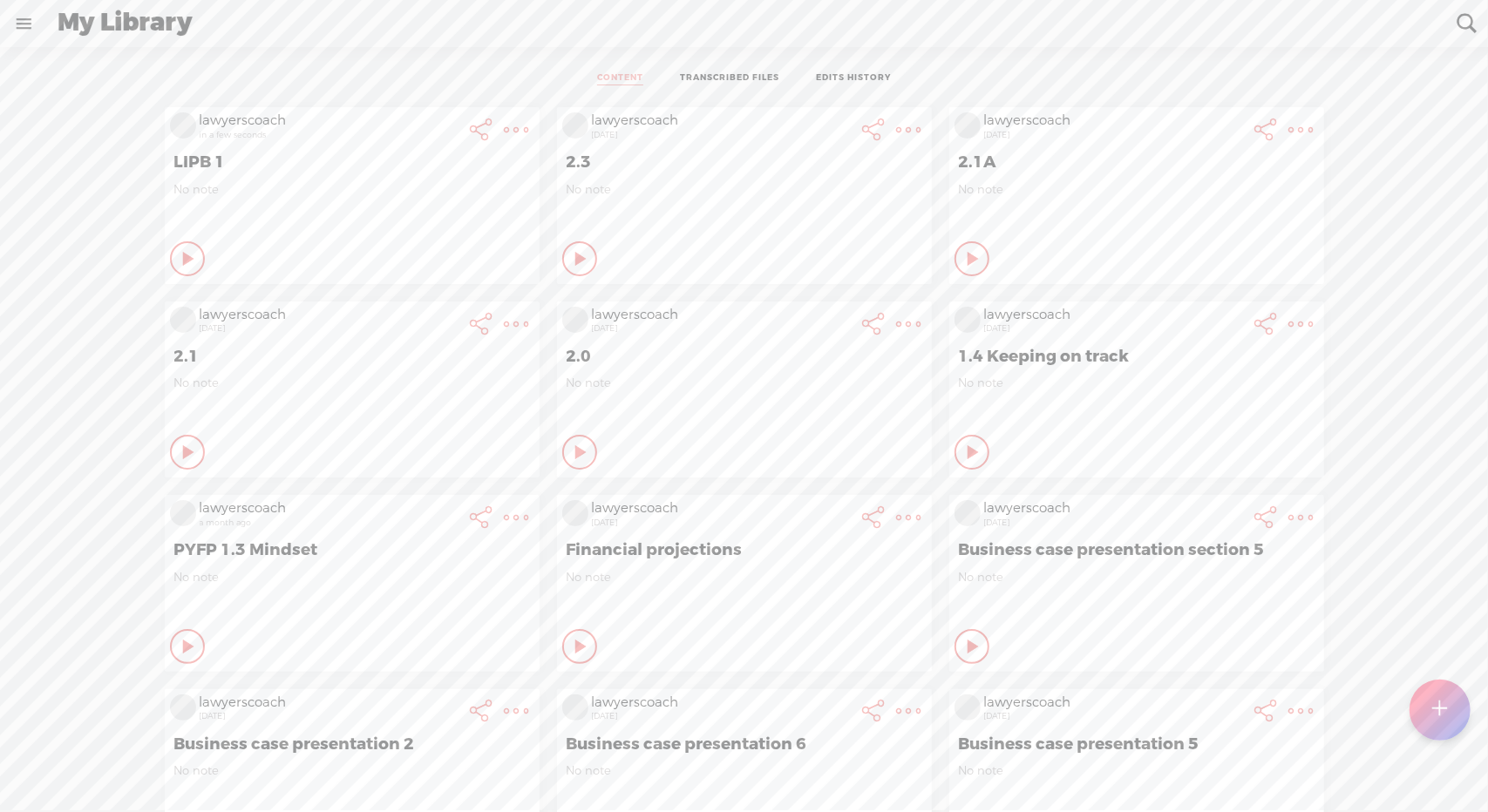
click at [505, 119] on t at bounding box center [517, 129] width 24 height 24
click at [352, 189] on link "Edit" at bounding box center [408, 188] width 197 height 40
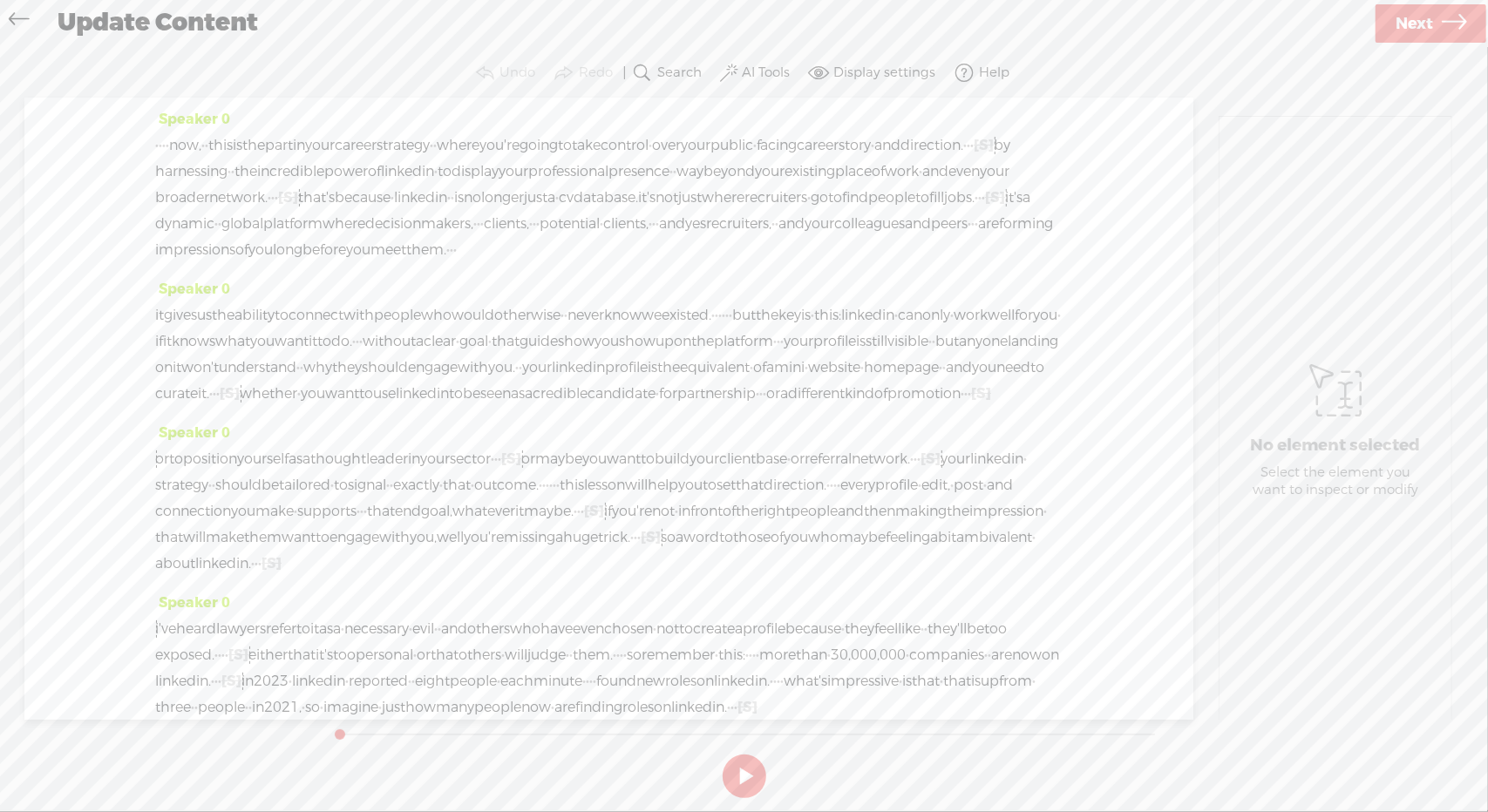
click at [1425, 35] on span "Next" at bounding box center [1414, 24] width 37 height 45
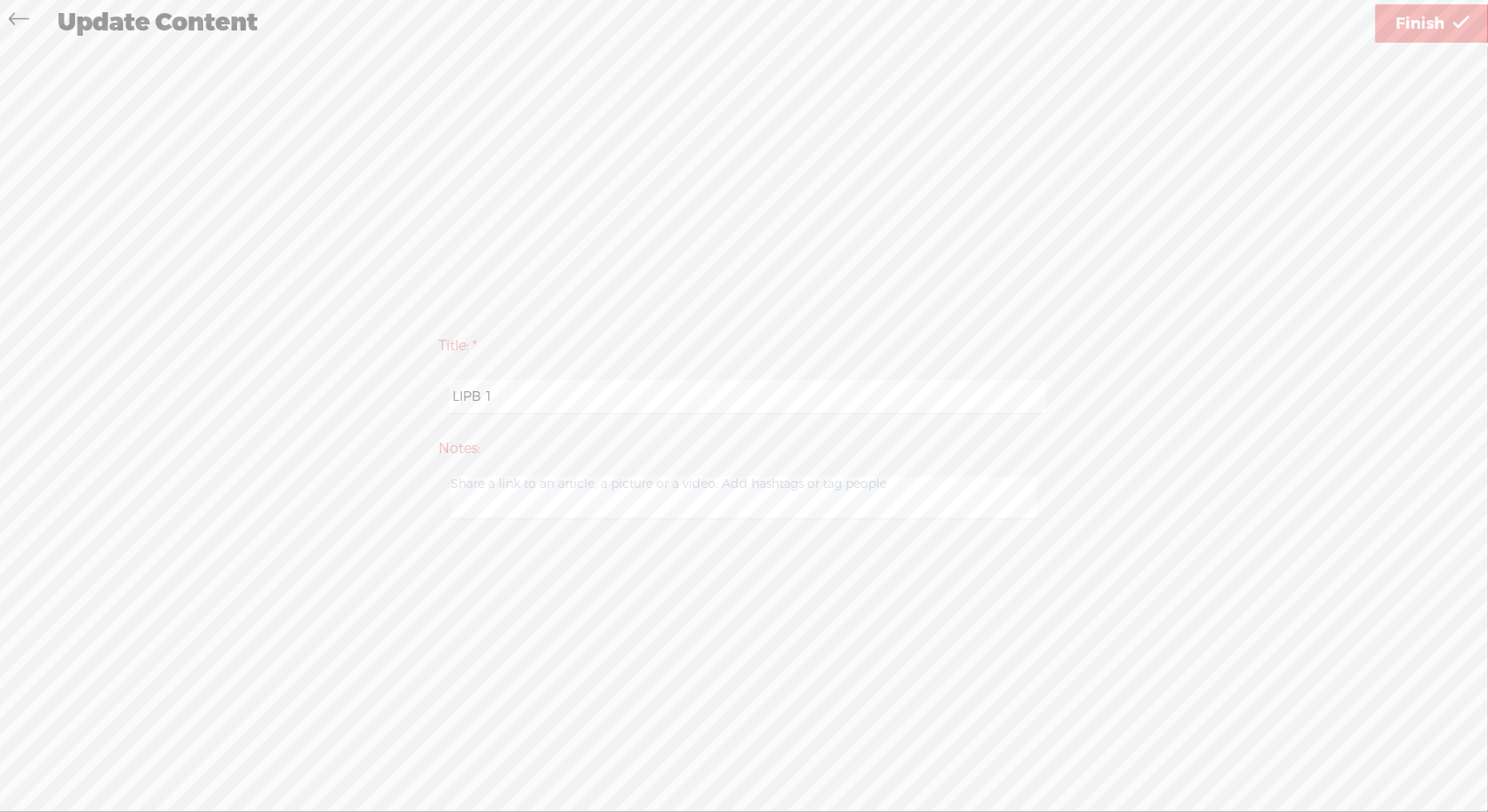
click at [621, 389] on input "LIPB 1" at bounding box center [747, 397] width 597 height 34
type input "DYLIS 1"
click at [1394, 21] on link "Finish" at bounding box center [1433, 23] width 114 height 38
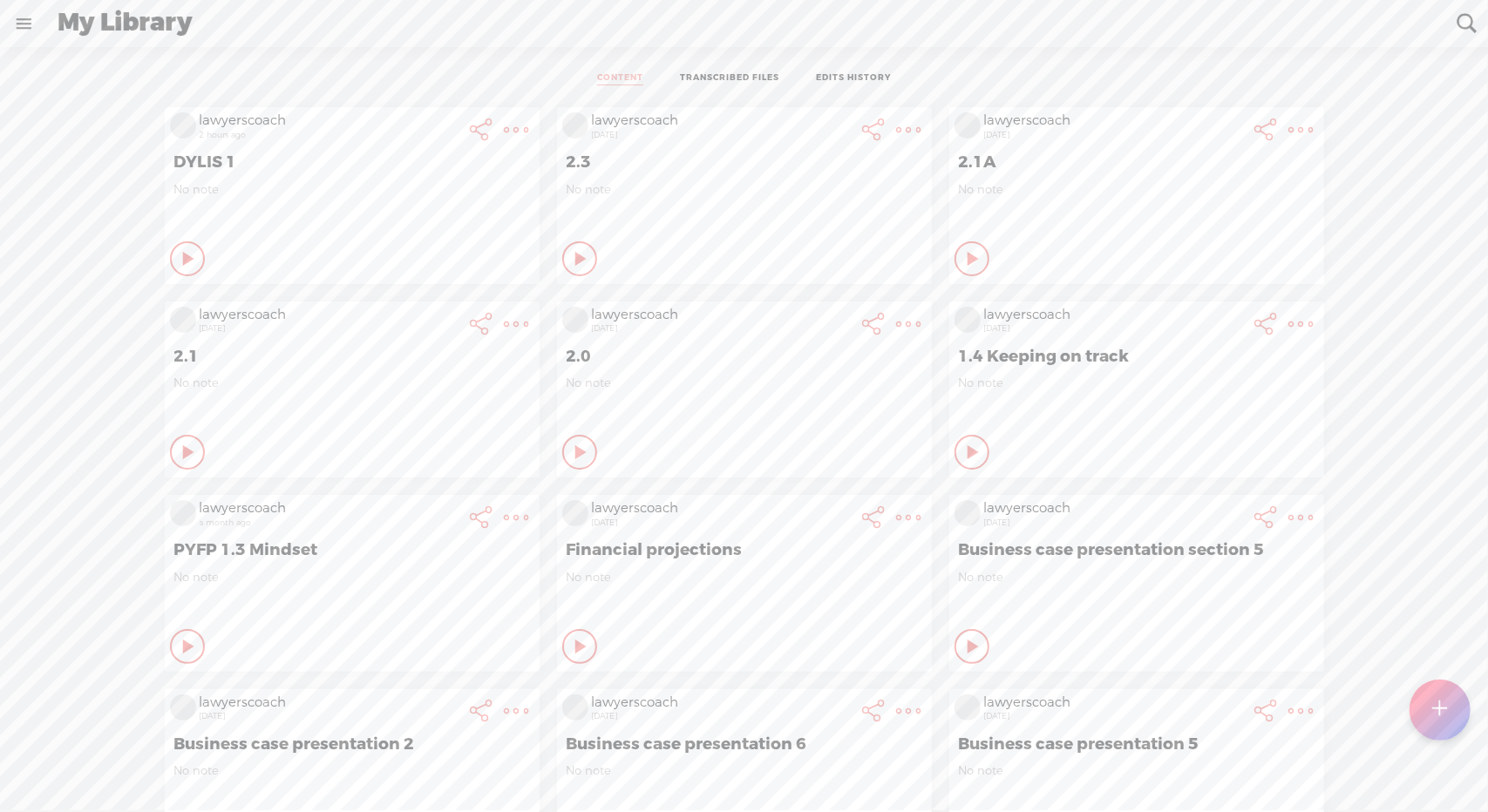
click at [1440, 708] on t at bounding box center [1440, 710] width 15 height 38
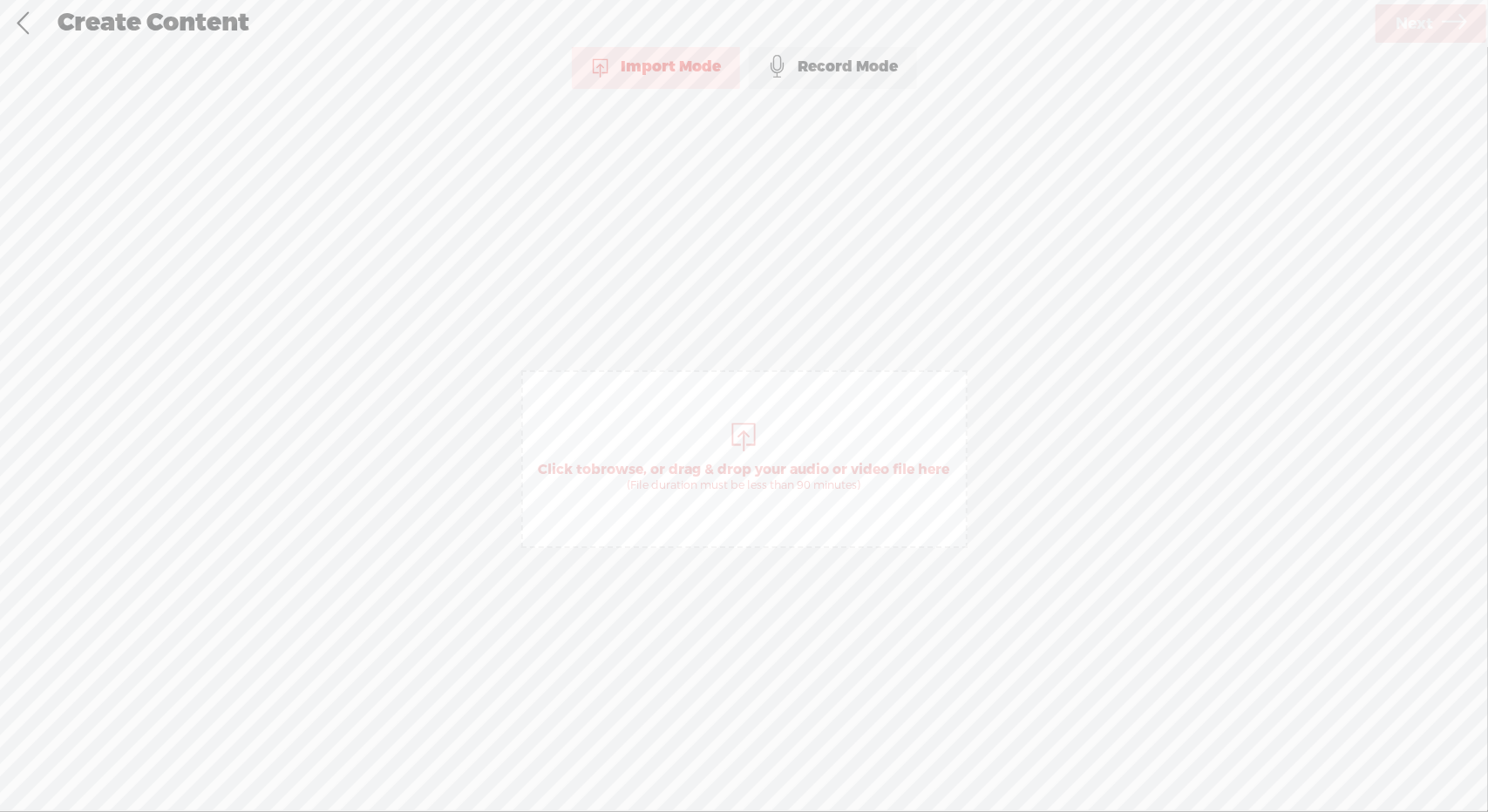
click at [740, 480] on div "(File duration must be less than 90 minutes)" at bounding box center [744, 485] width 412 height 14
click at [1448, 21] on icon at bounding box center [1454, 24] width 24 height 45
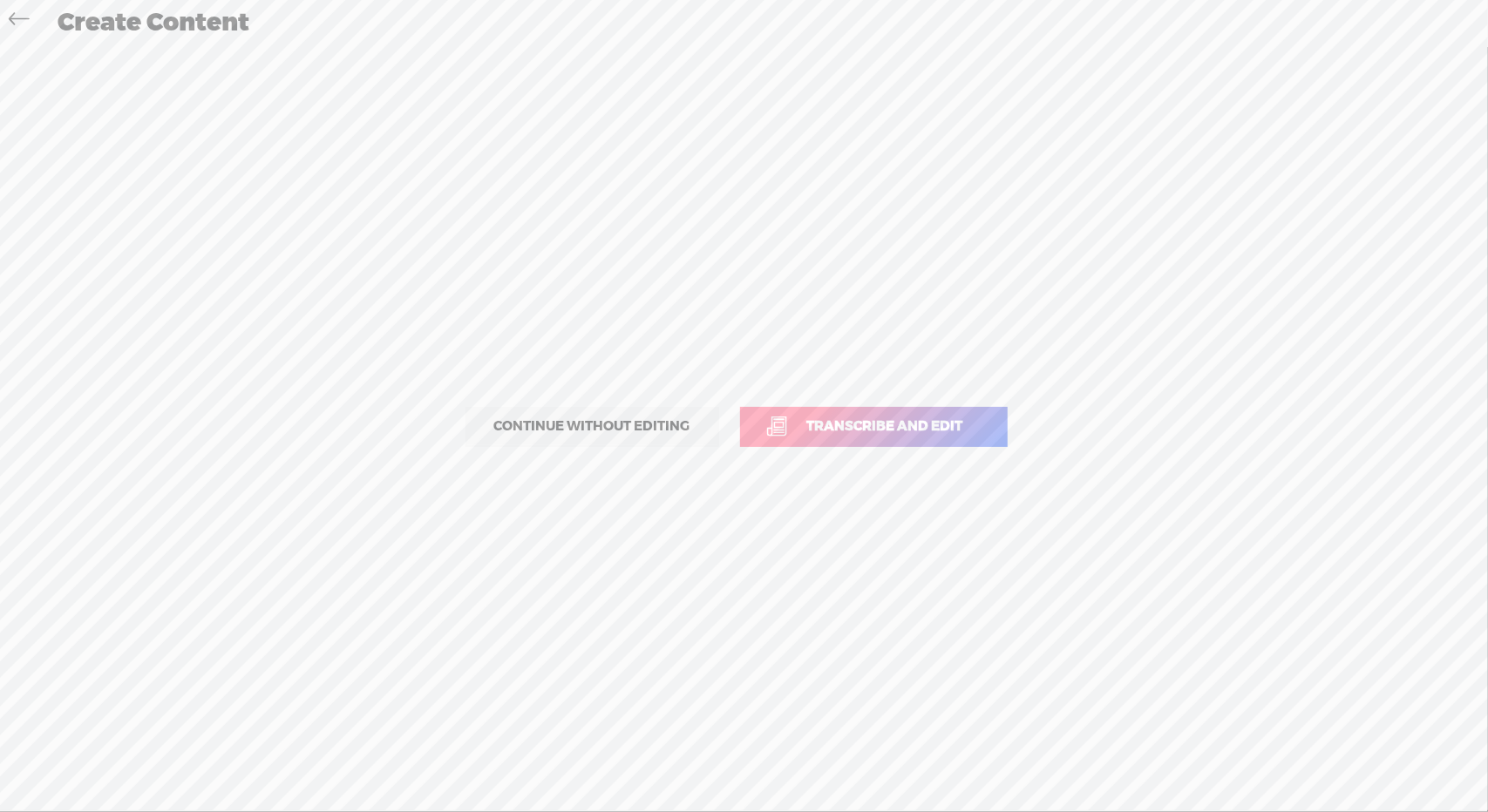
click at [964, 439] on link "Transcribe and edit" at bounding box center [873, 426] width 267 height 40
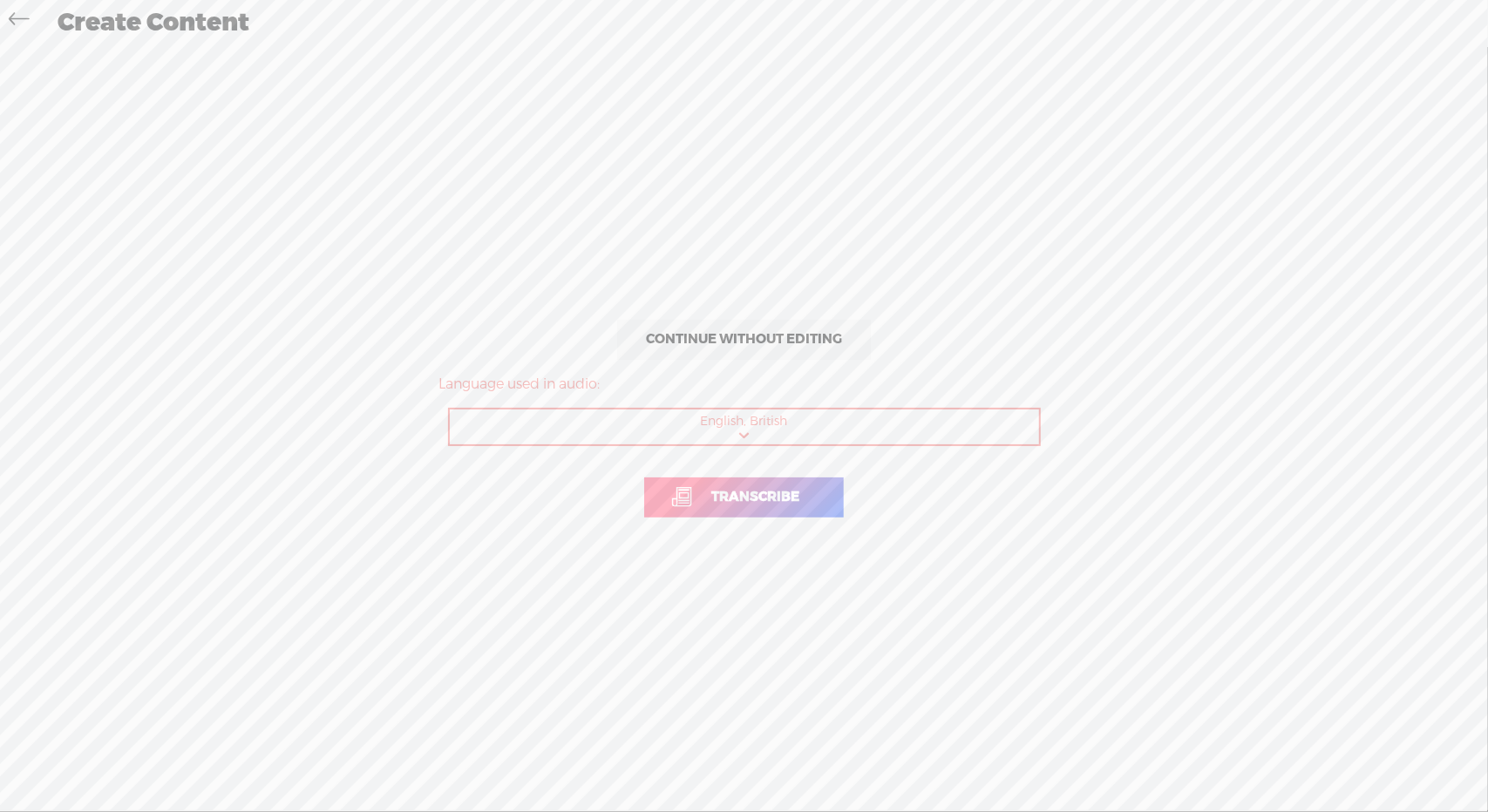
click at [795, 505] on span "Transcribe" at bounding box center [756, 497] width 125 height 20
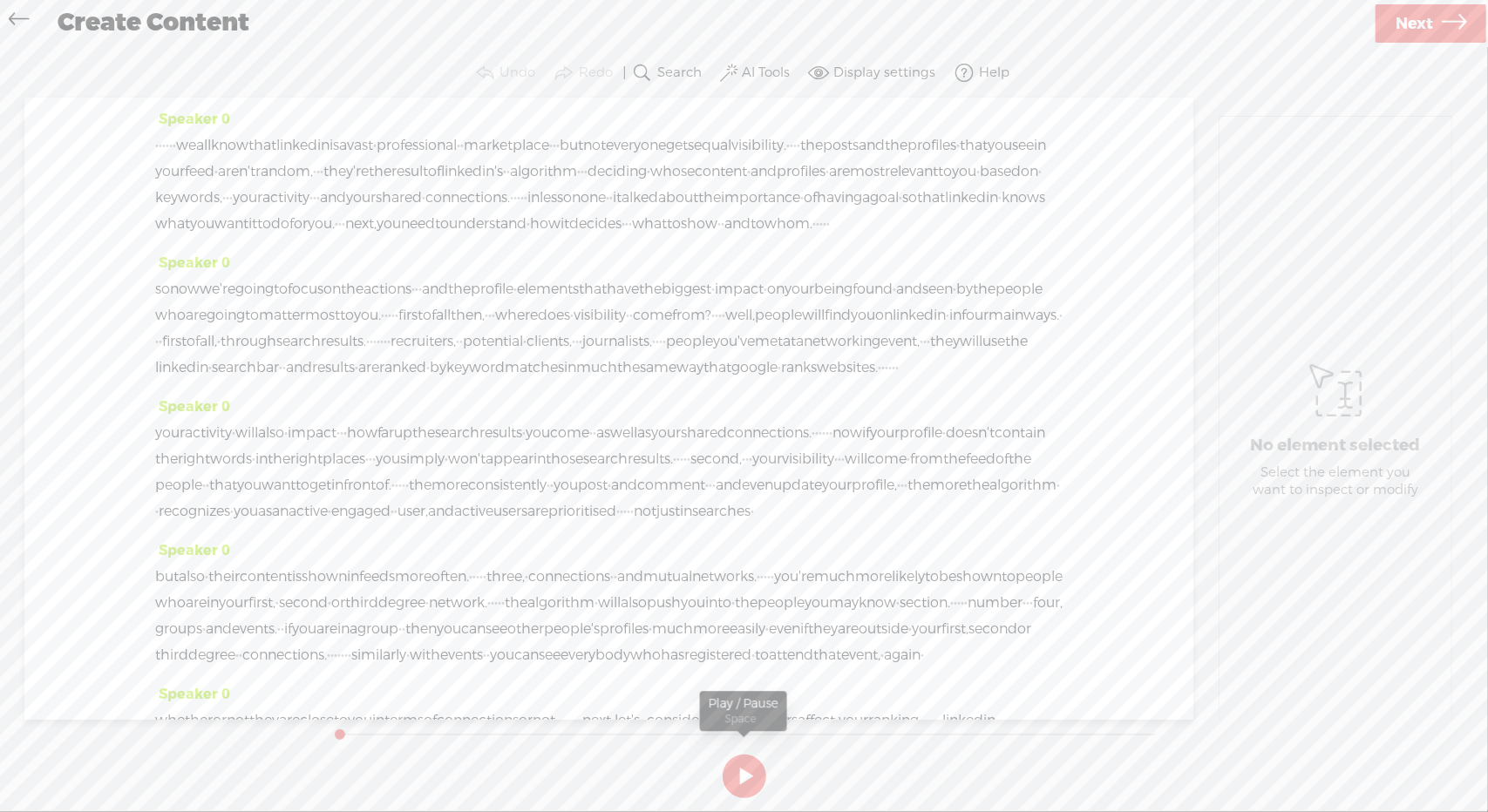
click at [742, 767] on button at bounding box center [744, 776] width 44 height 44
click at [774, 74] on label "AI Tools" at bounding box center [765, 73] width 48 height 18
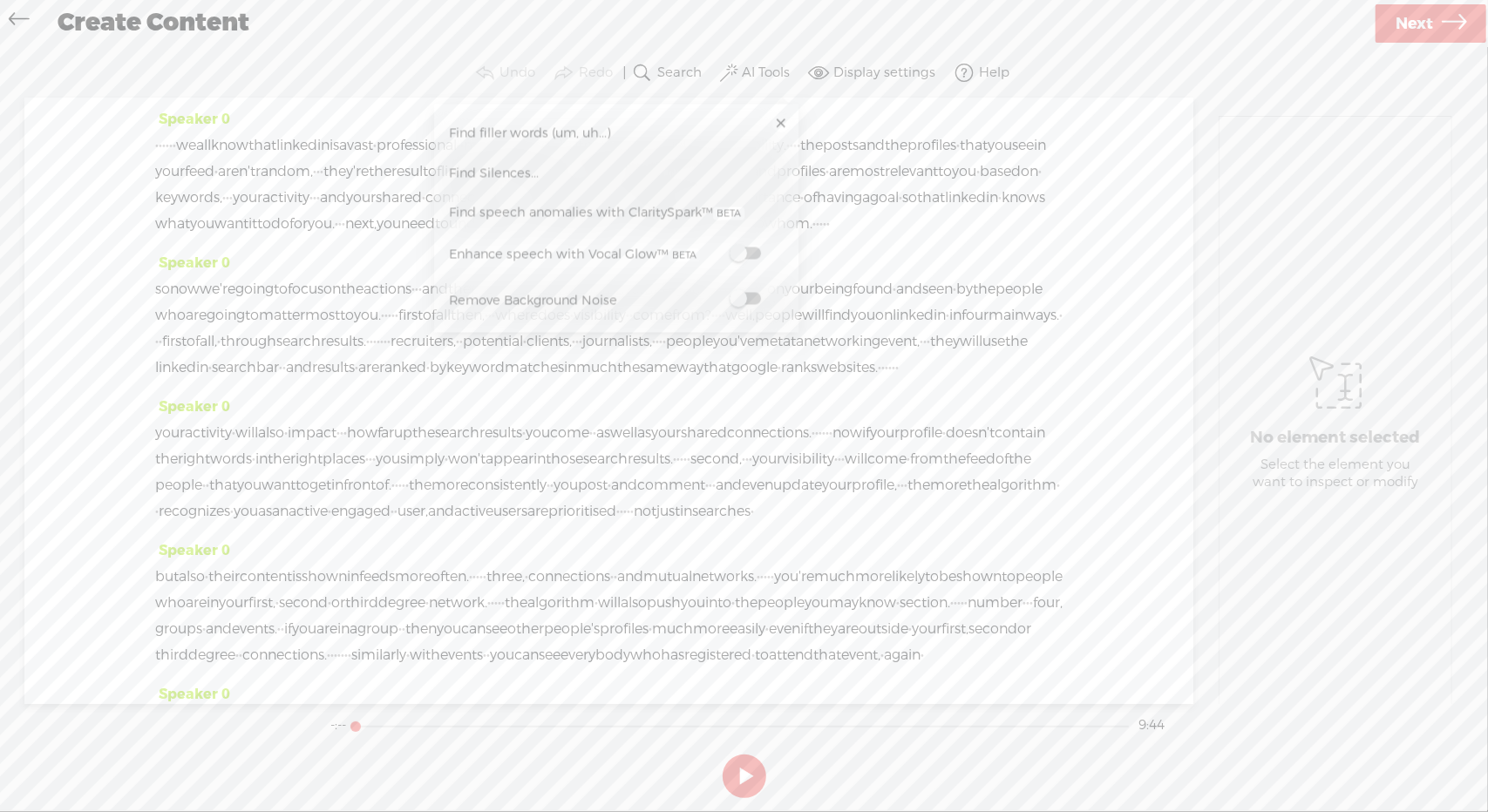
click at [481, 172] on span "Find Silences..." at bounding box center [493, 173] width 102 height 39
click at [882, 225] on button "Find" at bounding box center [935, 226] width 178 height 38
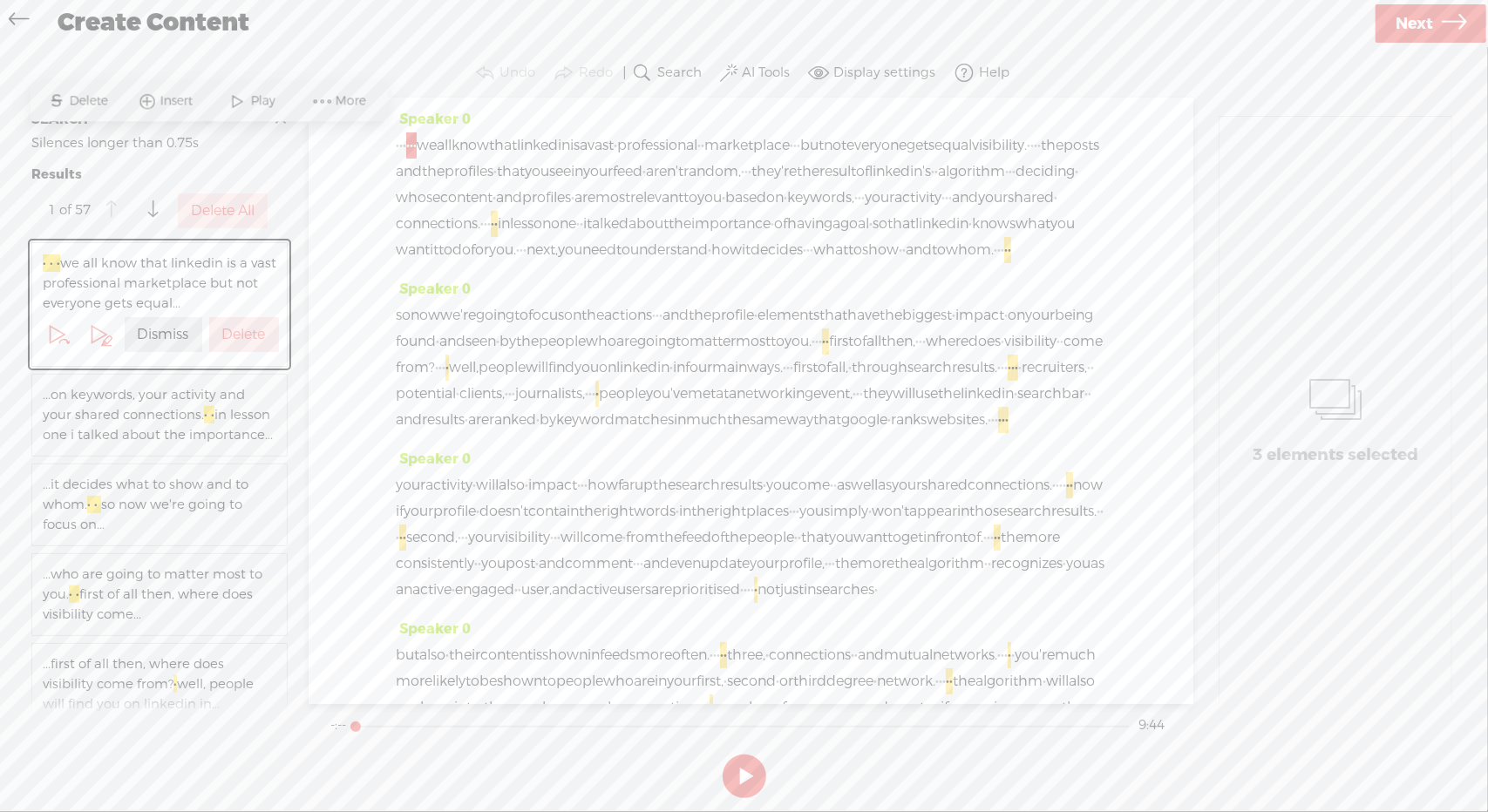
click at [414, 151] on span "·" at bounding box center [412, 145] width 4 height 26
drag, startPoint x: 398, startPoint y: 146, endPoint x: 424, endPoint y: 146, distance: 26.0
click at [424, 146] on div "· · · · · · we all know that linkedin is a vast · professional · · marketplace …" at bounding box center [751, 197] width 711 height 130
click at [304, 102] on span "Delete" at bounding box center [303, 103] width 43 height 18
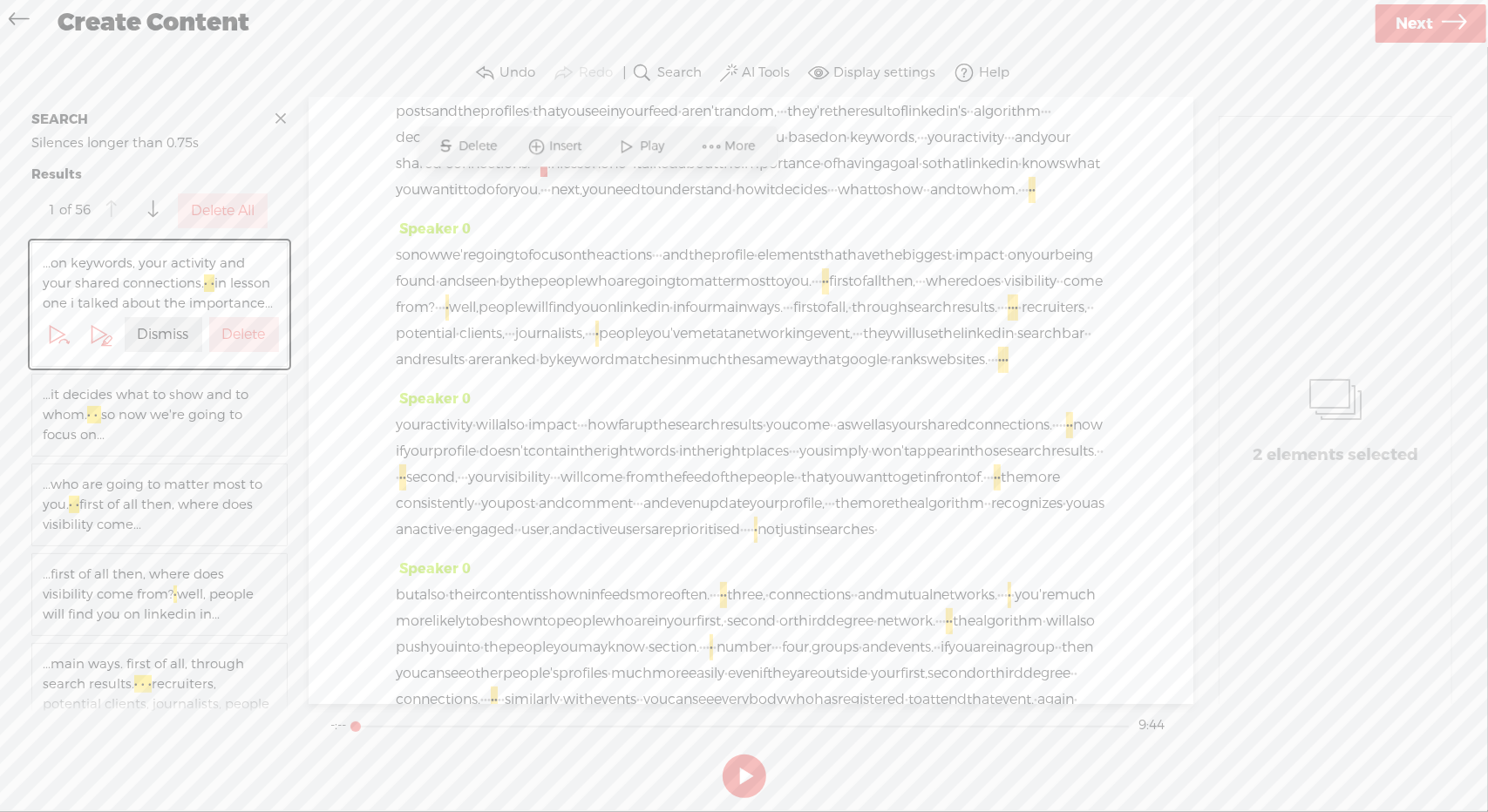
scroll to position [61, 0]
click at [214, 205] on label "Delete All" at bounding box center [223, 211] width 63 height 19
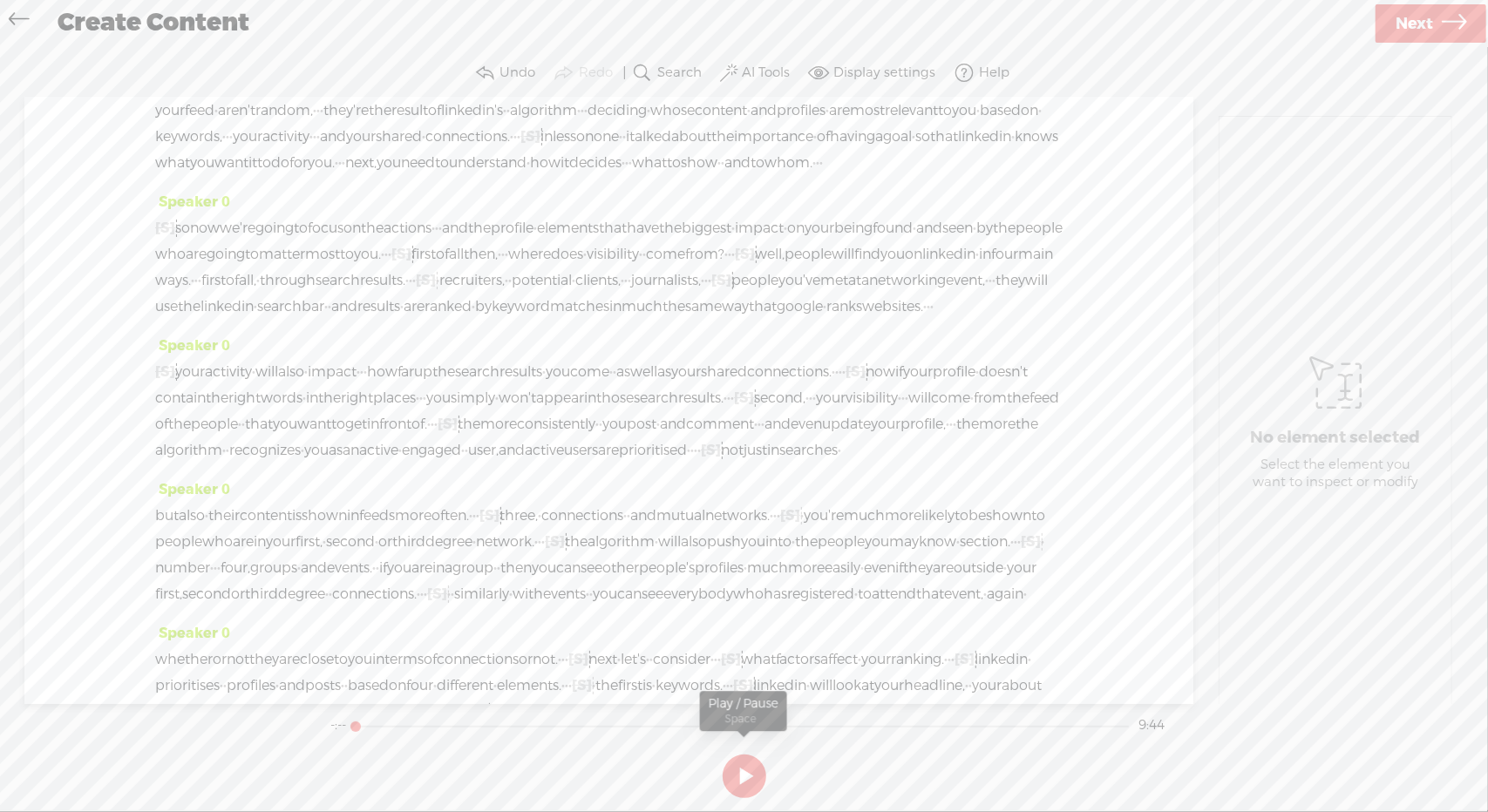
click at [752, 775] on button at bounding box center [744, 776] width 44 height 44
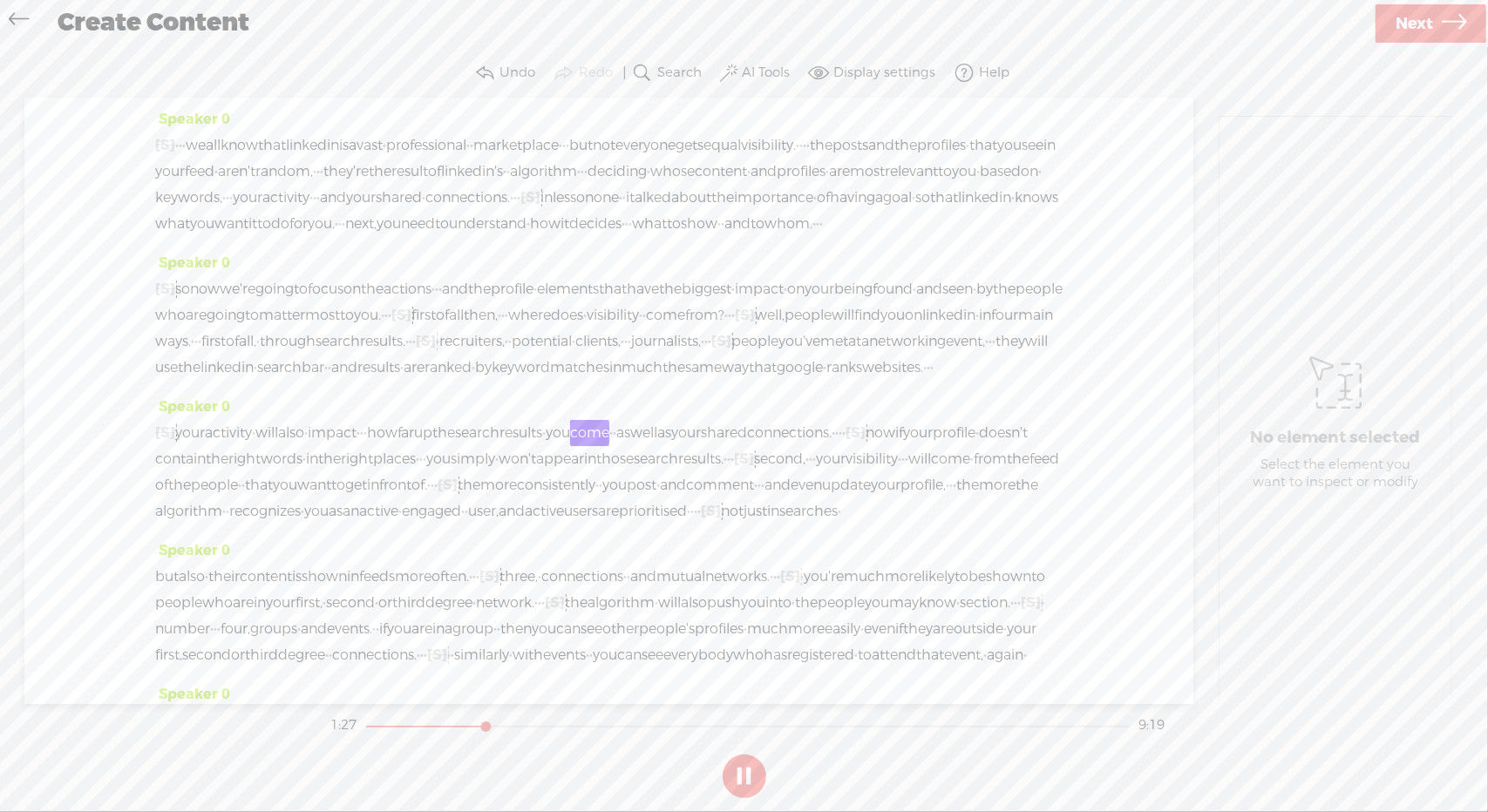
click at [752, 775] on button at bounding box center [744, 776] width 44 height 44
drag, startPoint x: 428, startPoint y: 535, endPoint x: 444, endPoint y: 534, distance: 16.0
click at [444, 524] on div "[S] · · · your activity · will also · impact · · · how far up the search result…" at bounding box center [609, 472] width 908 height 104
click at [328, 489] on span "Delete" at bounding box center [324, 495] width 43 height 18
click at [357, 446] on span "impact" at bounding box center [332, 433] width 48 height 26
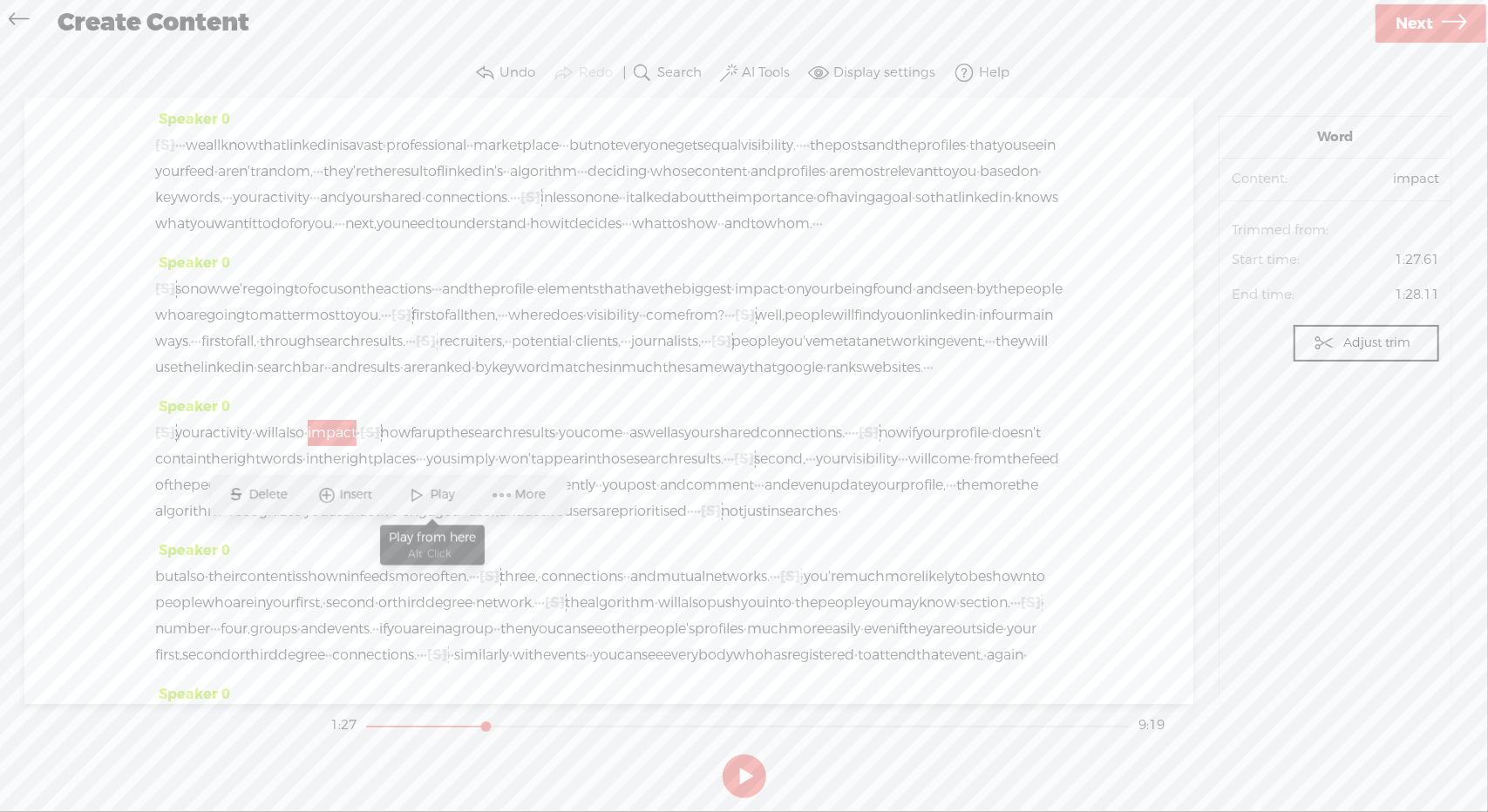
click at [431, 503] on span "Play" at bounding box center [444, 495] width 29 height 18
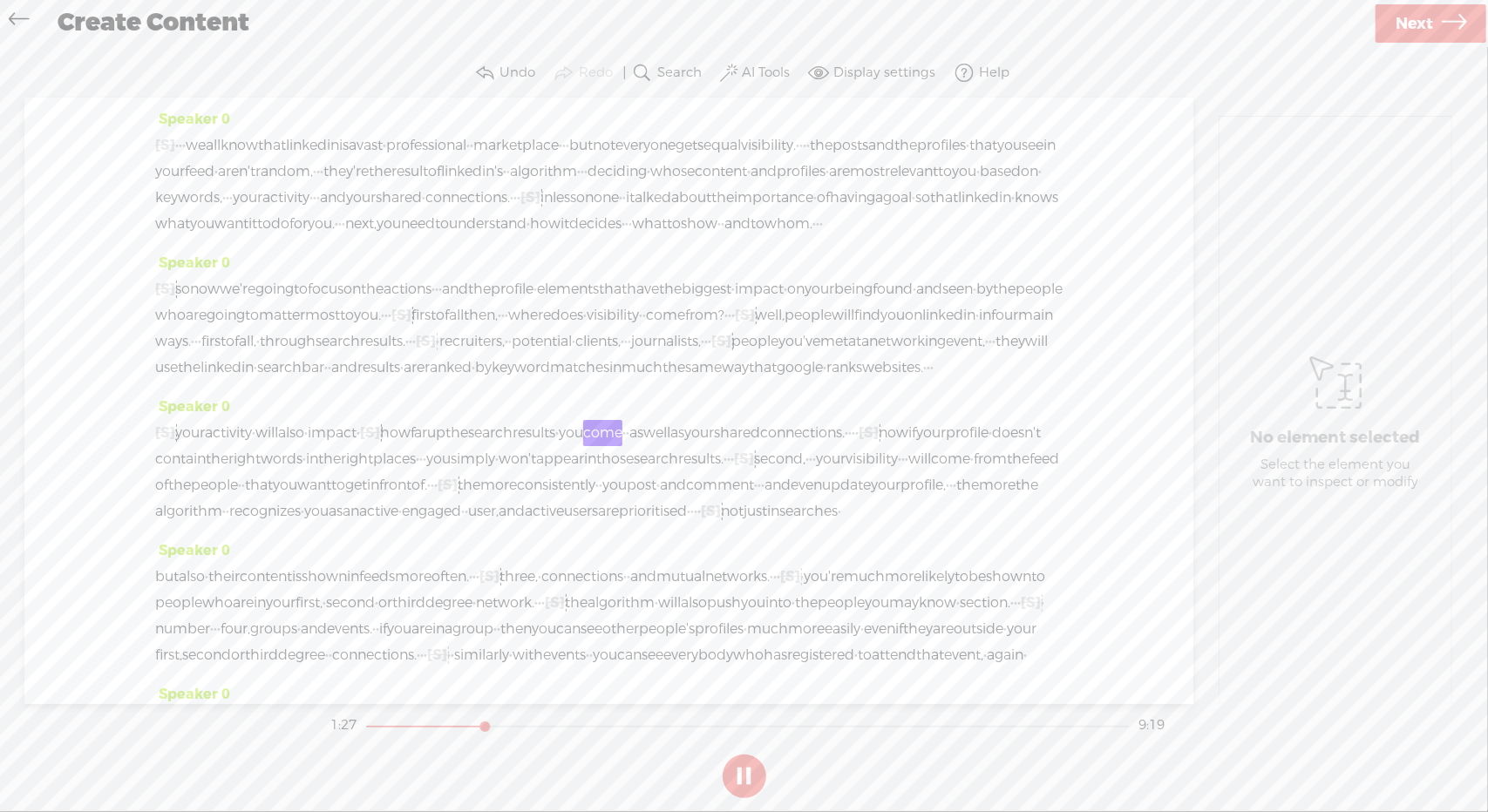
click at [754, 773] on button at bounding box center [744, 776] width 44 height 44
click at [729, 763] on button at bounding box center [744, 776] width 44 height 44
click at [744, 774] on button at bounding box center [744, 776] width 44 height 44
click at [412, 498] on span "of." at bounding box center [419, 485] width 16 height 26
click at [345, 567] on span at bounding box center [351, 574] width 26 height 32
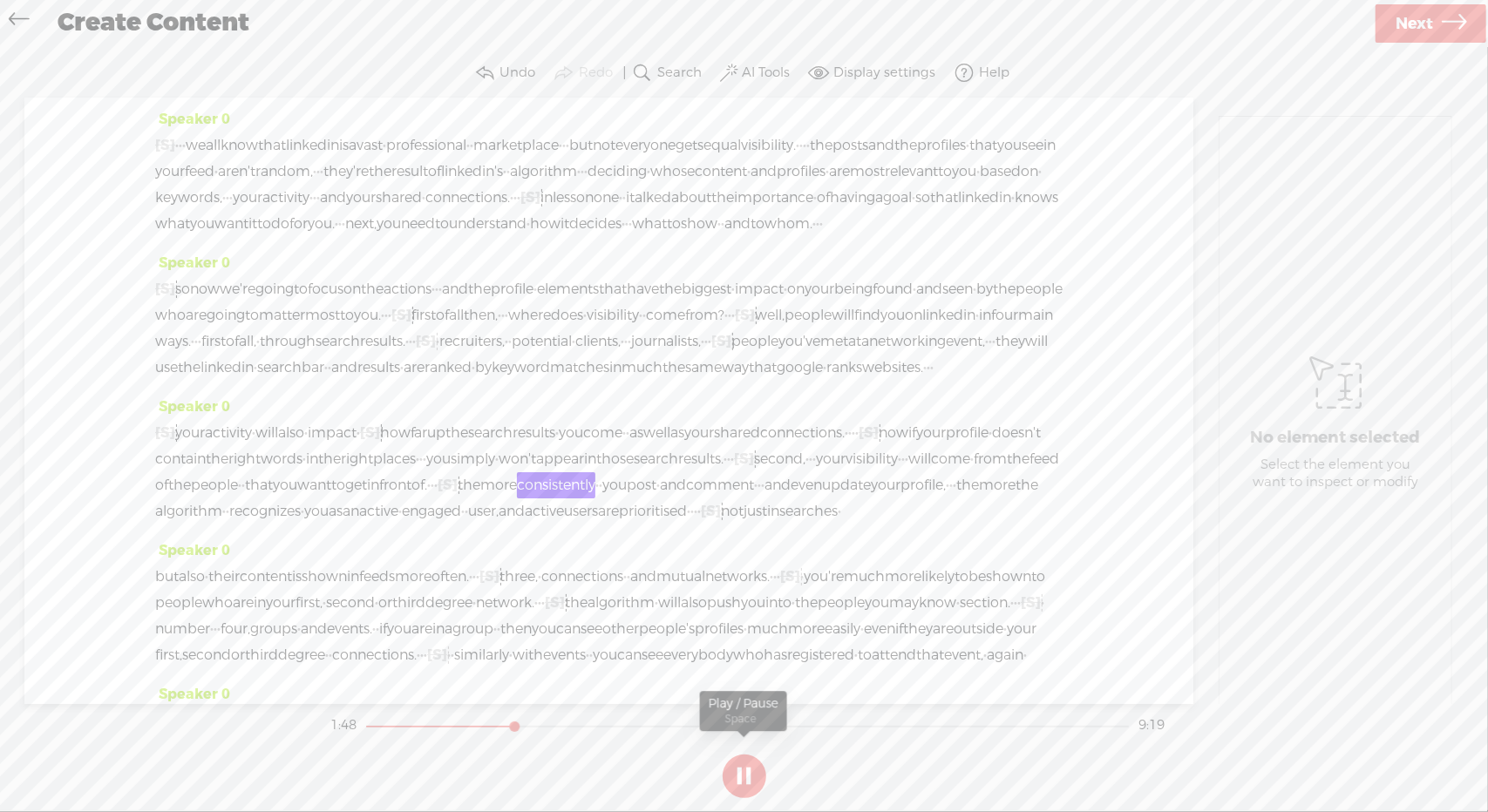
click at [745, 778] on button at bounding box center [744, 776] width 44 height 44
click at [428, 498] on span "·" at bounding box center [430, 485] width 4 height 26
click at [225, 575] on span "Delete" at bounding box center [221, 574] width 43 height 18
click at [379, 498] on span "front" at bounding box center [395, 485] width 33 height 26
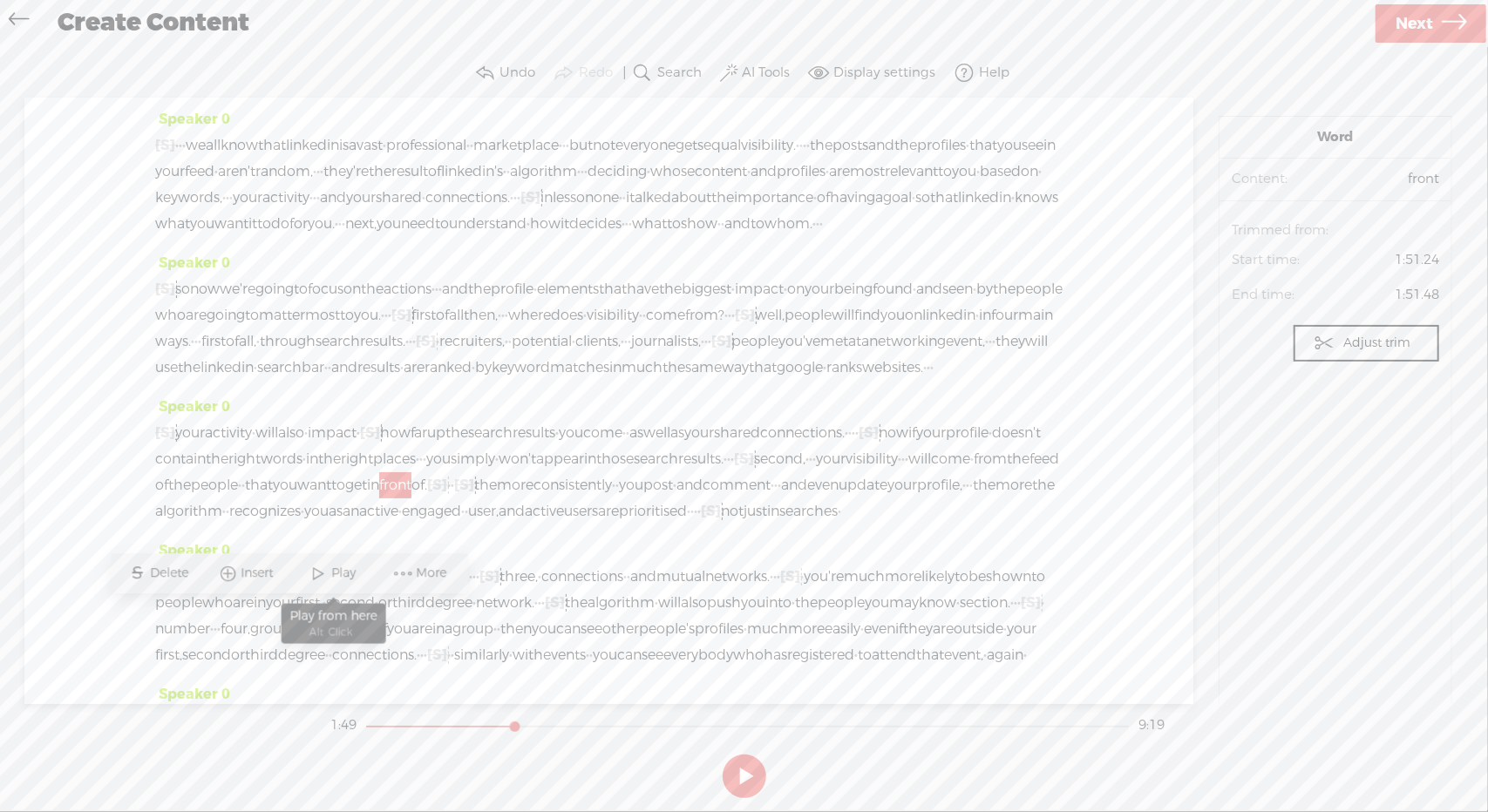
click at [340, 571] on span "Play" at bounding box center [347, 574] width 29 height 18
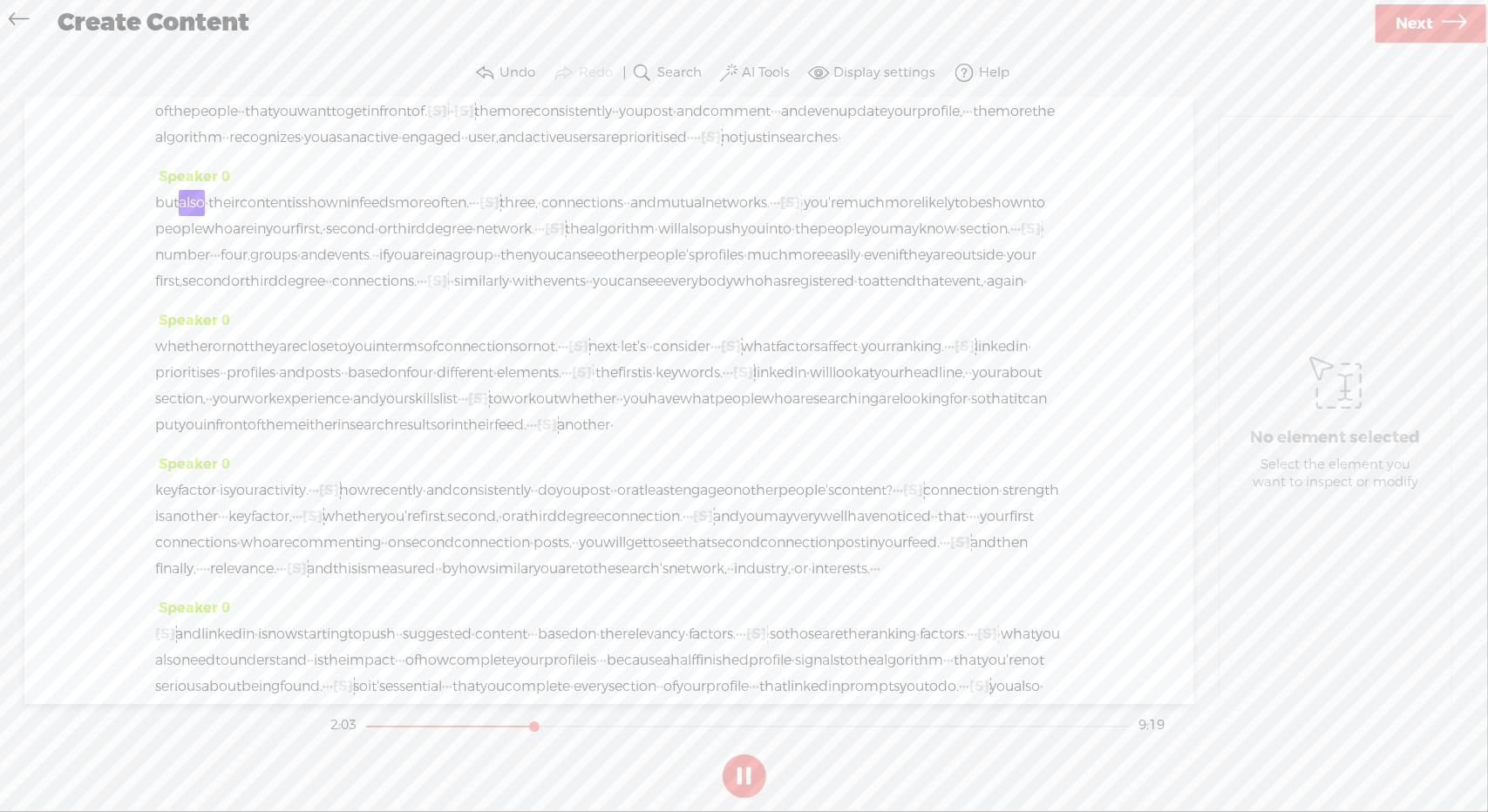
scroll to position [545, 0]
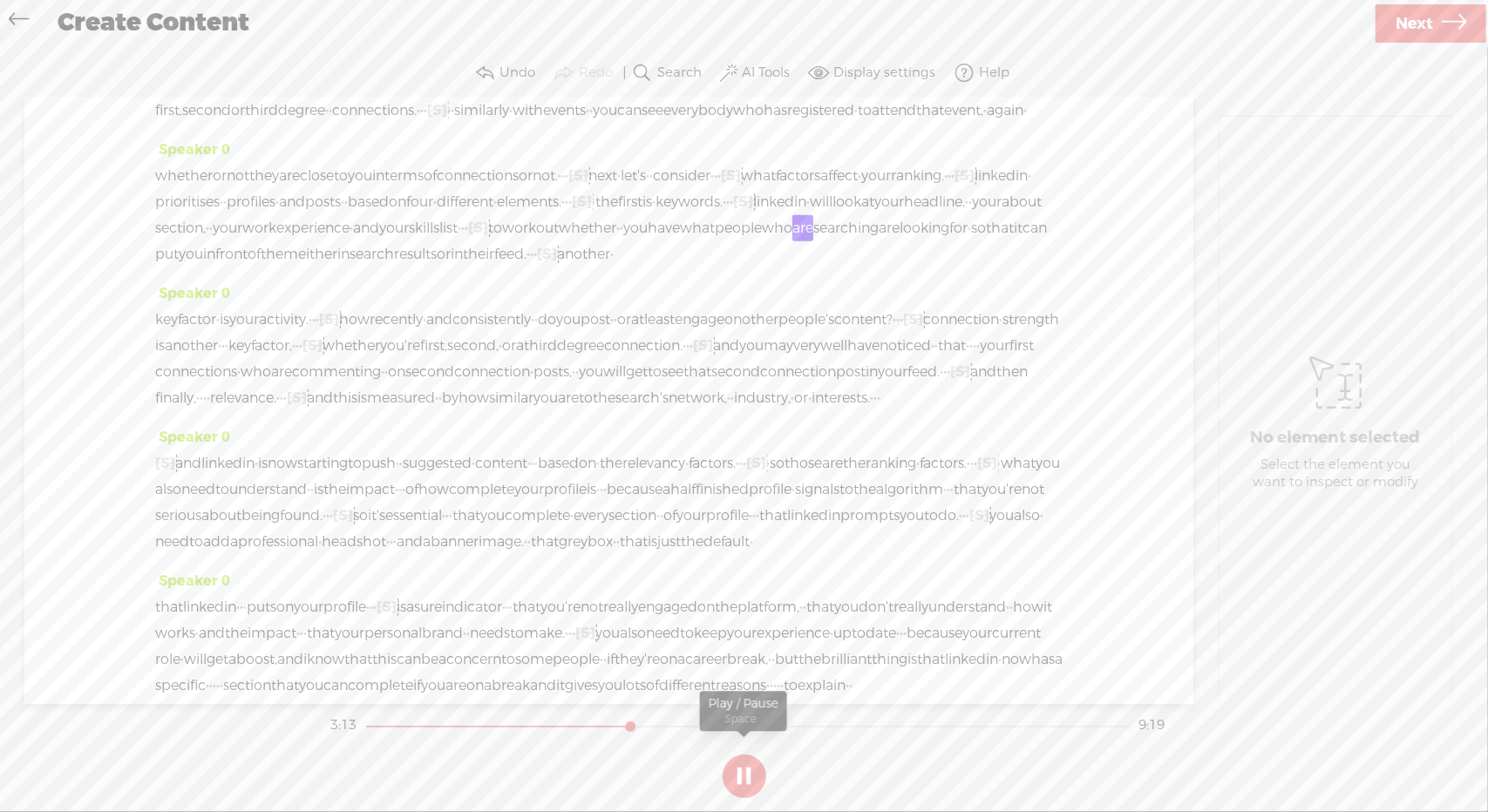
click at [740, 778] on button at bounding box center [744, 776] width 44 height 44
drag, startPoint x: 274, startPoint y: 463, endPoint x: 289, endPoint y: 462, distance: 15.0
click at [289, 267] on div "whether or not they are close to you in terms of connections or not. · · · [S] …" at bounding box center [609, 215] width 908 height 104
click at [184, 422] on span "Delete" at bounding box center [184, 421] width 43 height 18
click at [746, 762] on button at bounding box center [744, 776] width 44 height 44
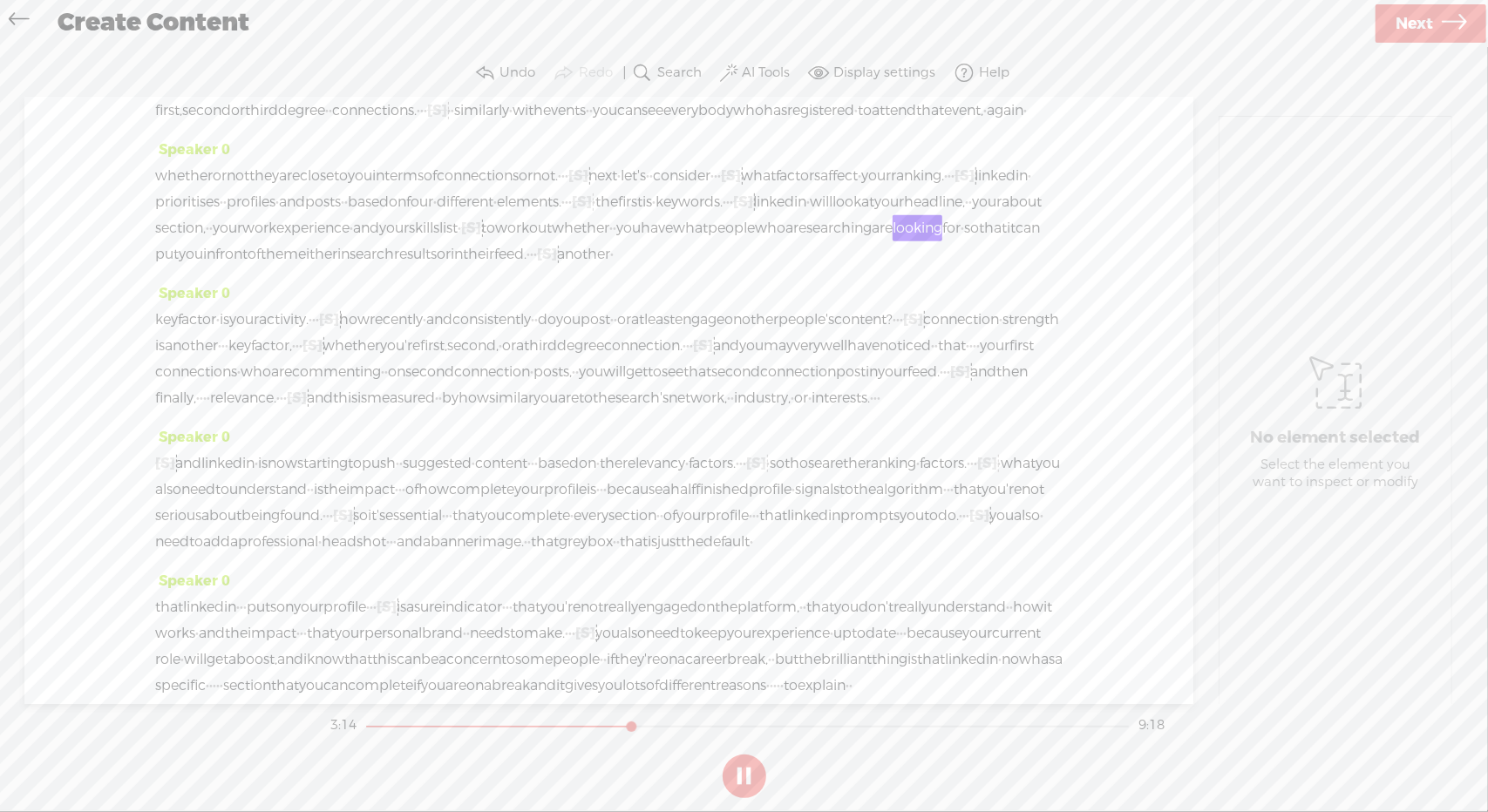
click at [746, 762] on button at bounding box center [744, 776] width 44 height 44
click at [409, 241] on span "skills" at bounding box center [424, 228] width 31 height 26
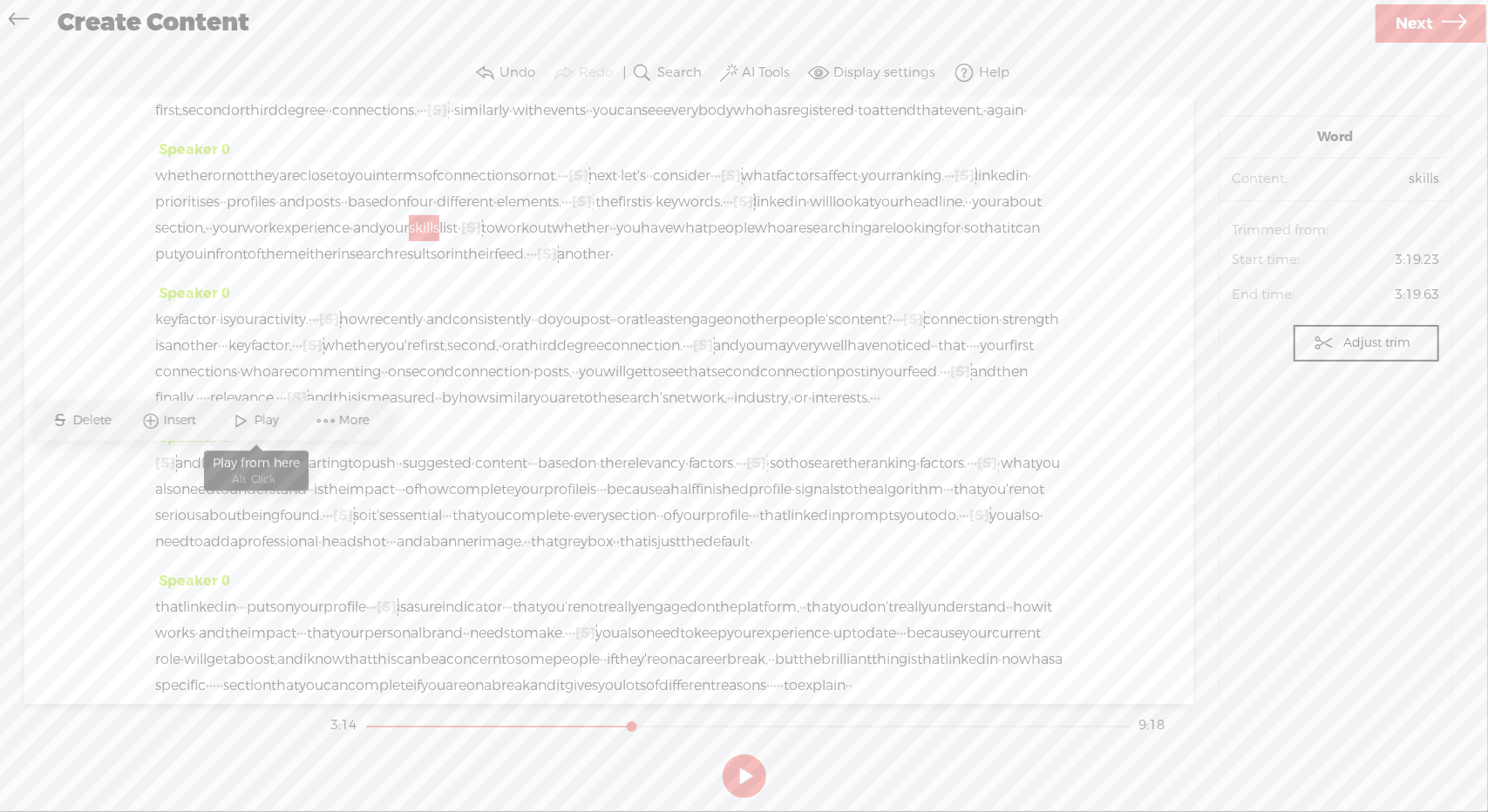
click at [263, 423] on span "Play" at bounding box center [268, 421] width 29 height 18
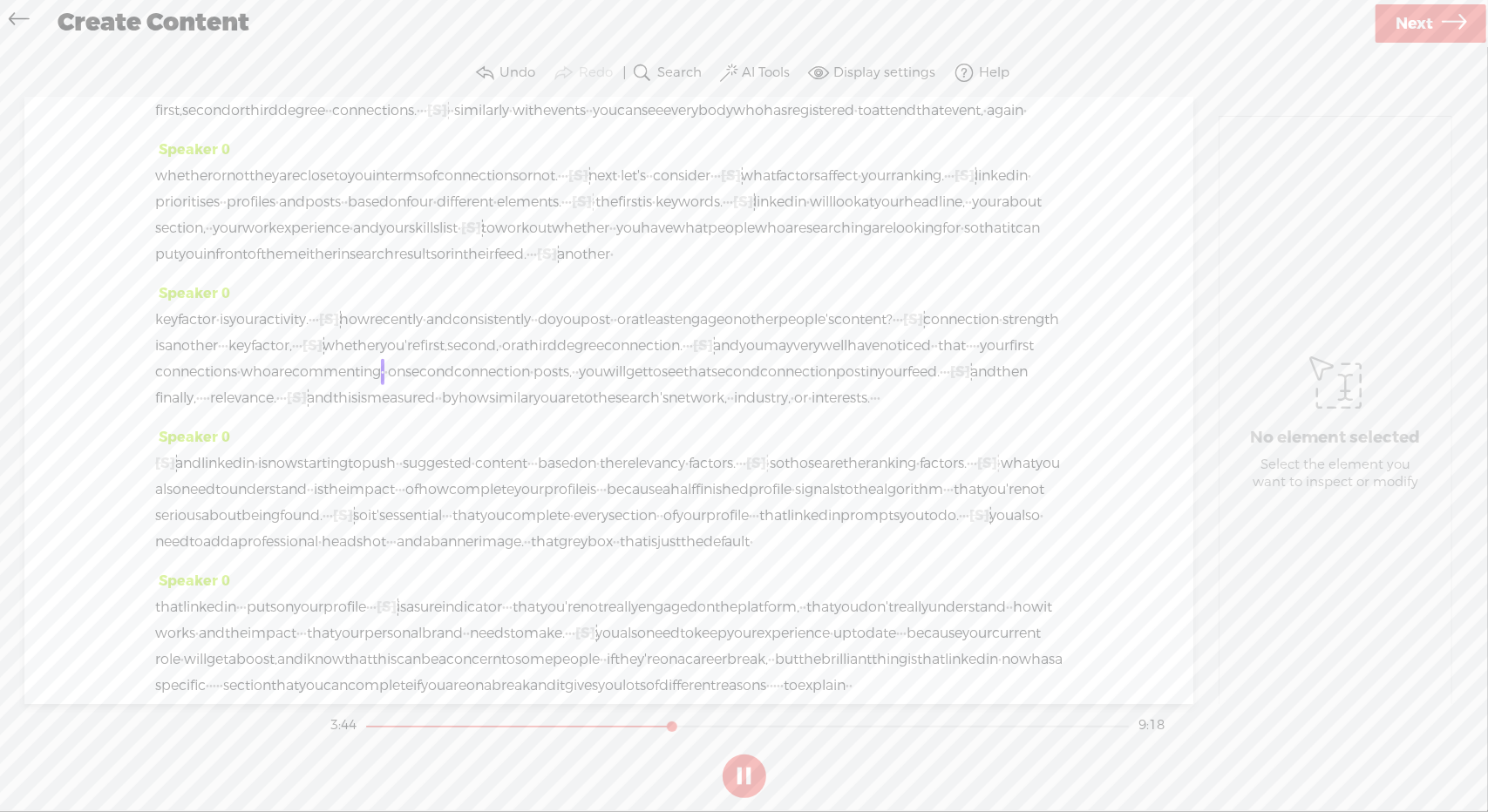
click at [744, 771] on button at bounding box center [744, 776] width 44 height 44
drag, startPoint x: 357, startPoint y: 603, endPoint x: 380, endPoint y: 603, distance: 23.0
click at [713, 359] on span "and" at bounding box center [726, 345] width 26 height 26
click at [245, 558] on span "Delete" at bounding box center [254, 565] width 43 height 18
drag, startPoint x: 464, startPoint y: 602, endPoint x: 508, endPoint y: 603, distance: 44.0
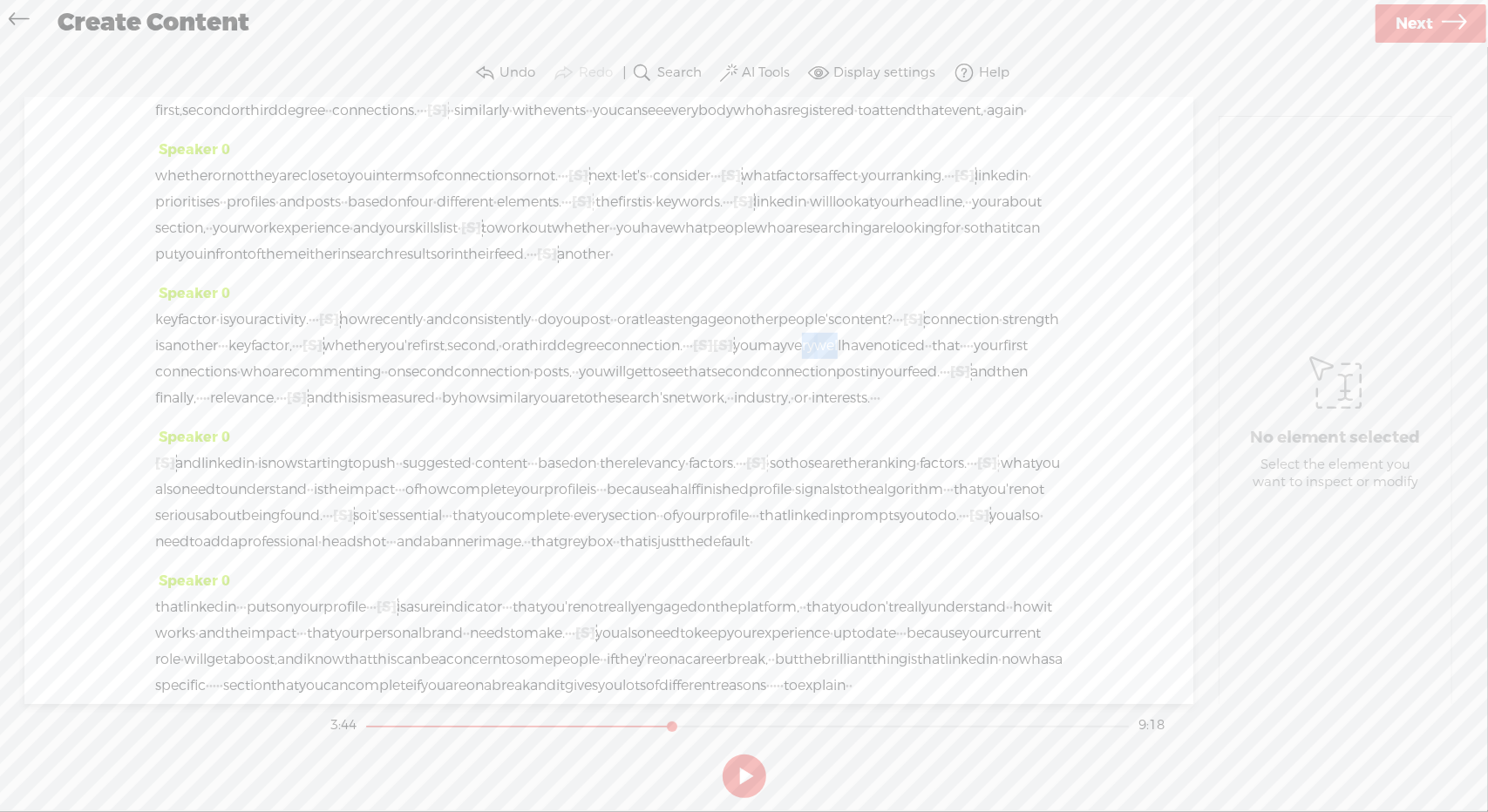
click at [508, 412] on div "key factor · is your activity. · · · [S] · how recently · and consistently · · …" at bounding box center [609, 359] width 908 height 104
click at [389, 568] on span "Delete" at bounding box center [386, 565] width 43 height 18
click at [605, 359] on span "connection." at bounding box center [644, 345] width 78 height 26
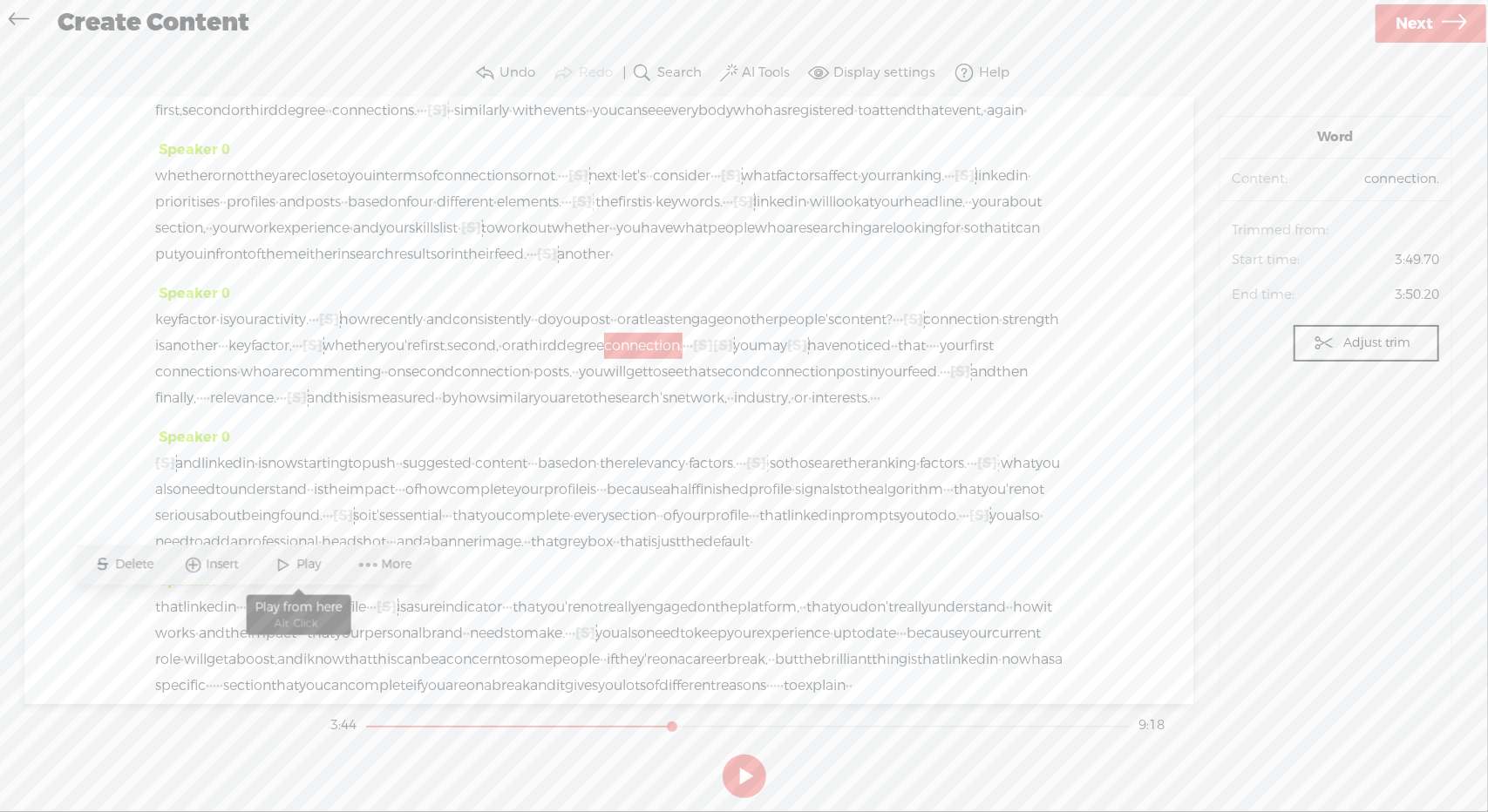
click at [309, 555] on span "Play" at bounding box center [298, 565] width 88 height 32
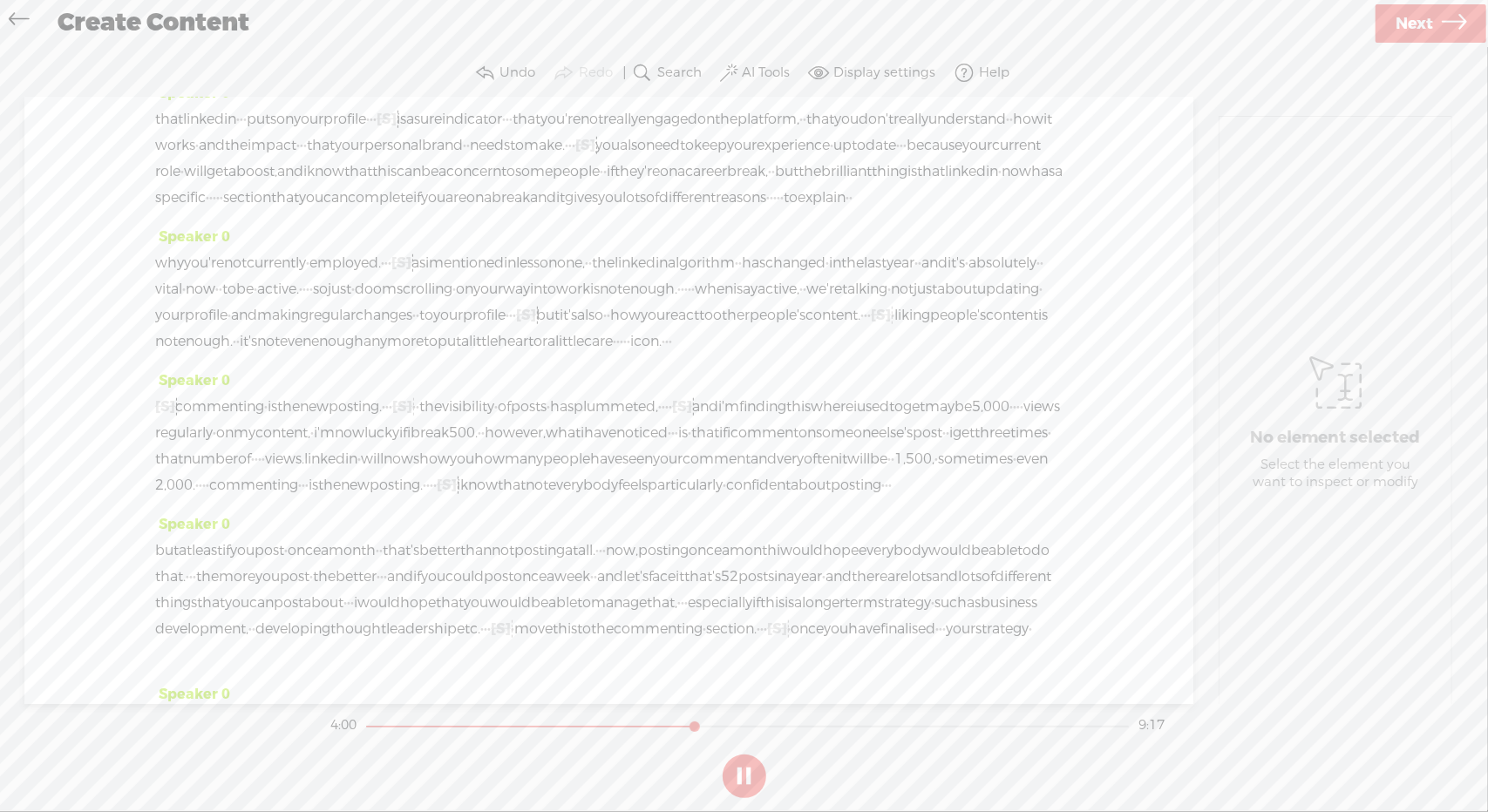
scroll to position [1106, 0]
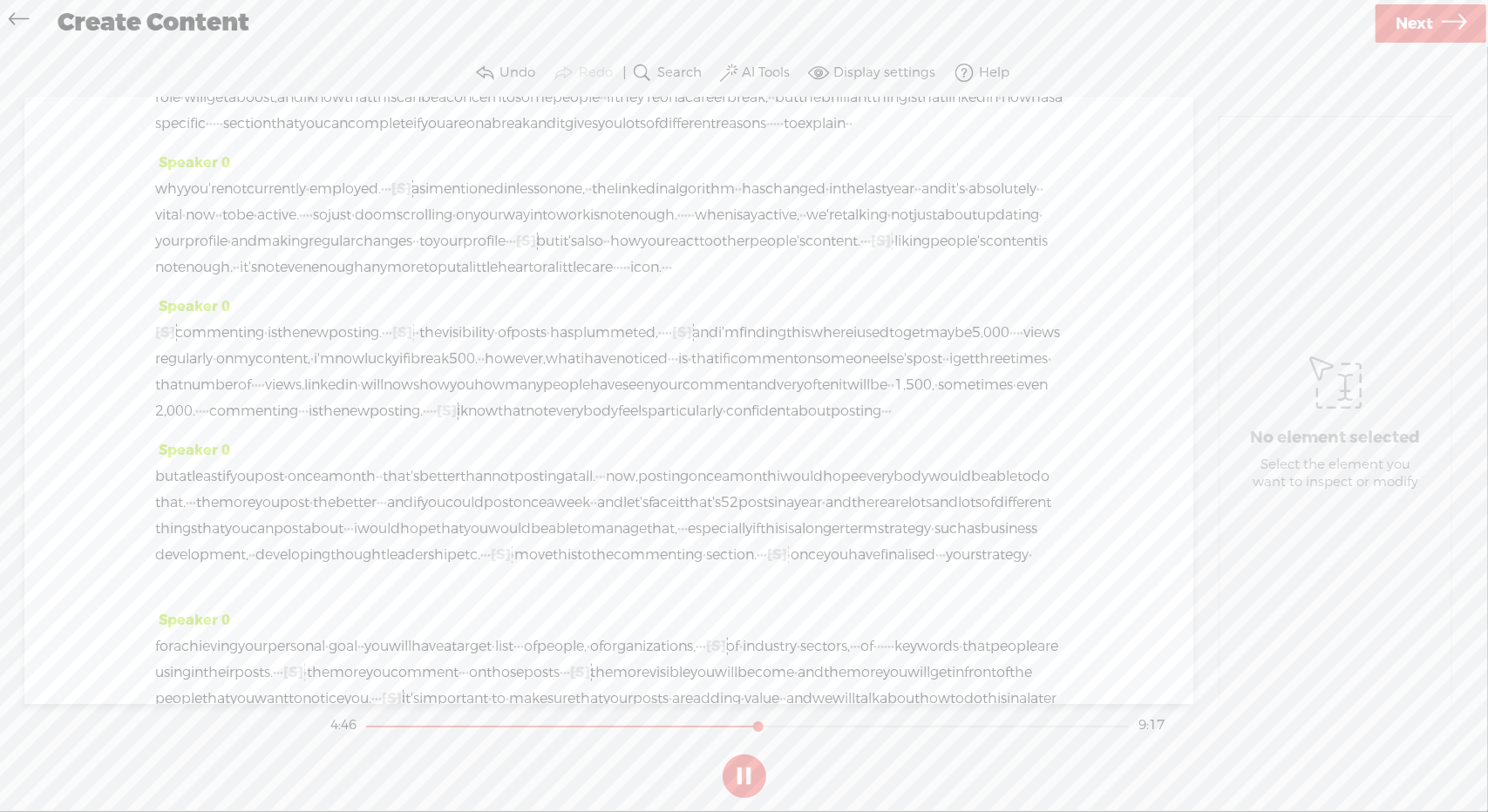
click at [744, 765] on button at bounding box center [744, 776] width 44 height 44
drag, startPoint x: 265, startPoint y: 385, endPoint x: 281, endPoint y: 385, distance: 16.0
click at [281, 137] on div "that linkedin · · · puts on your profile · · · [S] · is a sure indicator · · · …" at bounding box center [609, 85] width 908 height 104
click at [170, 345] on span "Delete" at bounding box center [161, 343] width 43 height 18
click at [179, 59] on span "that" at bounding box center [170, 46] width 28 height 26
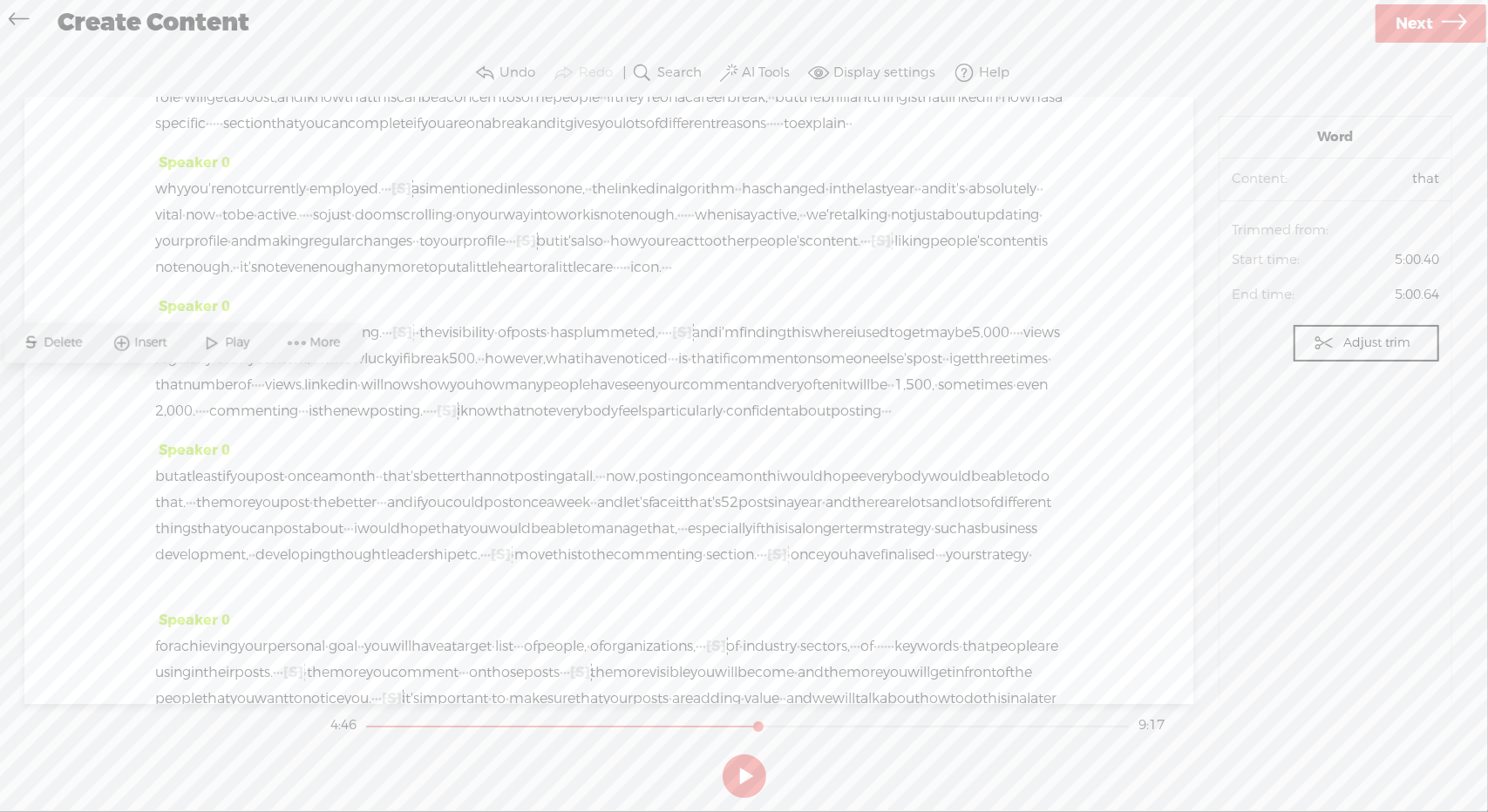
click at [236, 337] on span "Play" at bounding box center [239, 343] width 29 height 18
click at [753, 774] on button at bounding box center [744, 776] width 44 height 44
drag, startPoint x: 660, startPoint y: 412, endPoint x: 704, endPoint y: 409, distance: 44.1
click at [704, 137] on div "that linkedin · [S] · · puts on your profile · · · [S] · is a sure indicator · …" at bounding box center [609, 85] width 908 height 104
click at [584, 373] on span "Delete" at bounding box center [580, 369] width 43 height 18
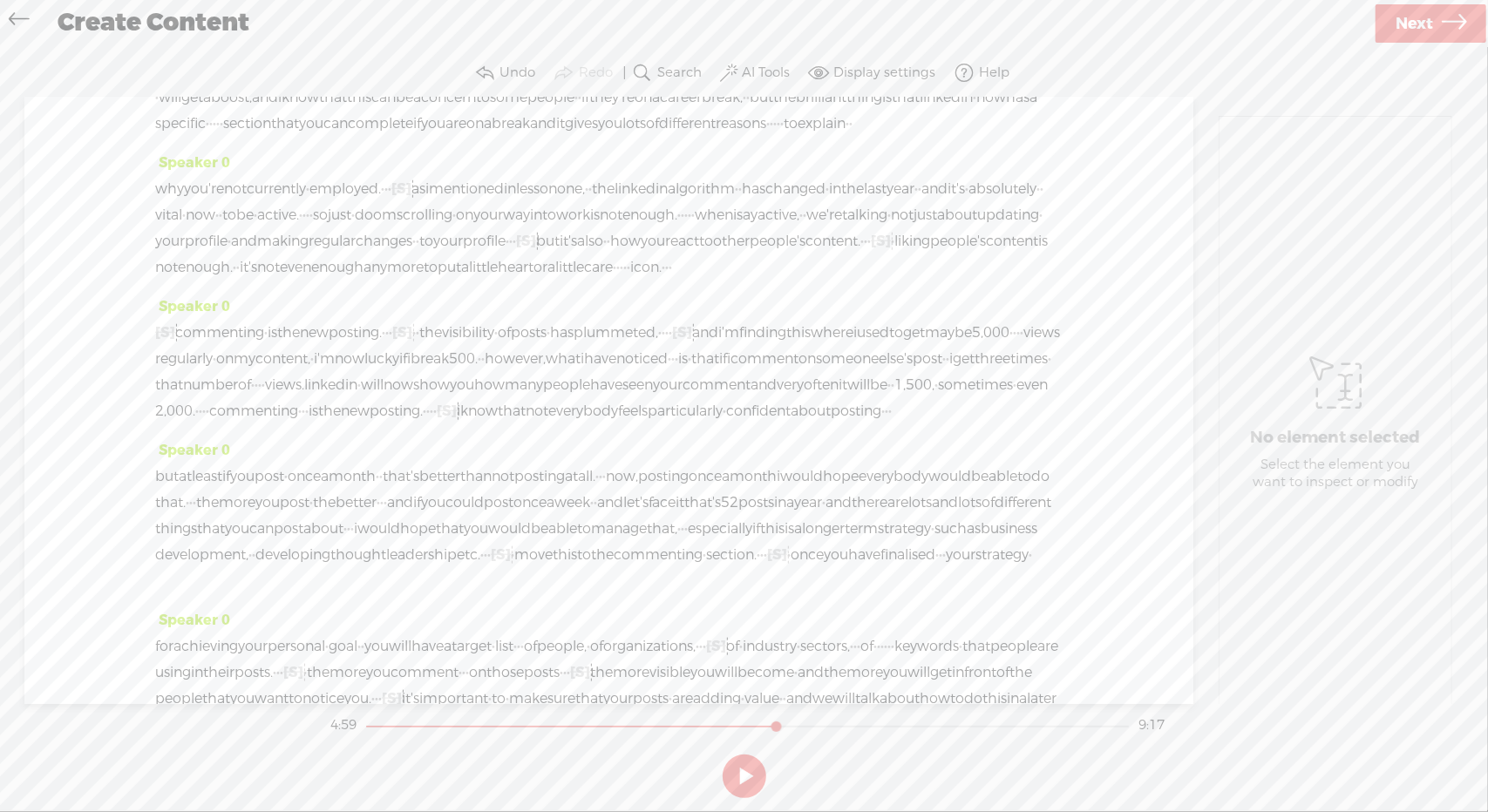
click at [256, 85] on span "the" at bounding box center [245, 72] width 22 height 26
click at [627, 371] on span "Play" at bounding box center [634, 369] width 29 height 18
click at [744, 769] on button at bounding box center [744, 776] width 44 height 44
drag, startPoint x: 373, startPoint y: 493, endPoint x: 527, endPoint y: 490, distance: 154.0
click at [527, 137] on div "that linkedin · [S] · · puts on your profile · · · [S] · is a sure indicator · …" at bounding box center [609, 85] width 908 height 104
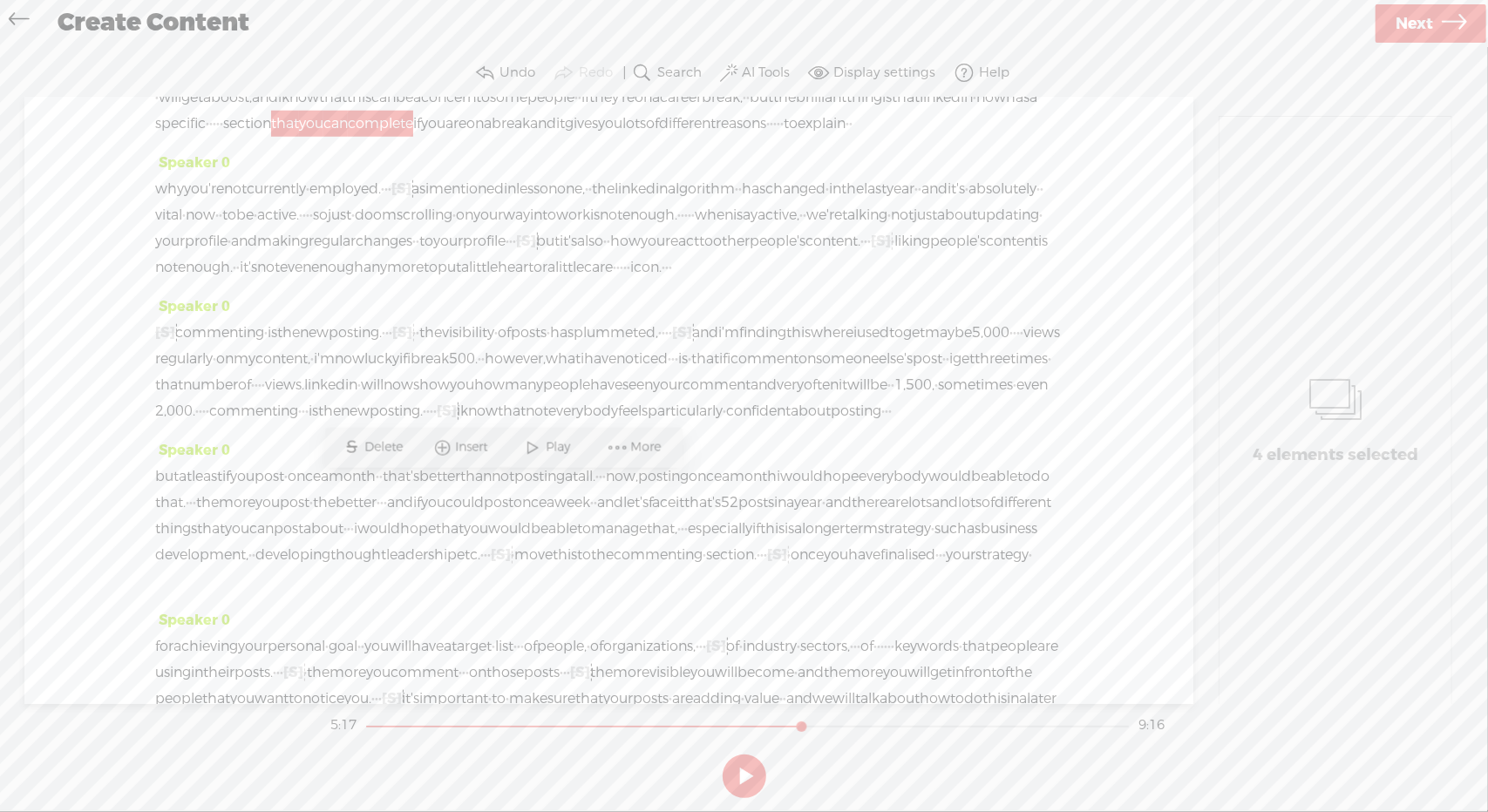
click at [374, 440] on span "Delete" at bounding box center [387, 448] width 43 height 18
click at [206, 137] on span "specific" at bounding box center [181, 124] width 50 height 26
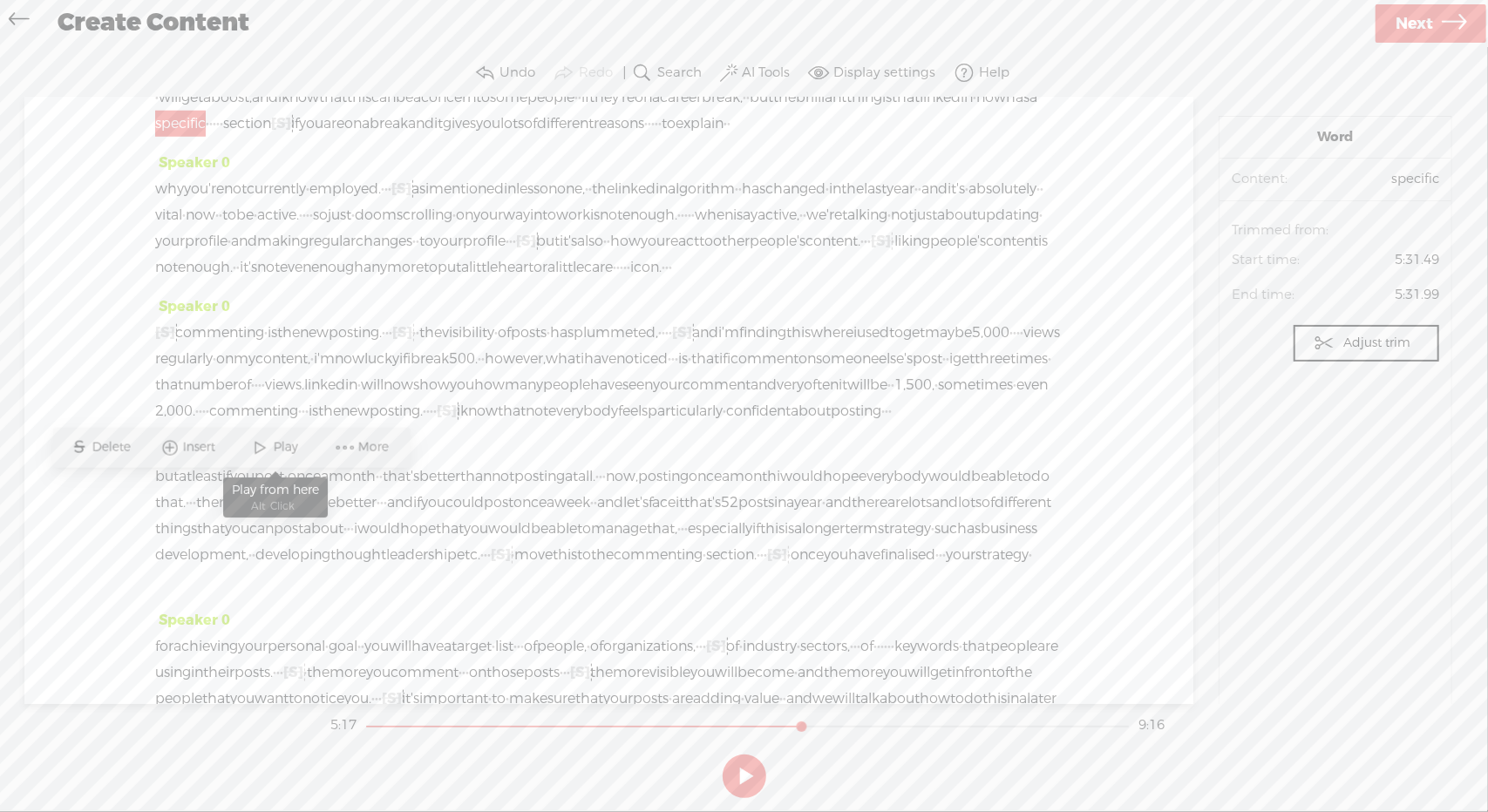
click at [292, 445] on span "Play" at bounding box center [288, 448] width 29 height 18
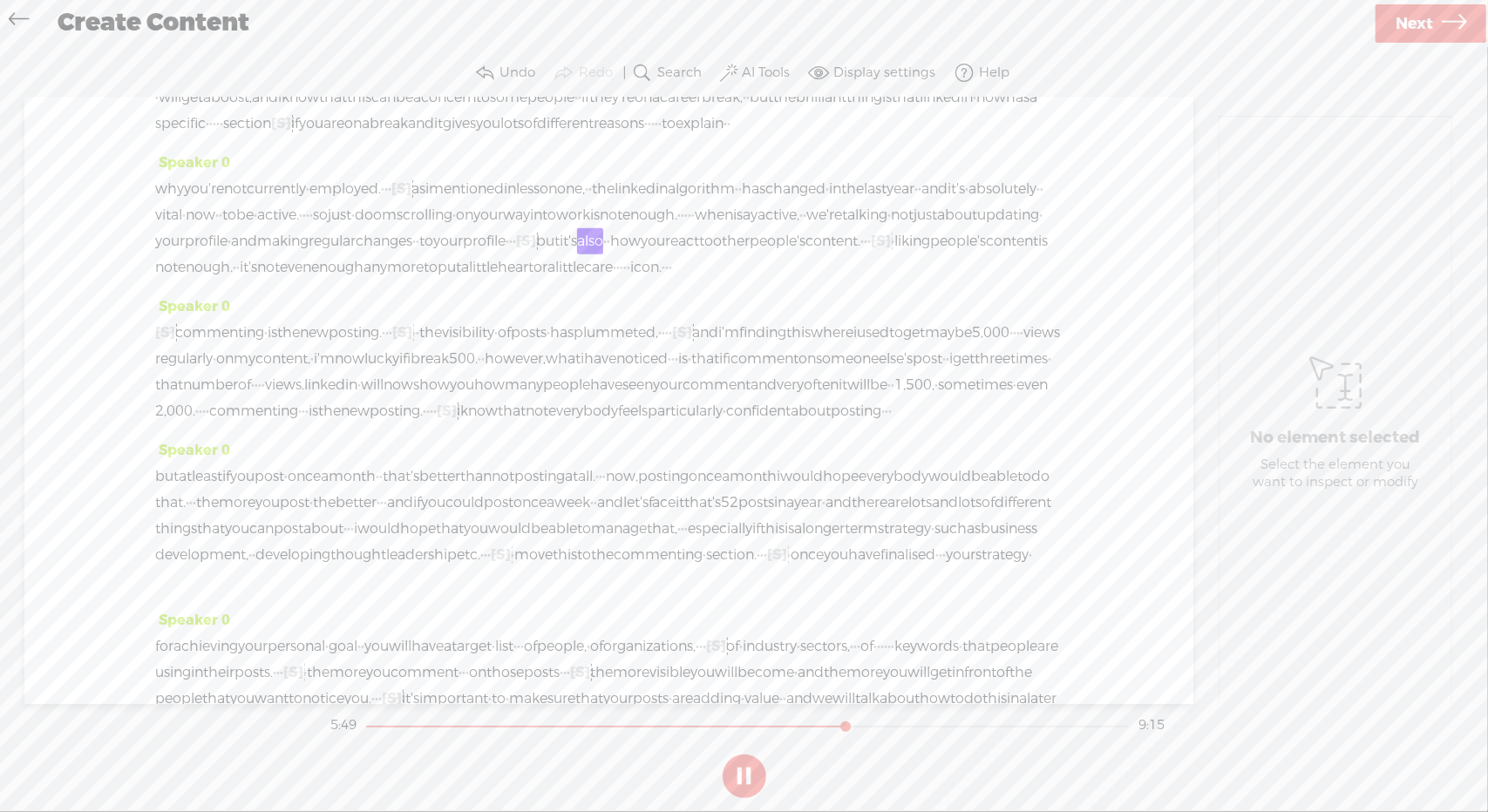
click at [740, 774] on button at bounding box center [744, 776] width 44 height 44
drag, startPoint x: 696, startPoint y: 607, endPoint x: 894, endPoint y: 604, distance: 198.0
click at [894, 280] on div "why you're not currently · employed. · · · [S] · · · as i mentioned in lesson o…" at bounding box center [609, 228] width 908 height 104
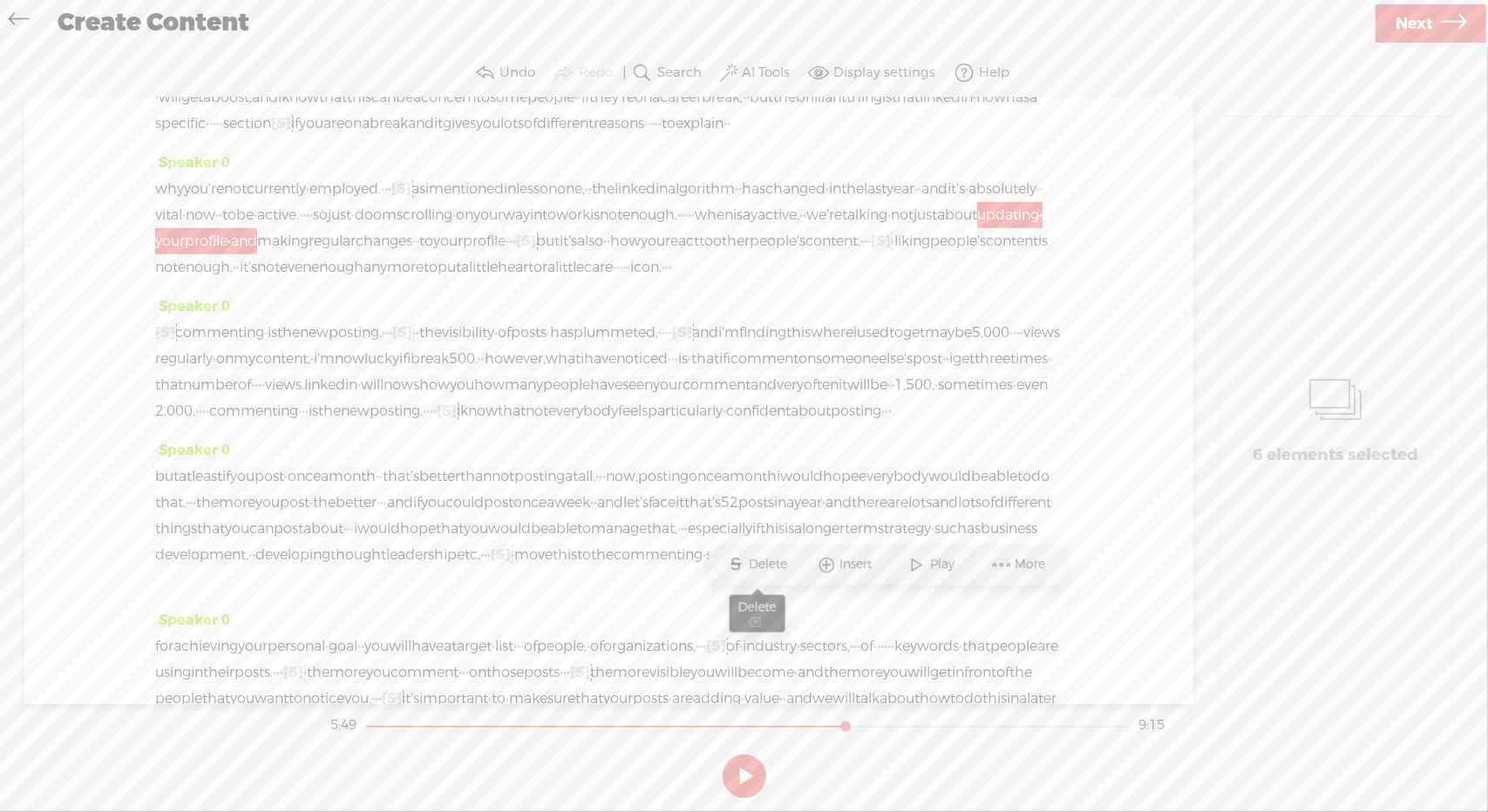
click at [760, 562] on span "Delete" at bounding box center [771, 565] width 43 height 18
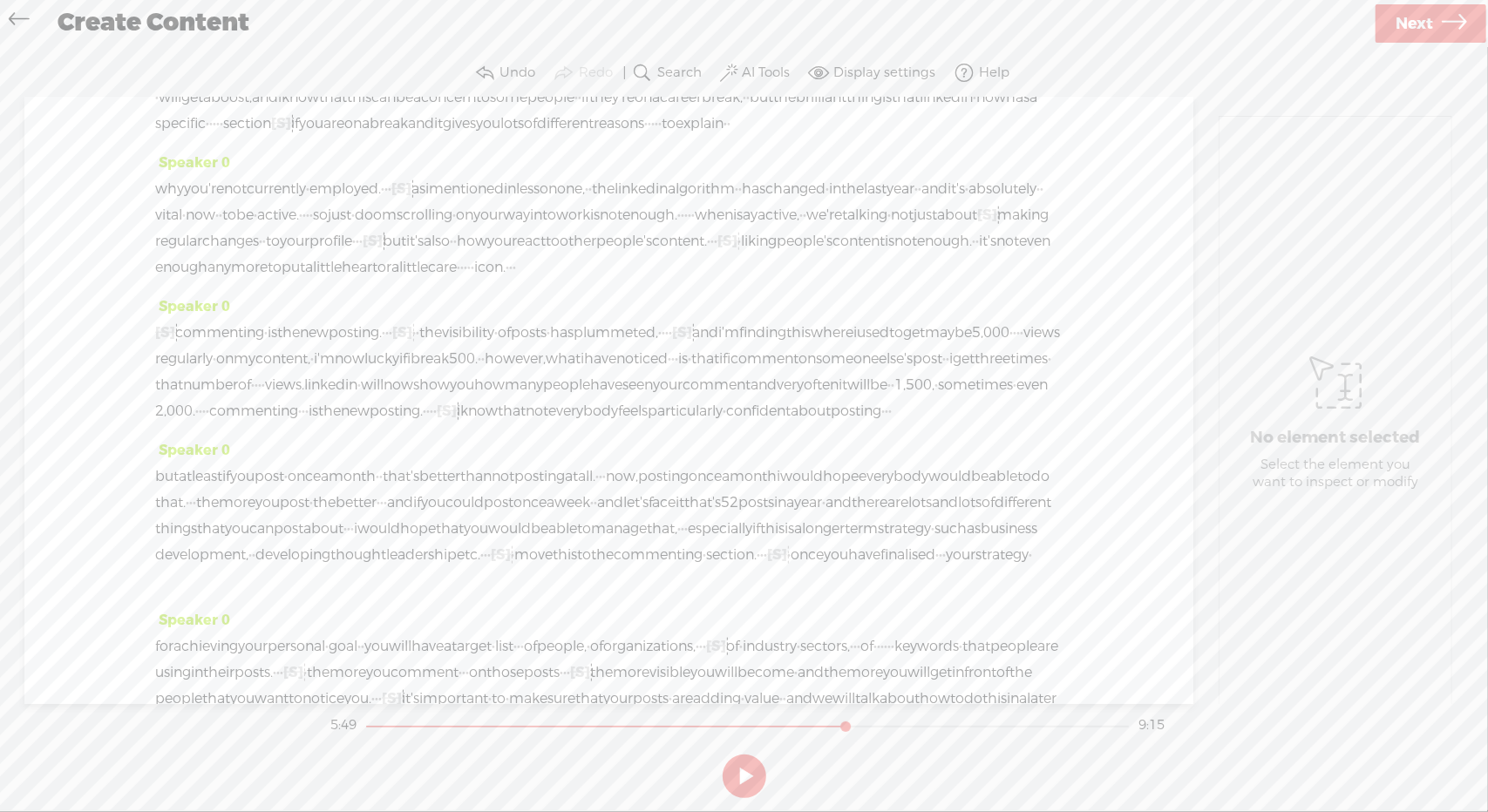
click at [891, 228] on span "not" at bounding box center [902, 215] width 22 height 26
click at [643, 562] on span "Play" at bounding box center [653, 565] width 29 height 18
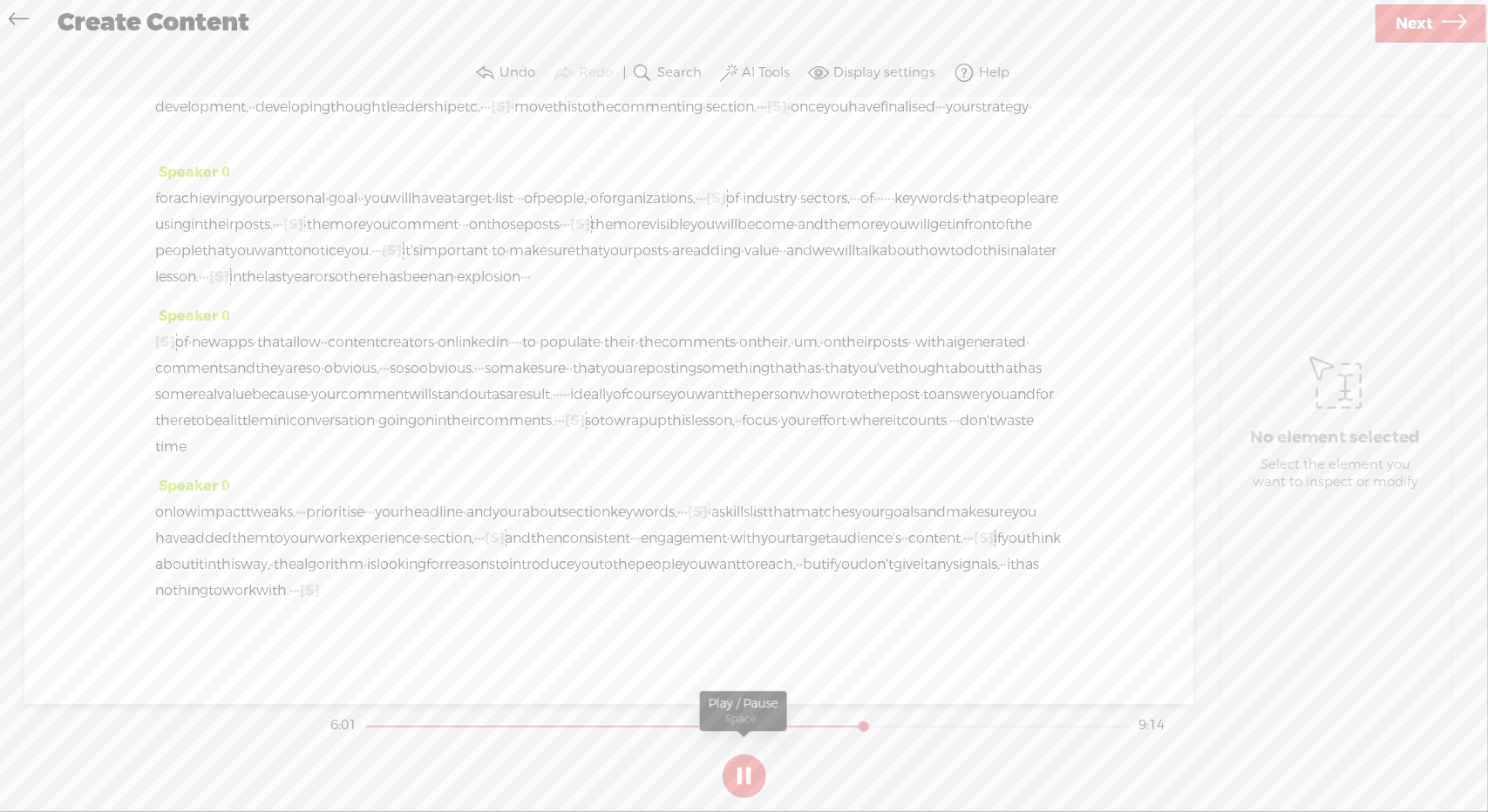
scroll to position [1643, 0]
click at [734, 772] on button at bounding box center [744, 776] width 44 height 44
drag, startPoint x: 992, startPoint y: 159, endPoint x: 842, endPoint y: 193, distance: 153.8
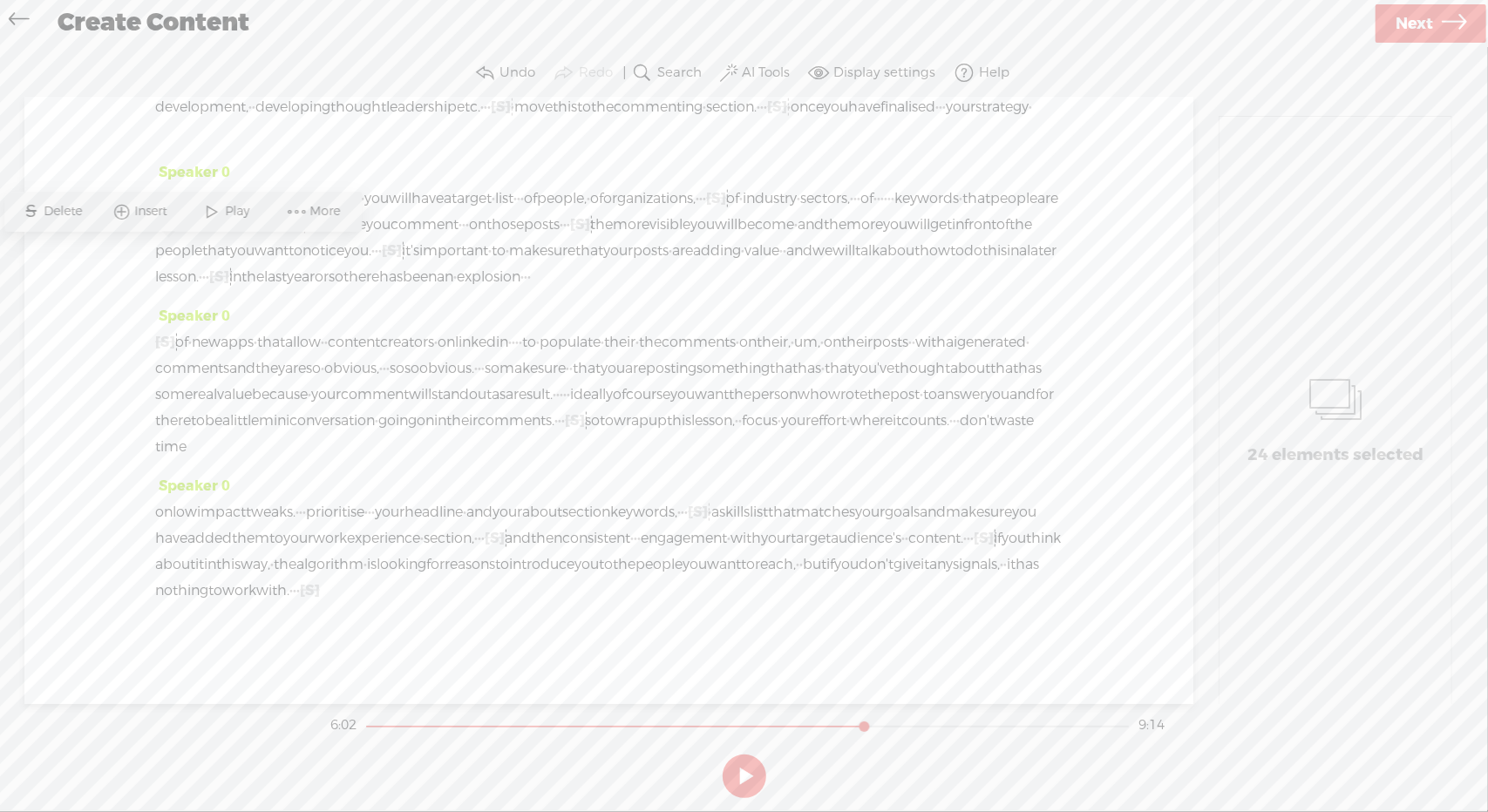
click at [71, 210] on span "Delete" at bounding box center [66, 211] width 43 height 18
click at [882, 112] on span "Play" at bounding box center [881, 120] width 29 height 18
click at [744, 776] on button at bounding box center [744, 776] width 44 height 44
drag, startPoint x: 882, startPoint y: 223, endPoint x: 1031, endPoint y: 231, distance: 149.2
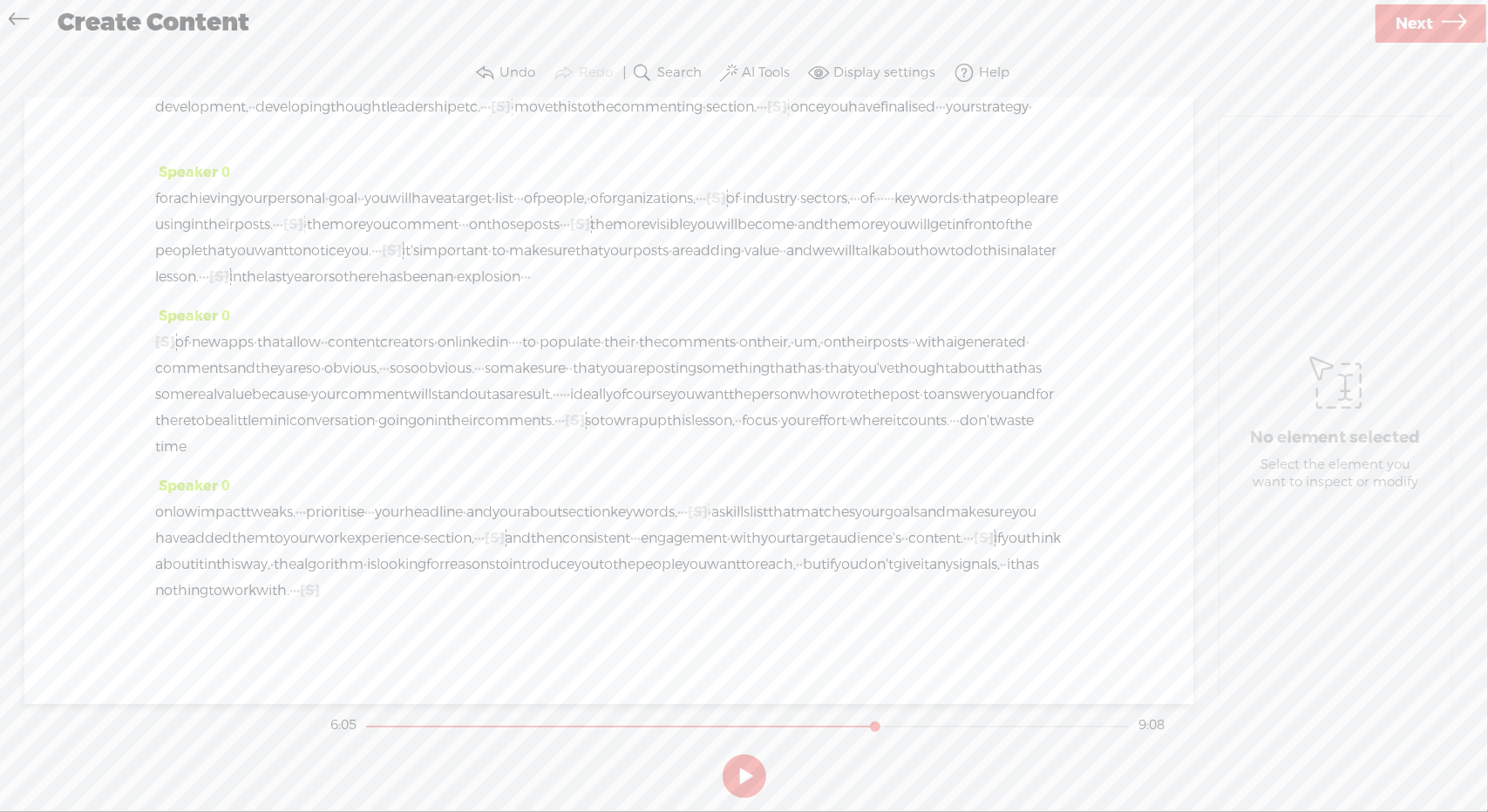
click at [886, 186] on span "Delete" at bounding box center [896, 185] width 43 height 18
click at [828, 185] on span "Play" at bounding box center [822, 185] width 29 height 18
click at [747, 761] on button at bounding box center [744, 776] width 44 height 44
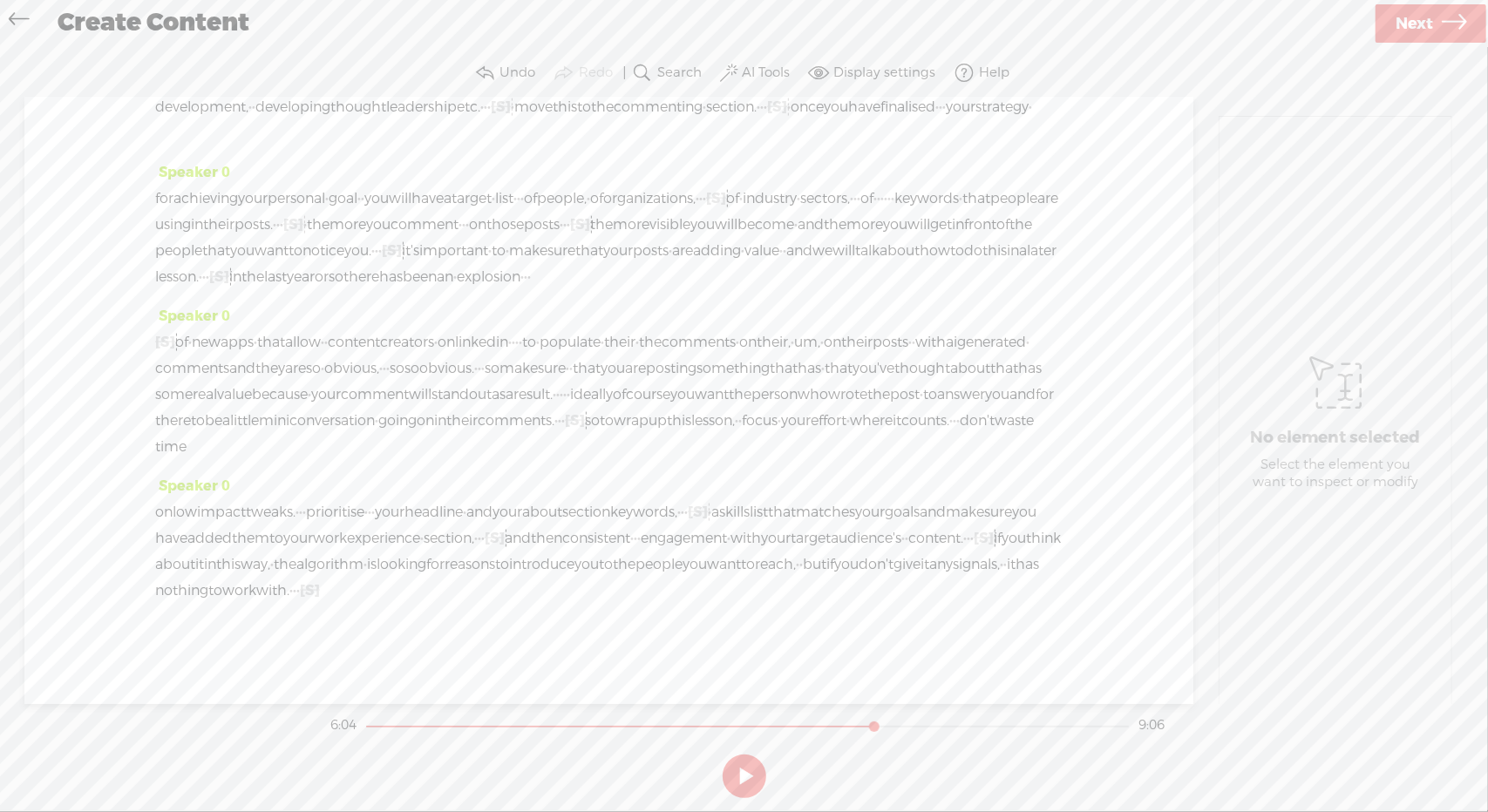
drag, startPoint x: 835, startPoint y: 225, endPoint x: 867, endPoint y: 222, distance: 32.1
click at [734, 185] on span "Delete" at bounding box center [747, 185] width 43 height 18
click at [807, 192] on span at bounding box center [795, 185] width 26 height 32
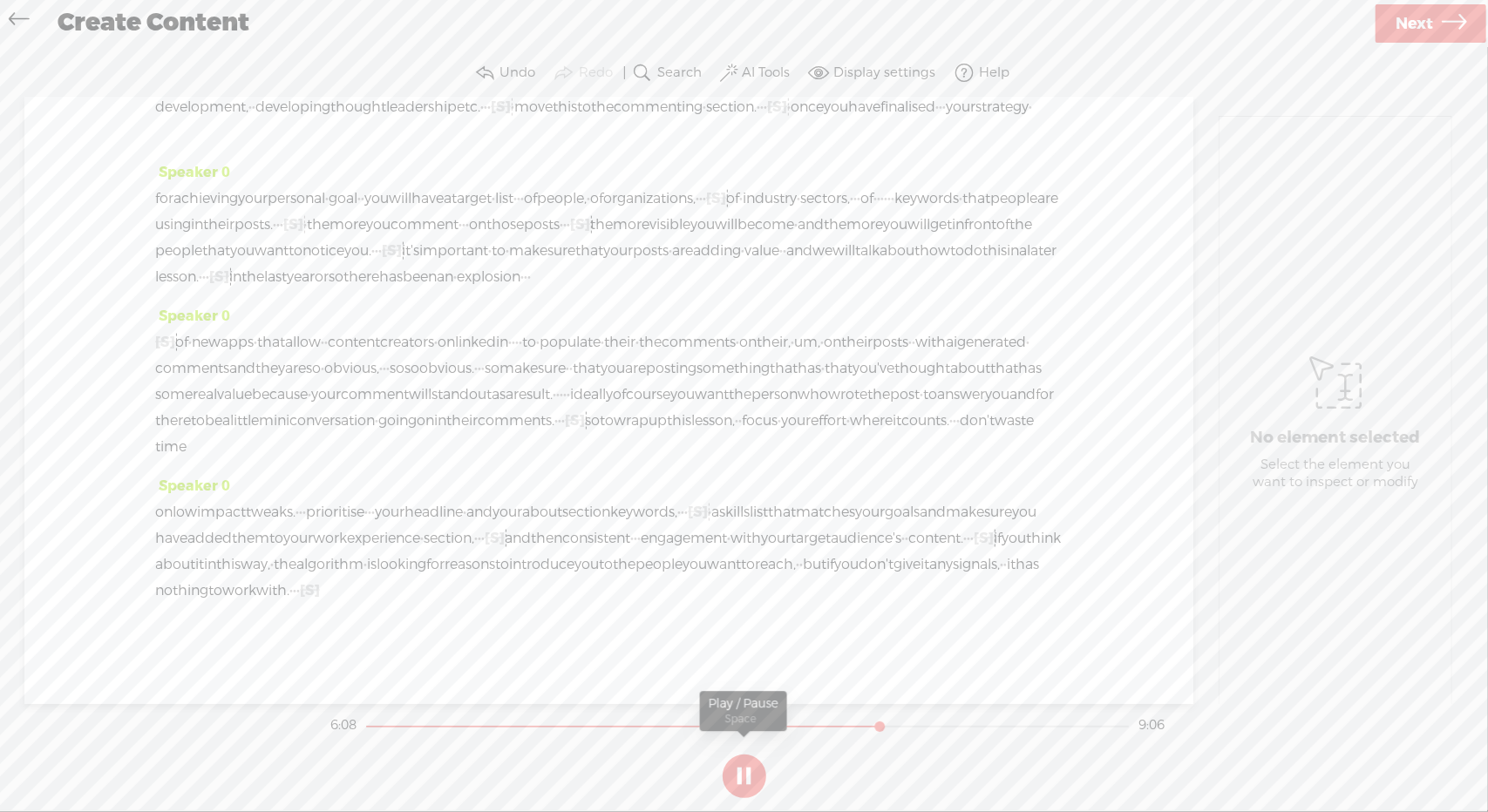
click at [744, 777] on button at bounding box center [744, 776] width 44 height 44
click at [226, 211] on span "Play" at bounding box center [239, 211] width 29 height 18
click at [749, 768] on button at bounding box center [744, 776] width 44 height 44
drag, startPoint x: 266, startPoint y: 253, endPoint x: 285, endPoint y: 251, distance: 19.1
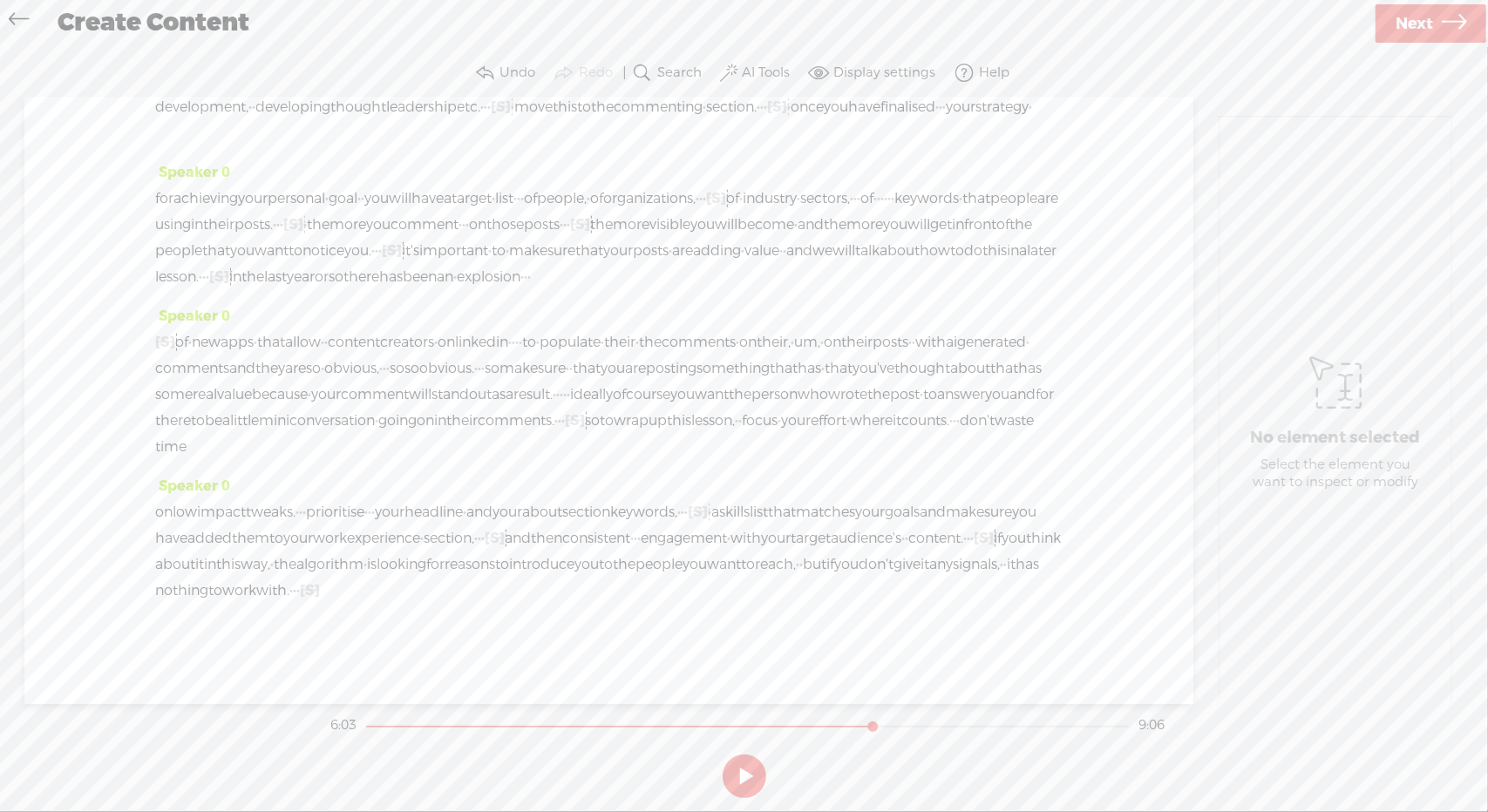
click at [171, 222] on span "S Delete" at bounding box center [150, 212] width 88 height 32
click at [220, 213] on span at bounding box center [212, 212] width 26 height 32
click at [735, 767] on button at bounding box center [744, 776] width 44 height 44
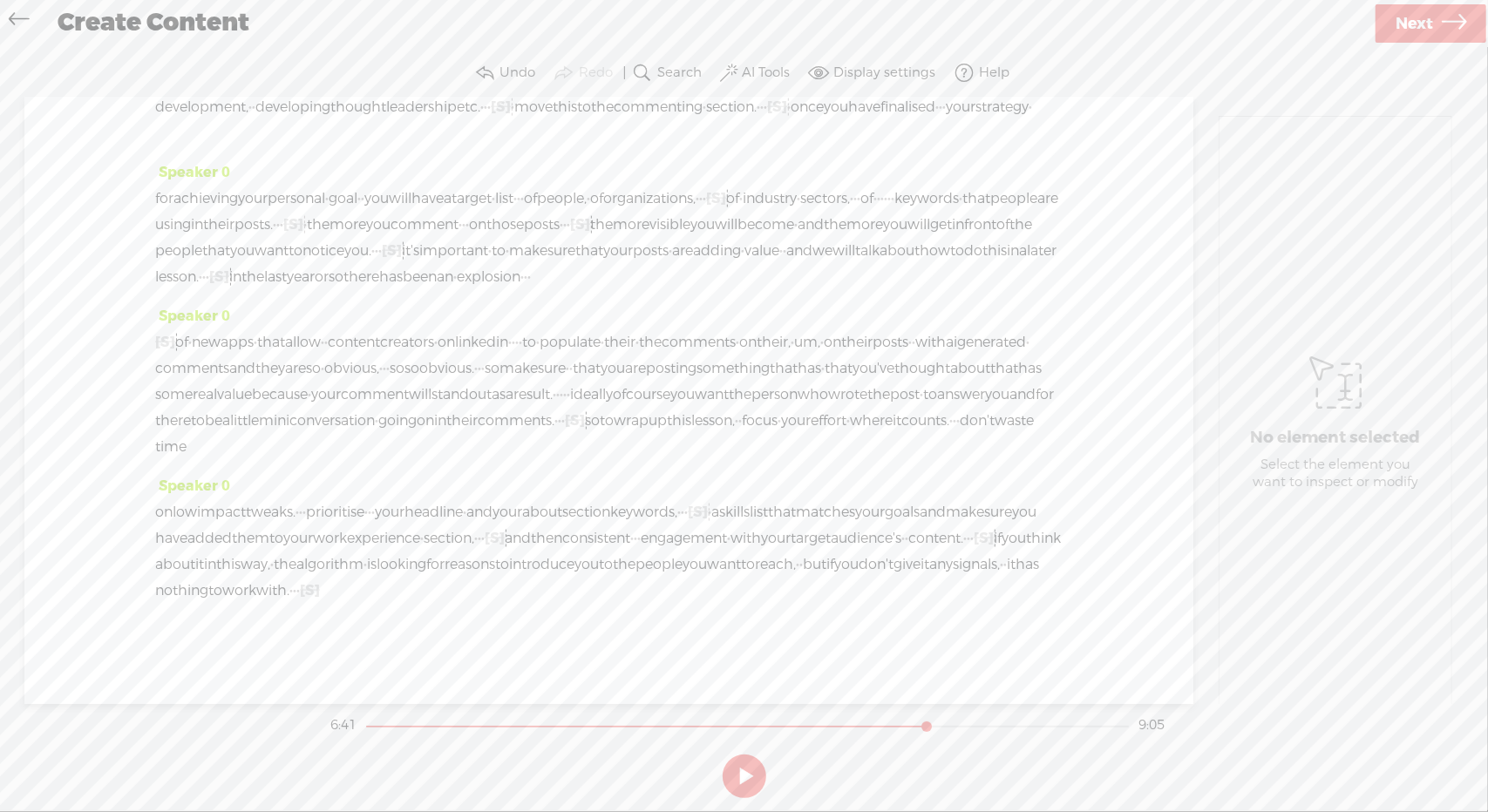
drag, startPoint x: 750, startPoint y: 423, endPoint x: 917, endPoint y: 533, distance: 200.0
click at [917, 146] on div "but at least if you post · once a month · · that's better than not posting at a…" at bounding box center [609, 81] width 908 height 130
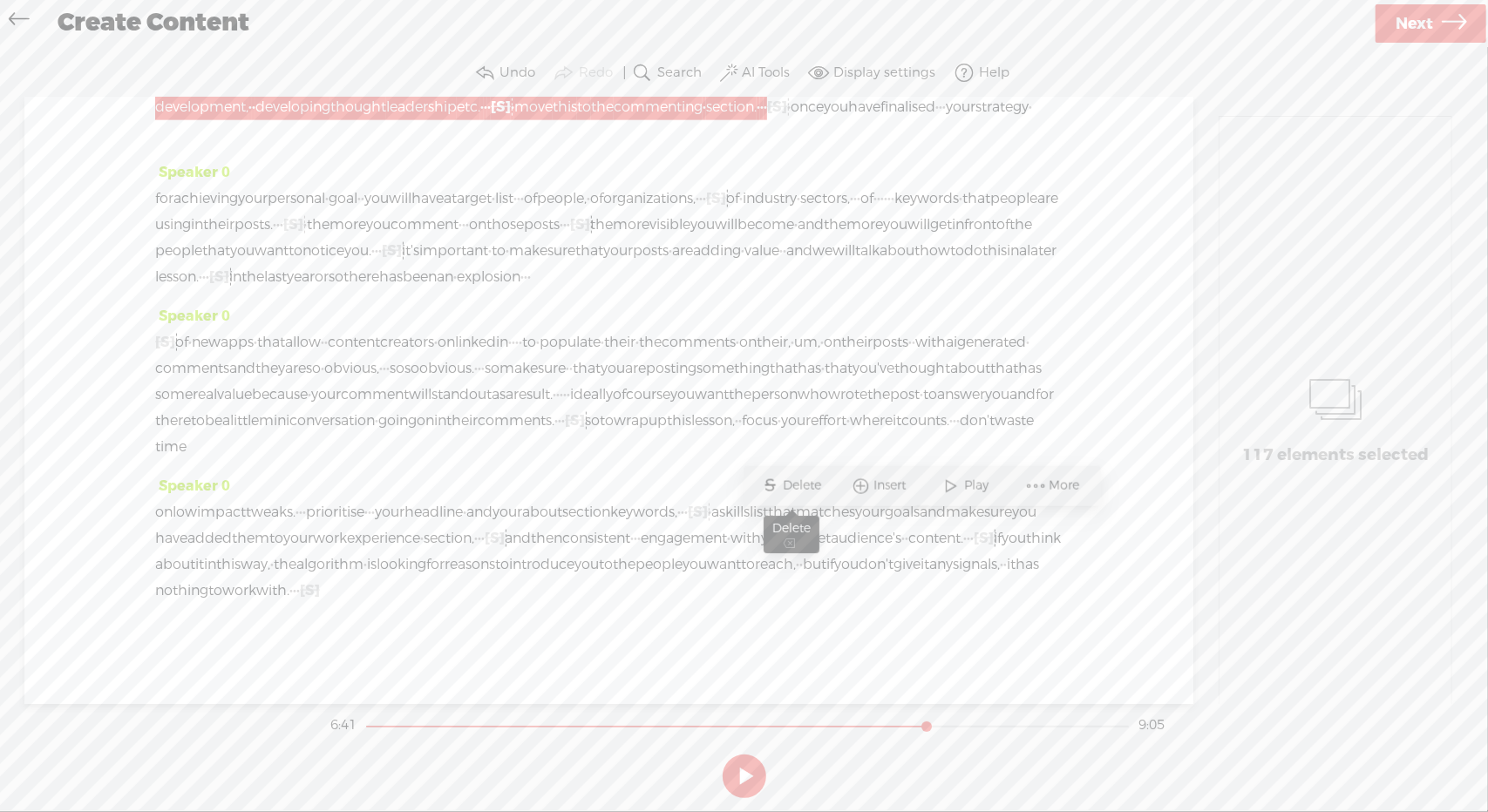
click at [816, 489] on span "Delete" at bounding box center [805, 486] width 43 height 18
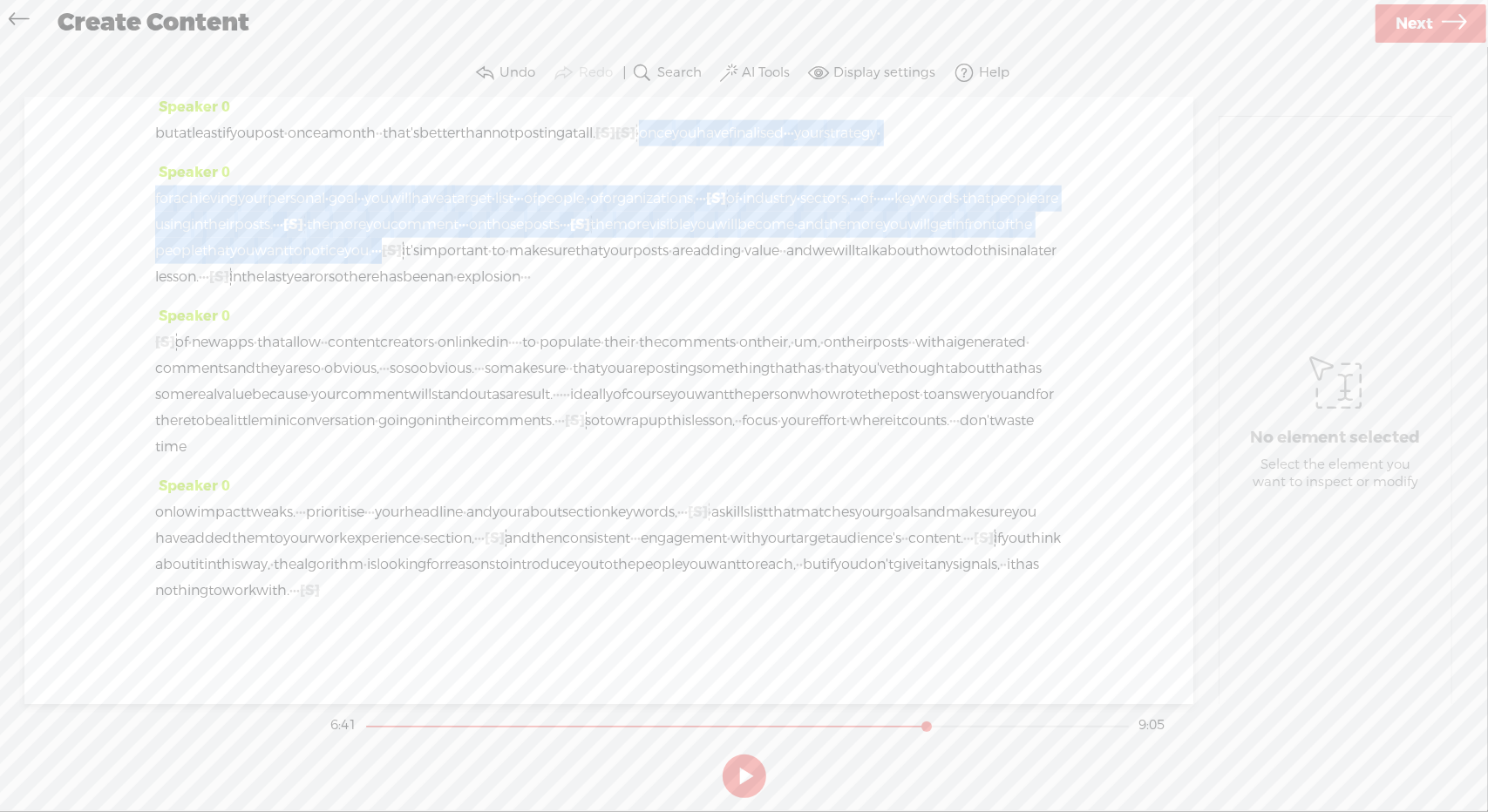
drag, startPoint x: 808, startPoint y: 421, endPoint x: 264, endPoint y: 587, distance: 568.8
click at [264, 587] on div "Speaker 0 [S] · · · · · · we all know that linkedin is a vast · professional · …" at bounding box center [608, 400] width 1169 height 606
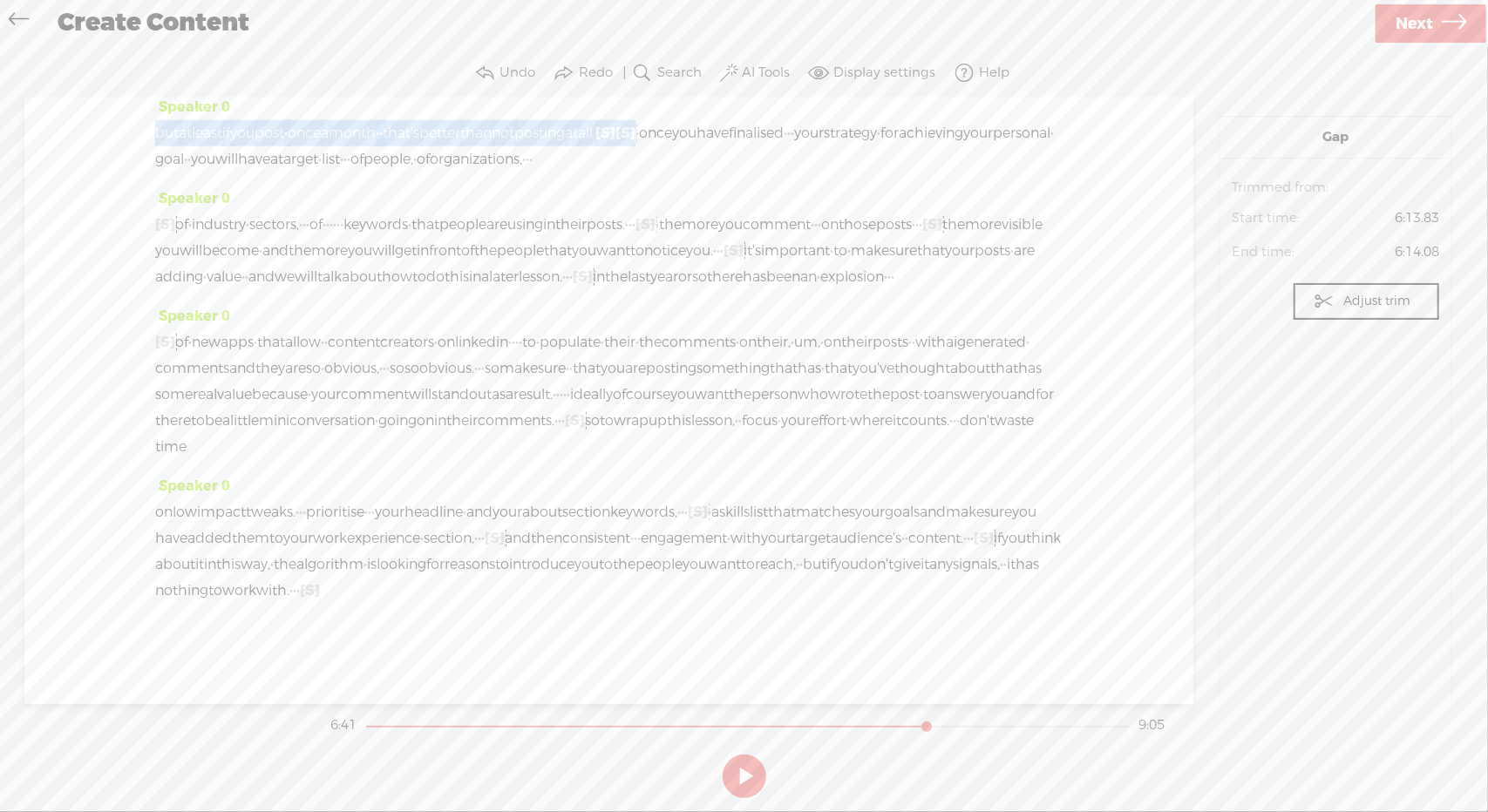
drag, startPoint x: 498, startPoint y: 395, endPoint x: 799, endPoint y: 490, distance: 315.6
click at [799, 490] on div "Speaker 0 [S] · · · · · · we all know that linkedin is a vast · professional · …" at bounding box center [608, 400] width 1169 height 606
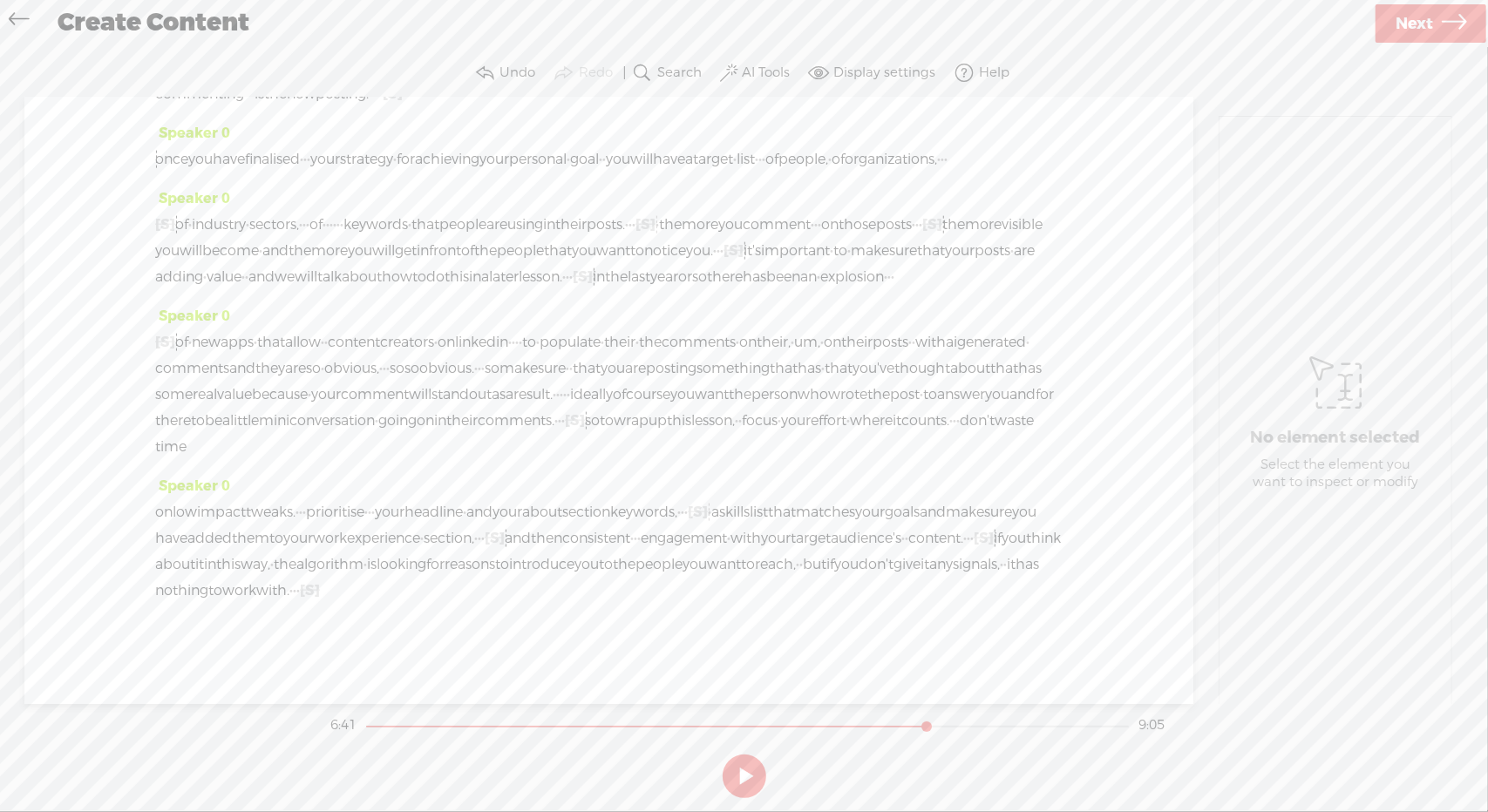
scroll to position [1884, 0]
click at [565, 434] on span "·" at bounding box center [564, 421] width 4 height 26
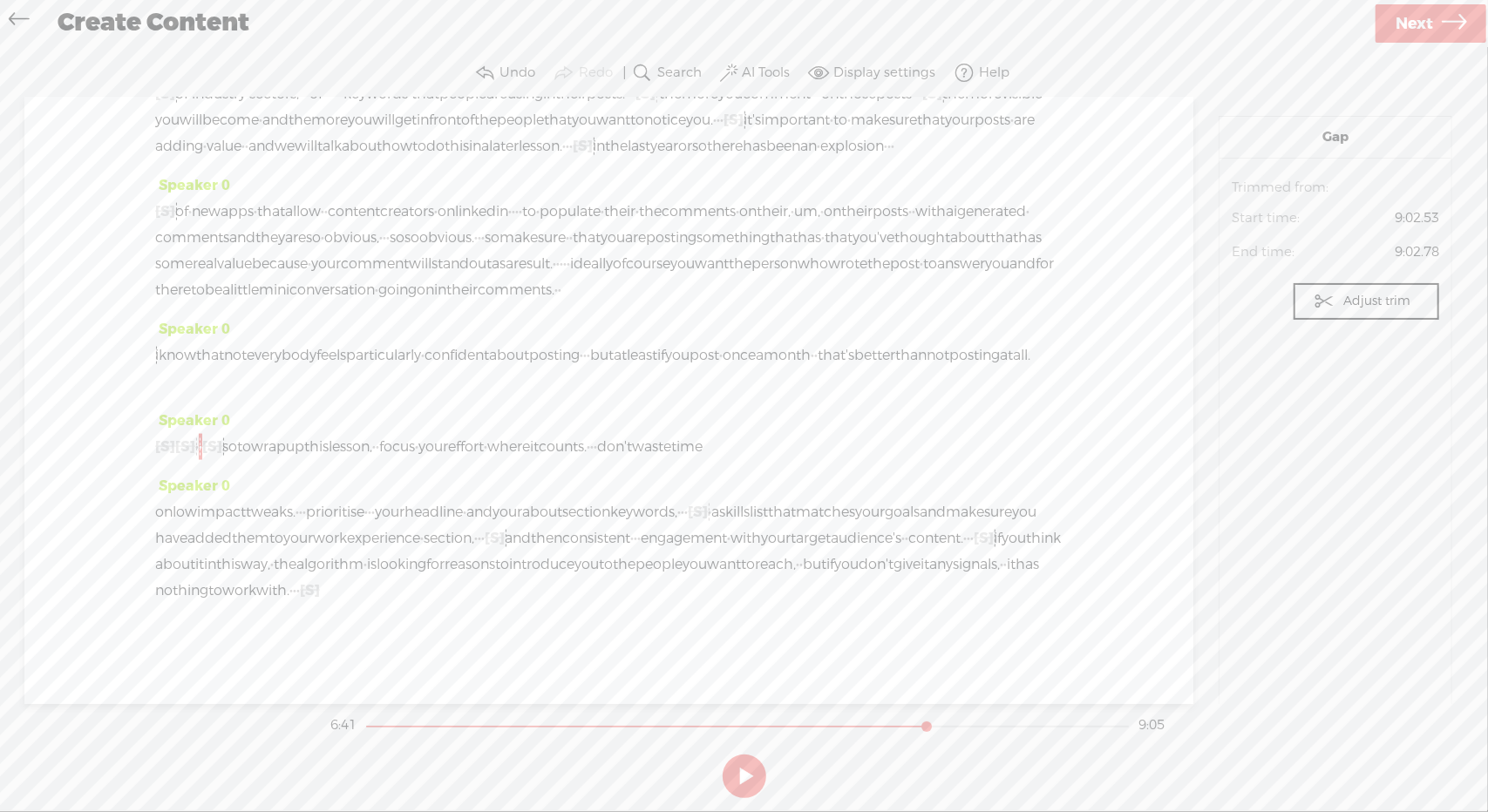
click at [480, 42] on span "achieving" at bounding box center [446, 29] width 64 height 26
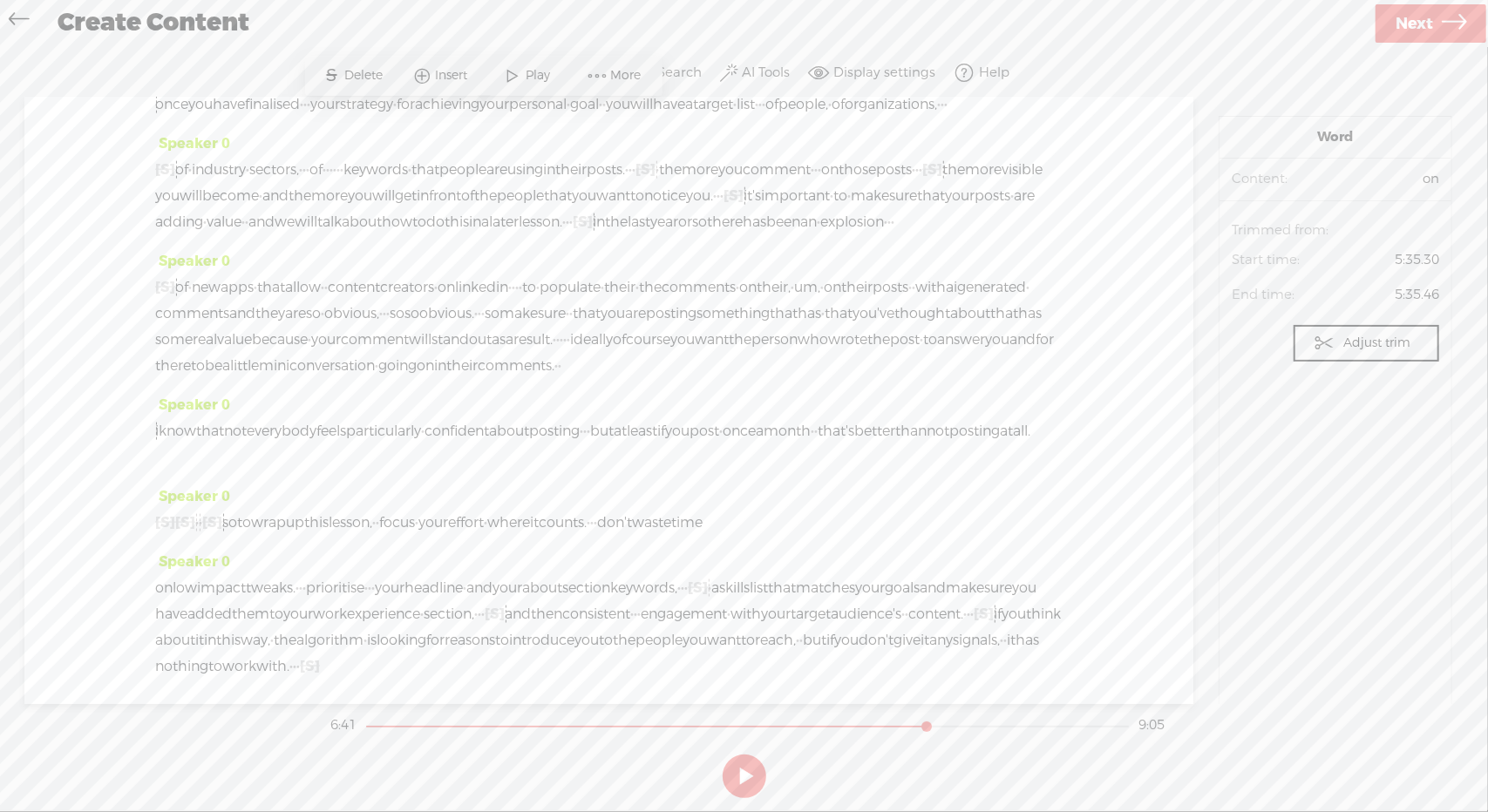
scroll to position [1478, 0]
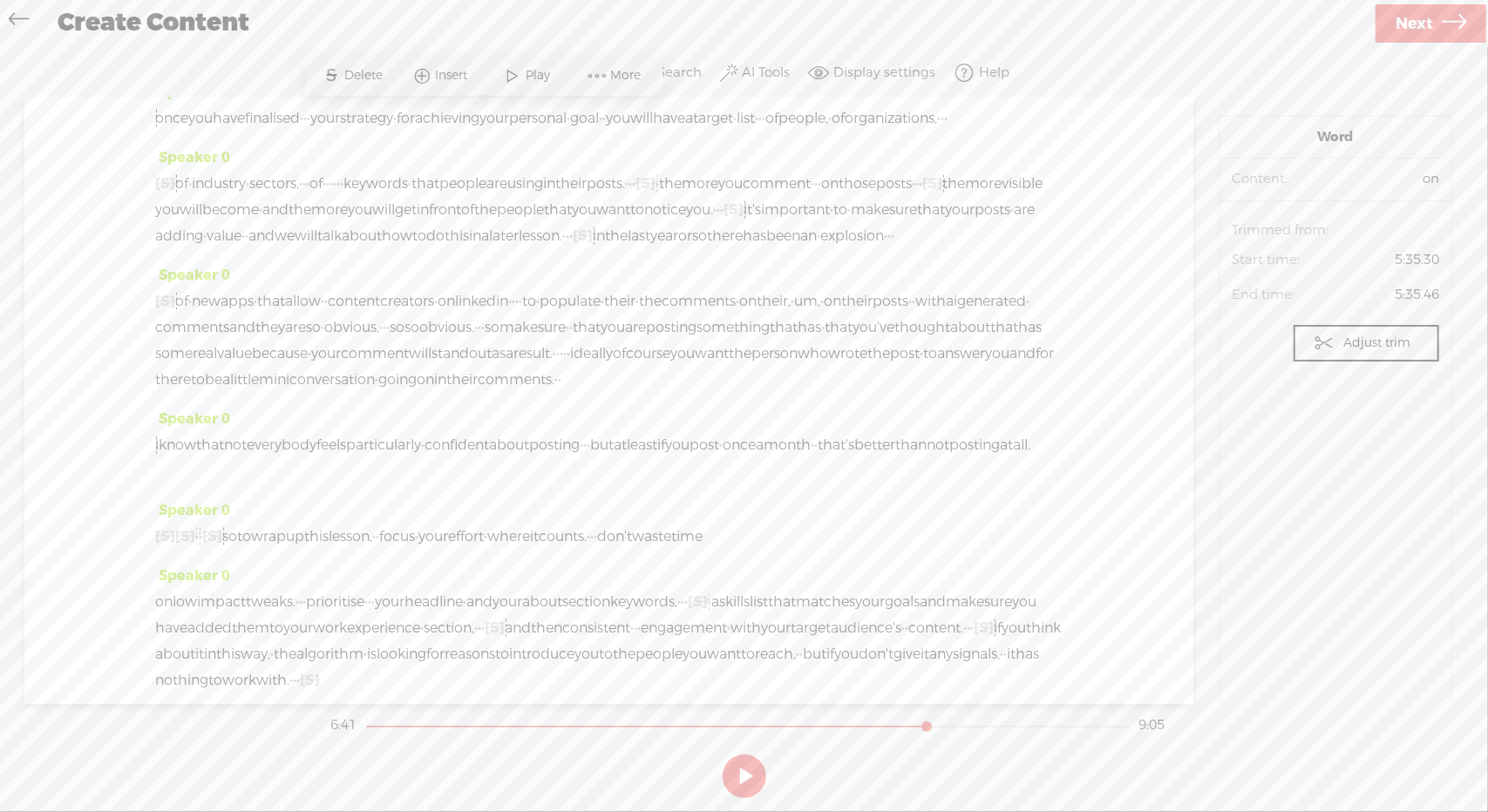
click at [403, 215] on span "Play" at bounding box center [375, 220] width 88 height 32
click at [1411, 304] on div "No element selected Select the element you want to inspect or modify" at bounding box center [1335, 418] width 232 height 604
click at [744, 778] on button at bounding box center [744, 776] width 44 height 44
drag, startPoint x: 866, startPoint y: 414, endPoint x: 231, endPoint y: 451, distance: 636.1
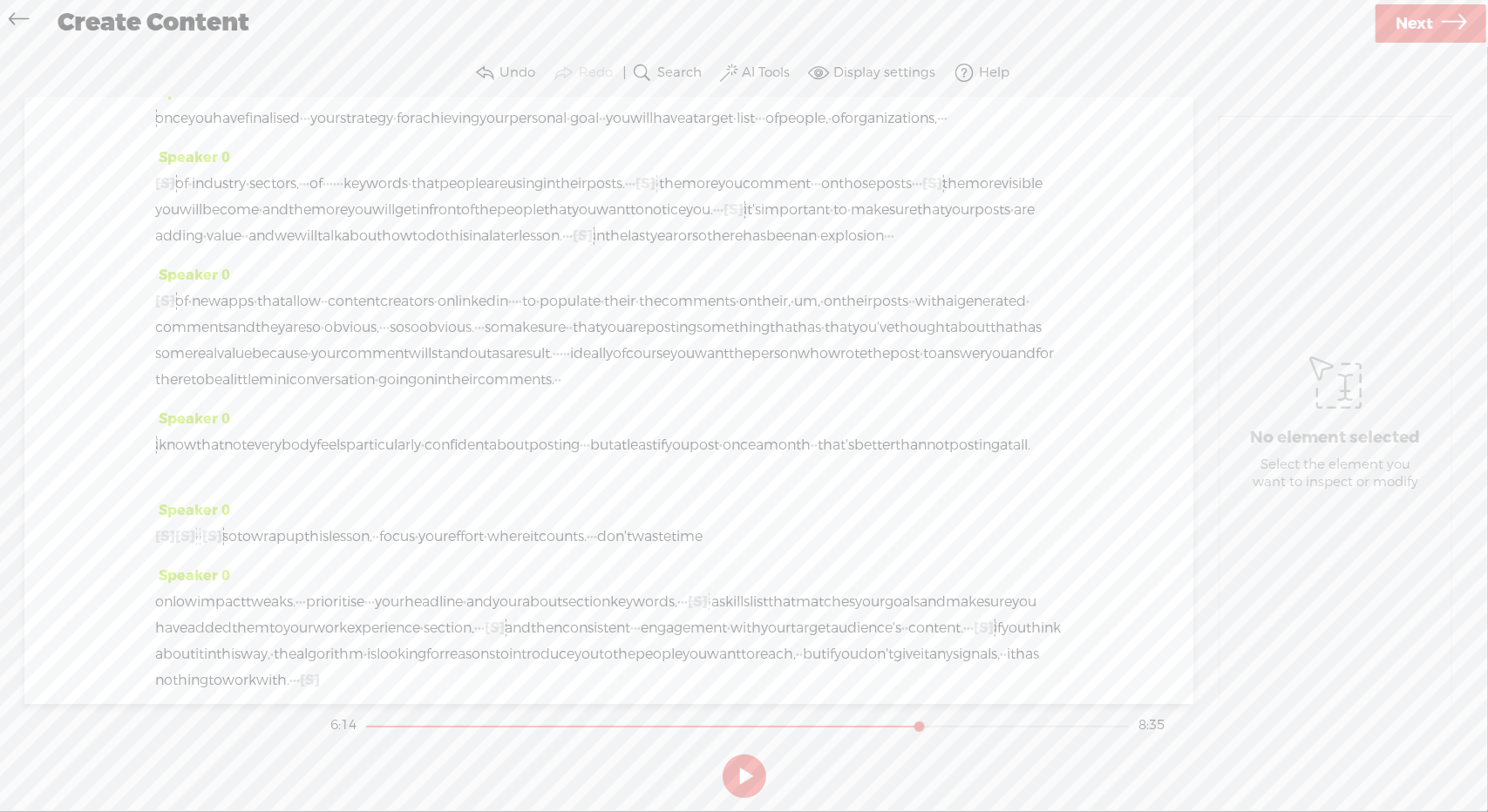
click at [231, 66] on div "[S] it's not even enough anymore to put a little heart or a little care · · · ·…" at bounding box center [609, 14] width 908 height 104
click at [112, 406] on span "Delete" at bounding box center [109, 402] width 43 height 18
click at [468, 14] on span "however," at bounding box center [437, 1] width 61 height 26
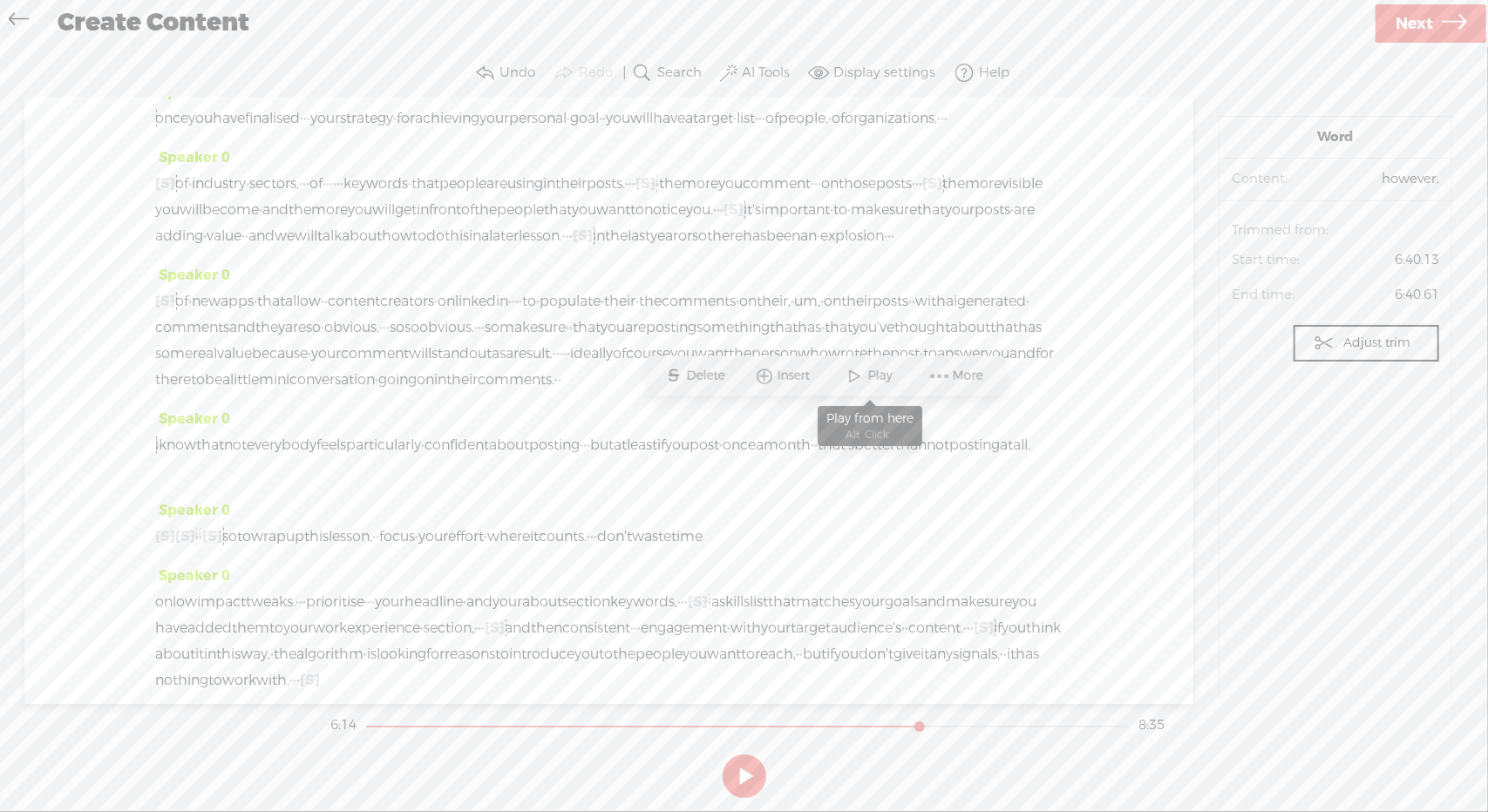
click at [885, 373] on span "Play" at bounding box center [882, 376] width 29 height 18
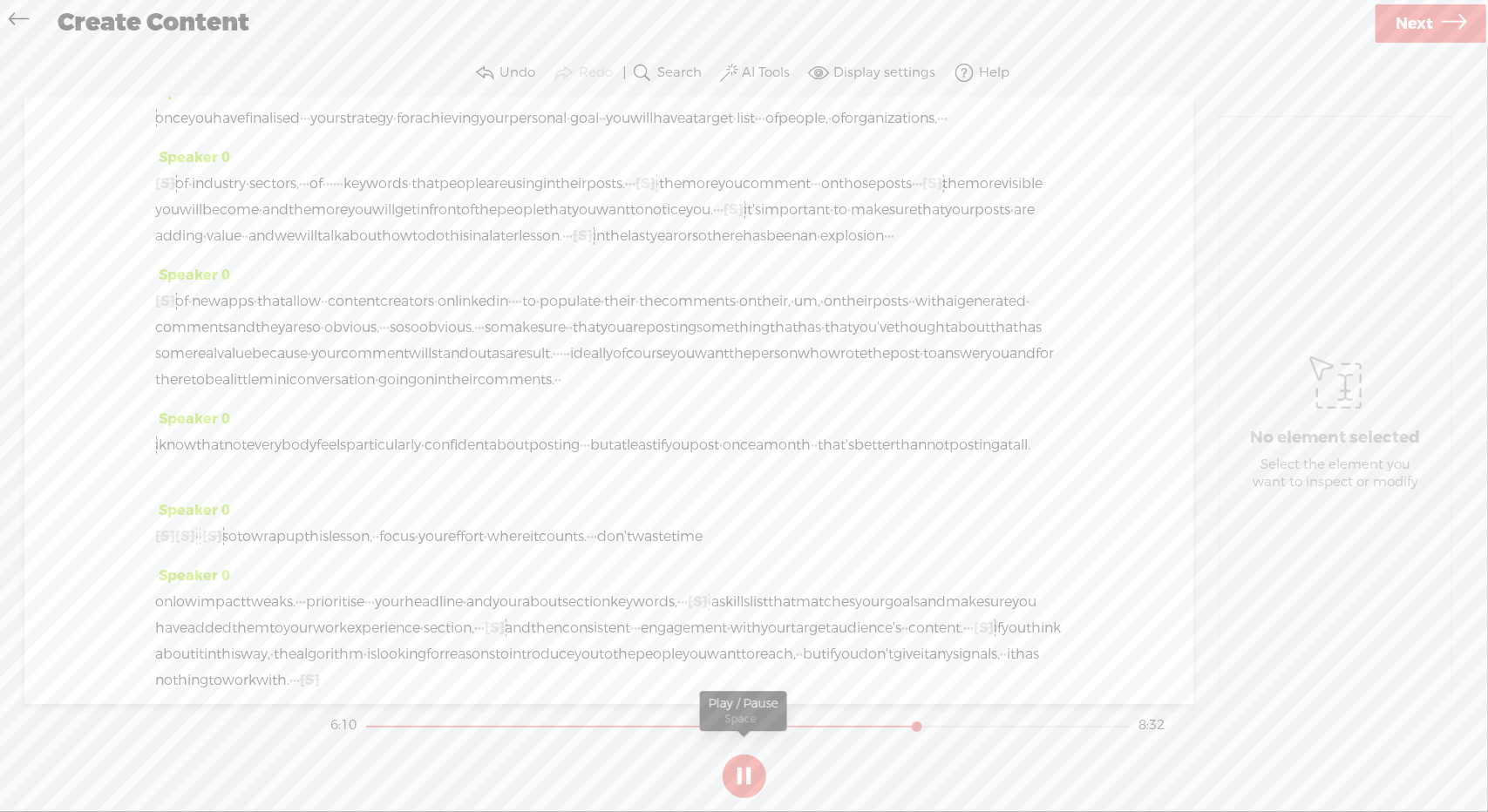
click at [746, 777] on button at bounding box center [744, 776] width 44 height 44
click at [487, 9] on span "[S]" at bounding box center [478, 1] width 20 height 19
click at [884, 381] on span "Restore" at bounding box center [887, 376] width 48 height 18
drag, startPoint x: 188, startPoint y: 447, endPoint x: 865, endPoint y: 413, distance: 677.9
click at [865, 66] on div "[S] it's not even enough anymore to put a little heart or a little care · · · ·…" at bounding box center [609, 14] width 908 height 104
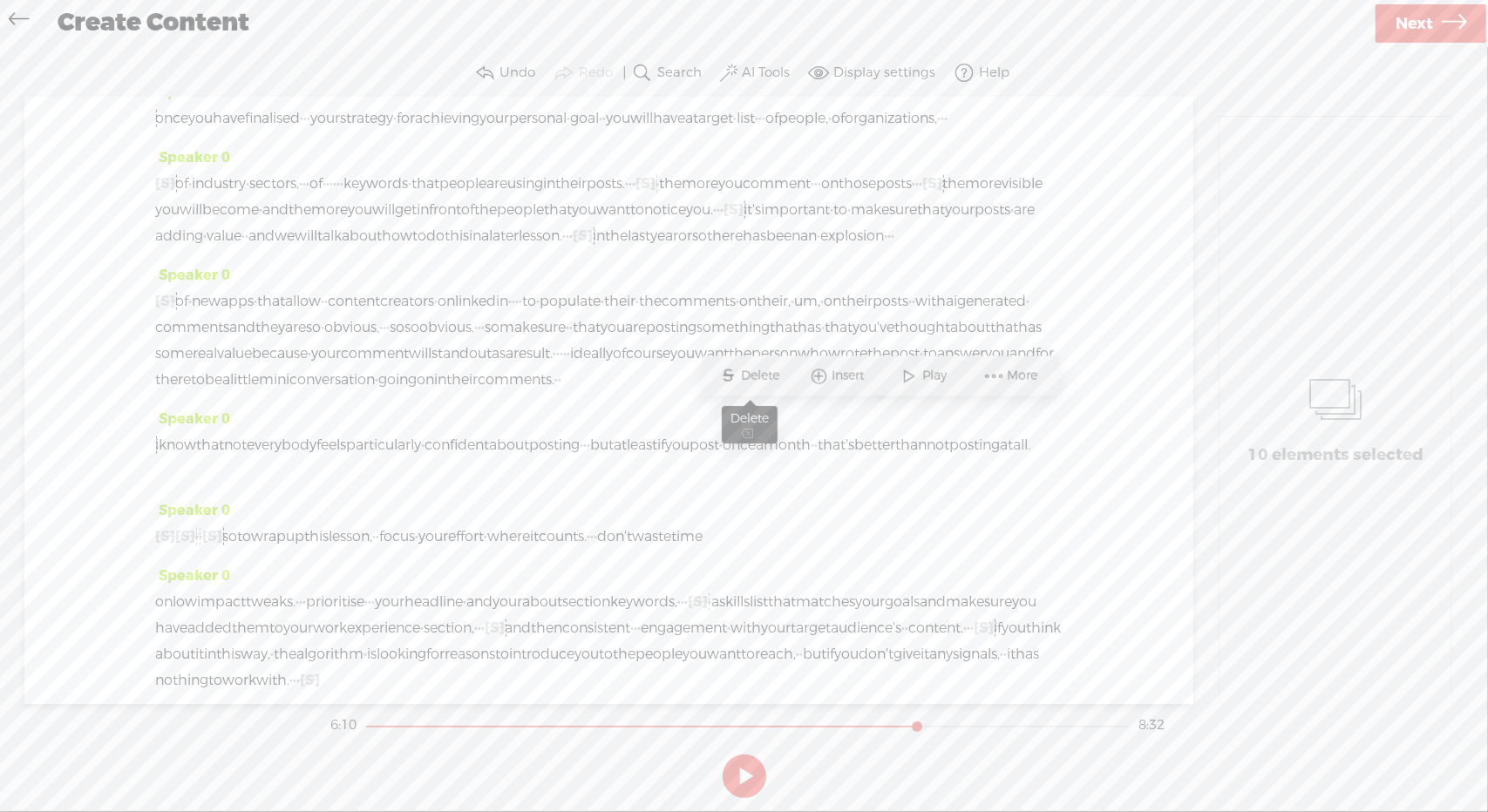
click at [756, 361] on span "S Delete" at bounding box center [750, 376] width 88 height 32
click at [468, 14] on span "however," at bounding box center [437, 1] width 61 height 26
click at [877, 381] on span "Play" at bounding box center [882, 376] width 29 height 18
click at [749, 769] on button at bounding box center [744, 776] width 44 height 44
drag, startPoint x: 406, startPoint y: 653, endPoint x: 443, endPoint y: 653, distance: 37.0
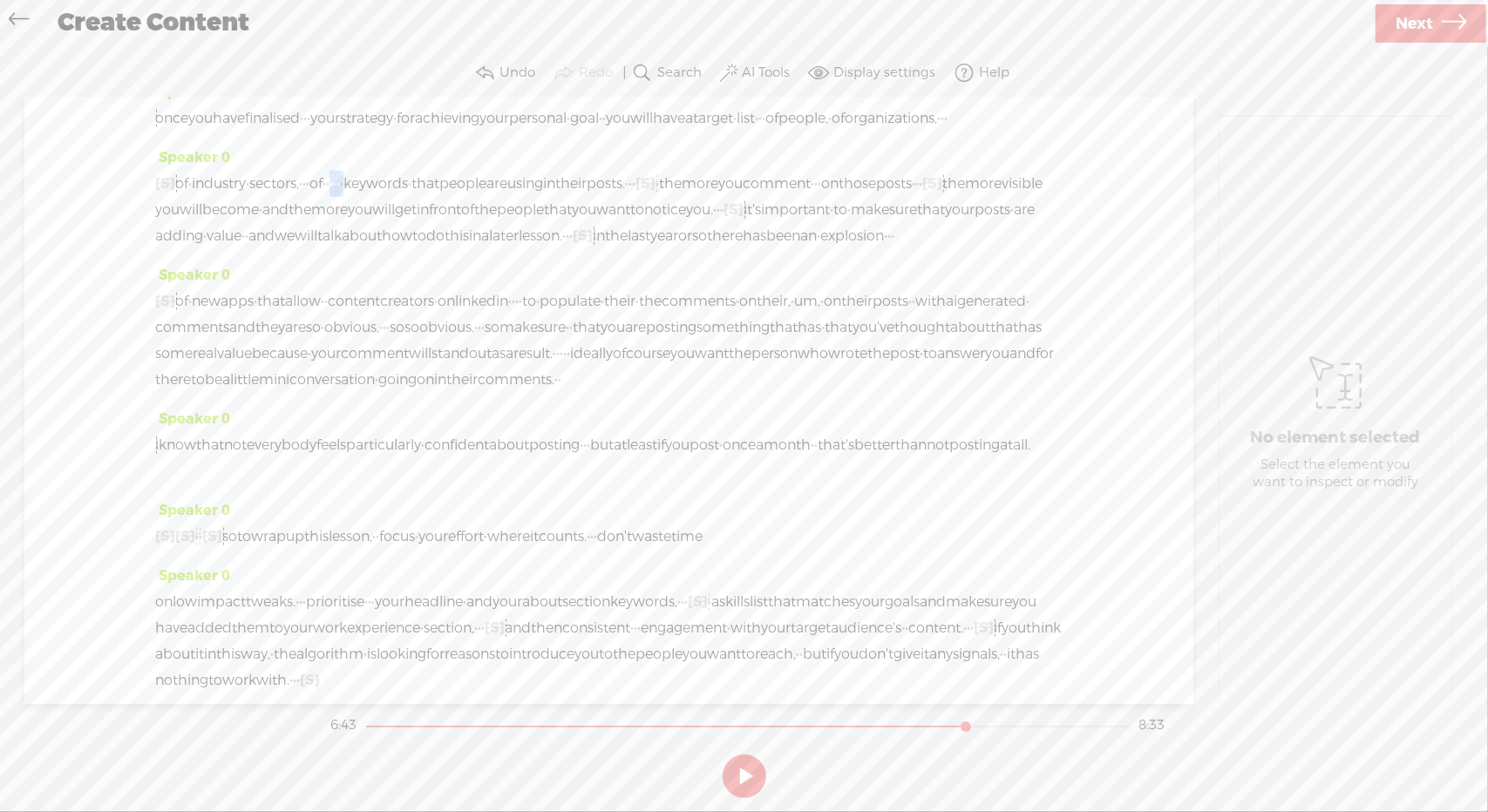
click at [443, 250] on div "[S] · of · industry · sectors, · · · of · · · · · · keywords · that people are …" at bounding box center [609, 210] width 908 height 78
click at [318, 604] on span "Delete" at bounding box center [330, 612] width 43 height 18
click at [246, 196] on span "industry" at bounding box center [219, 183] width 54 height 26
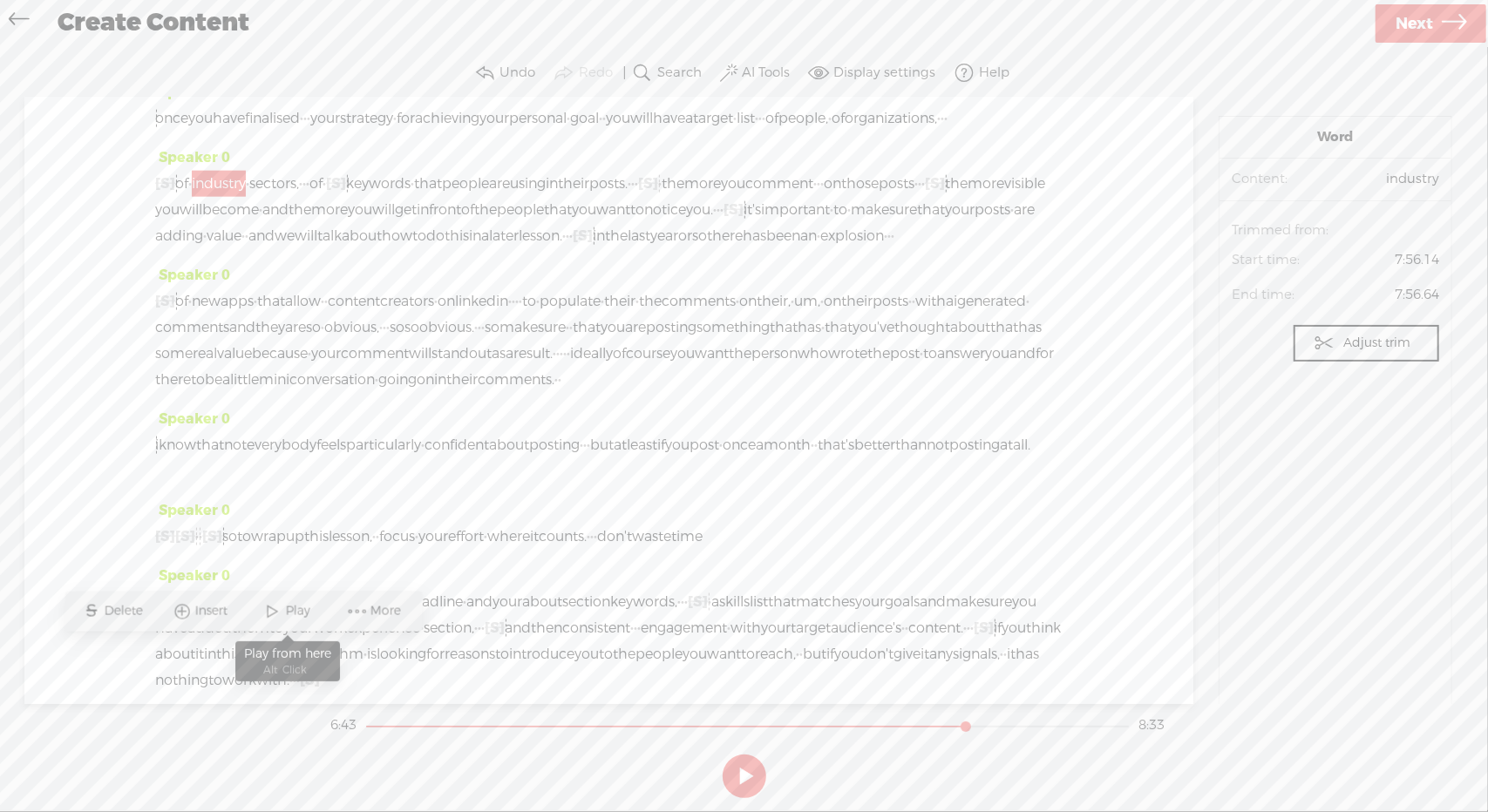
click at [292, 610] on span "Play" at bounding box center [300, 612] width 29 height 18
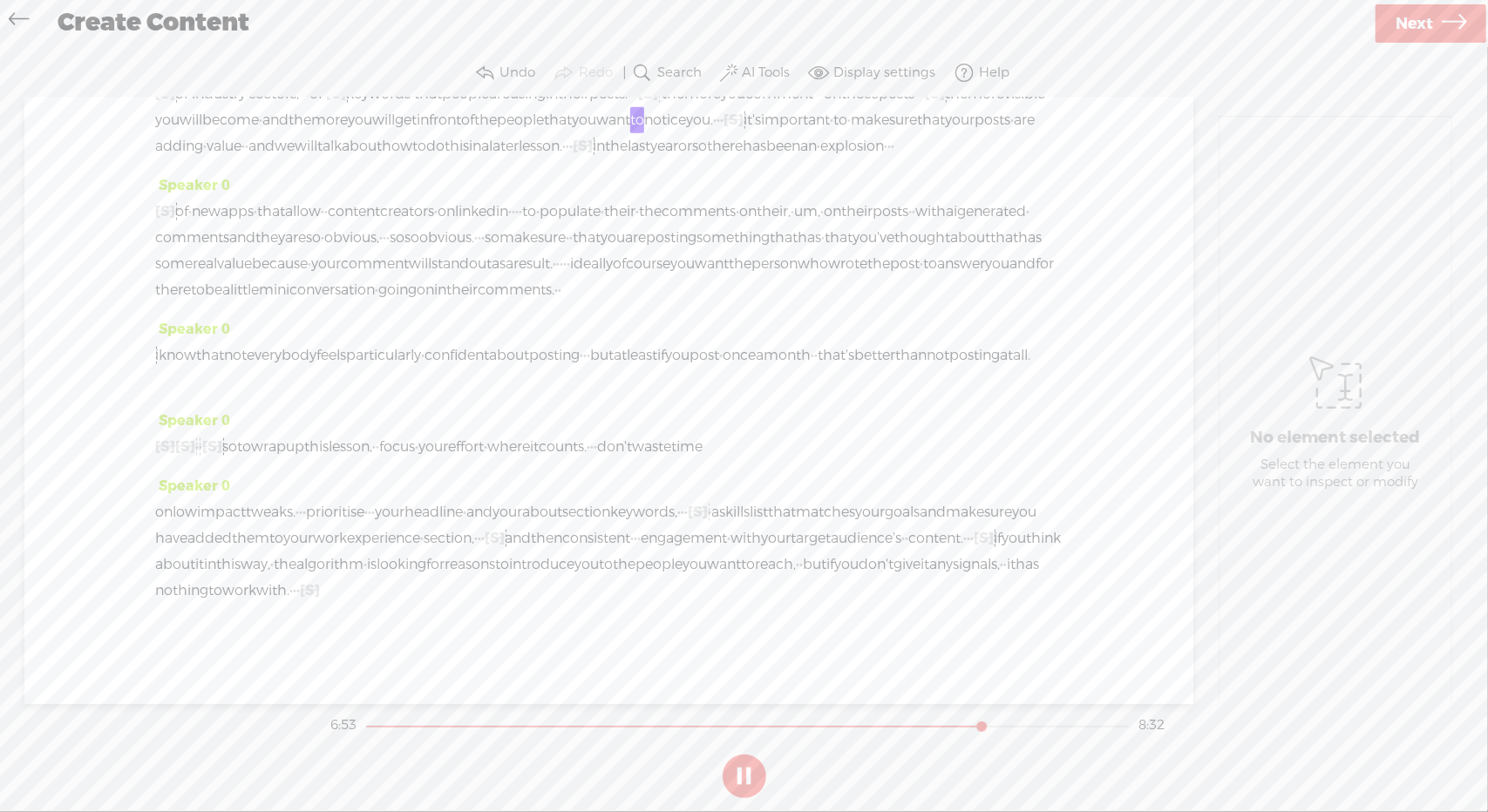
scroll to position [1996, 0]
click at [739, 771] on button at bounding box center [744, 776] width 44 height 44
drag, startPoint x: 419, startPoint y: 219, endPoint x: 432, endPoint y: 217, distance: 13.2
click at [432, 159] on div "[S] · of · industry · sectors, · · · of · [S] · · · · · keywords · that people …" at bounding box center [609, 120] width 908 height 78
click at [333, 186] on span "S Delete" at bounding box center [312, 172] width 88 height 32
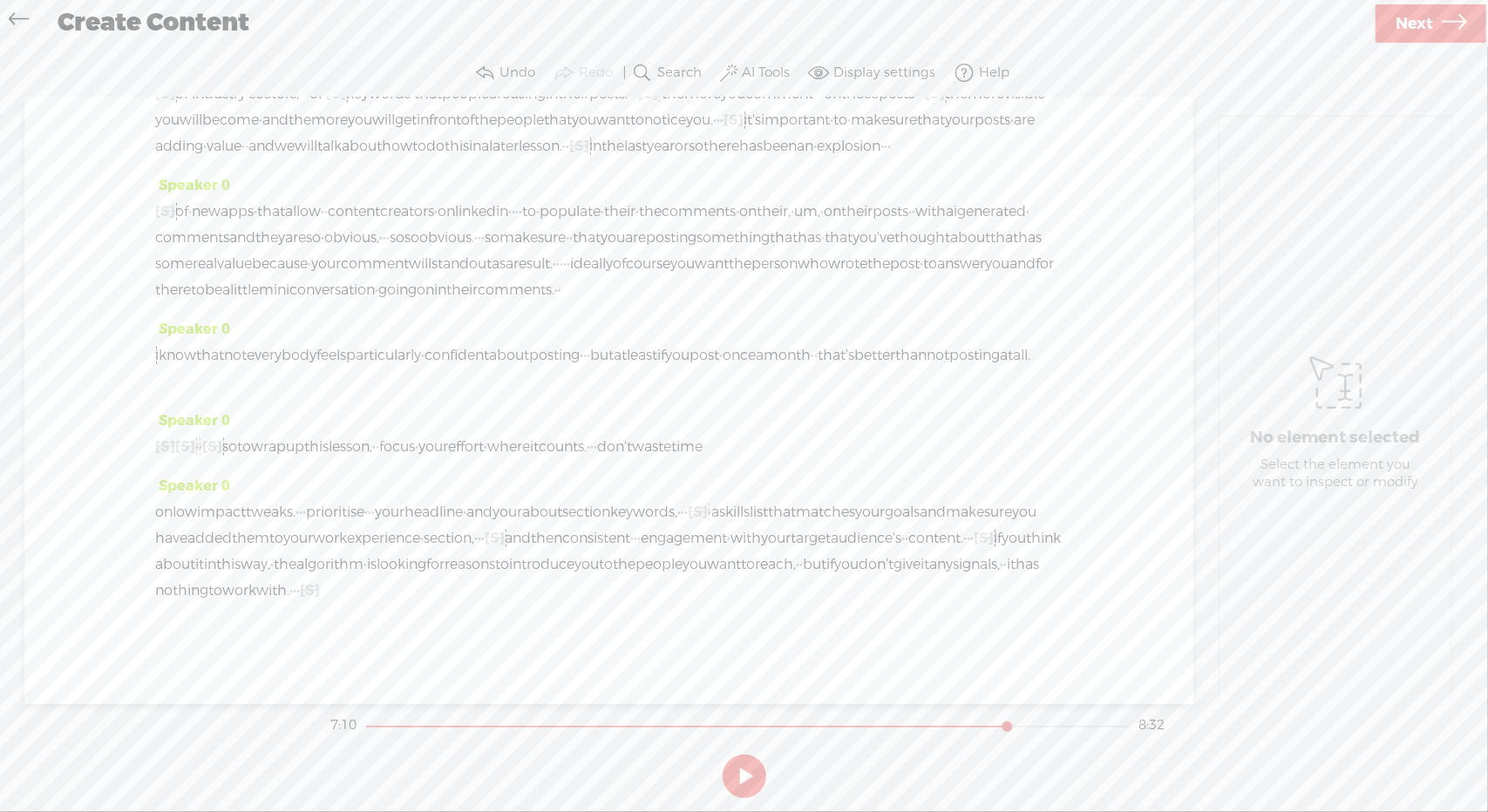
click at [489, 159] on span "later" at bounding box center [504, 146] width 30 height 26
click at [374, 185] on span "Play" at bounding box center [372, 172] width 88 height 32
click at [746, 772] on button at bounding box center [744, 776] width 44 height 44
click at [635, 224] on span "their" at bounding box center [621, 211] width 32 height 26
drag, startPoint x: 825, startPoint y: 284, endPoint x: 221, endPoint y: 314, distance: 604.7
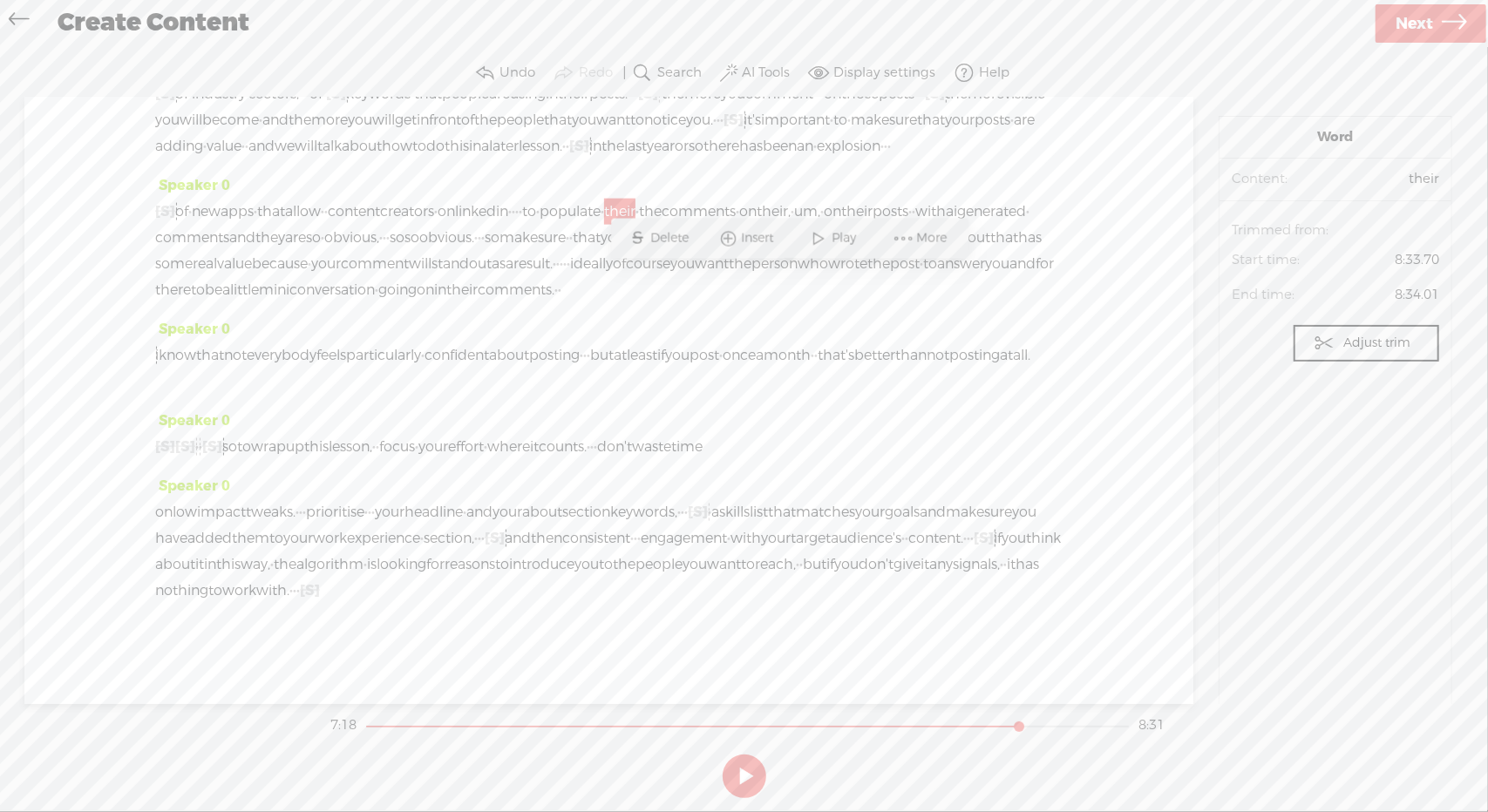
click at [221, 304] on div "[S] · of · new apps · that allow · · content creators · on linkedin · · · · to …" at bounding box center [609, 250] width 908 height 104
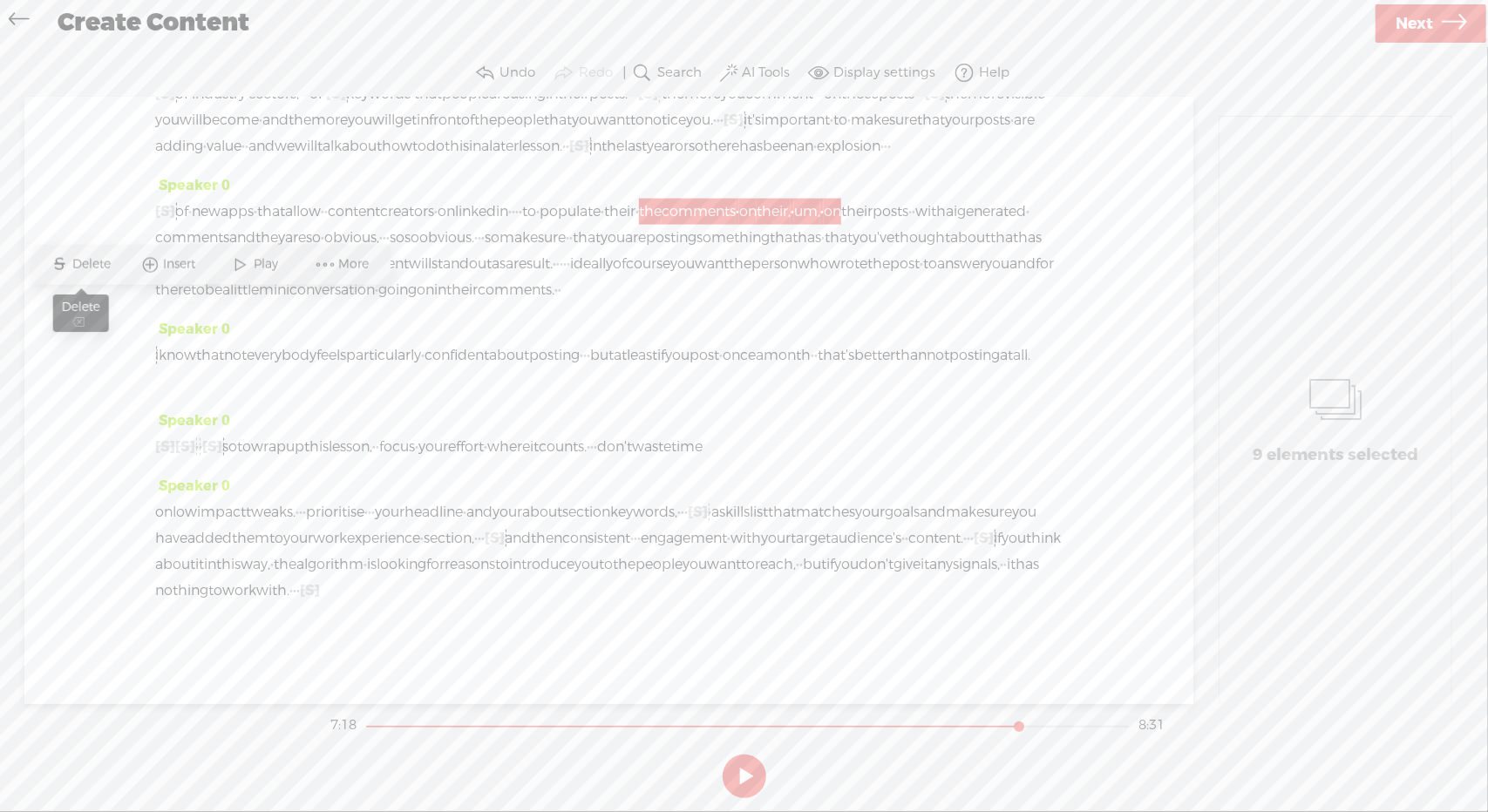
click at [94, 259] on span "Delete" at bounding box center [95, 264] width 43 height 18
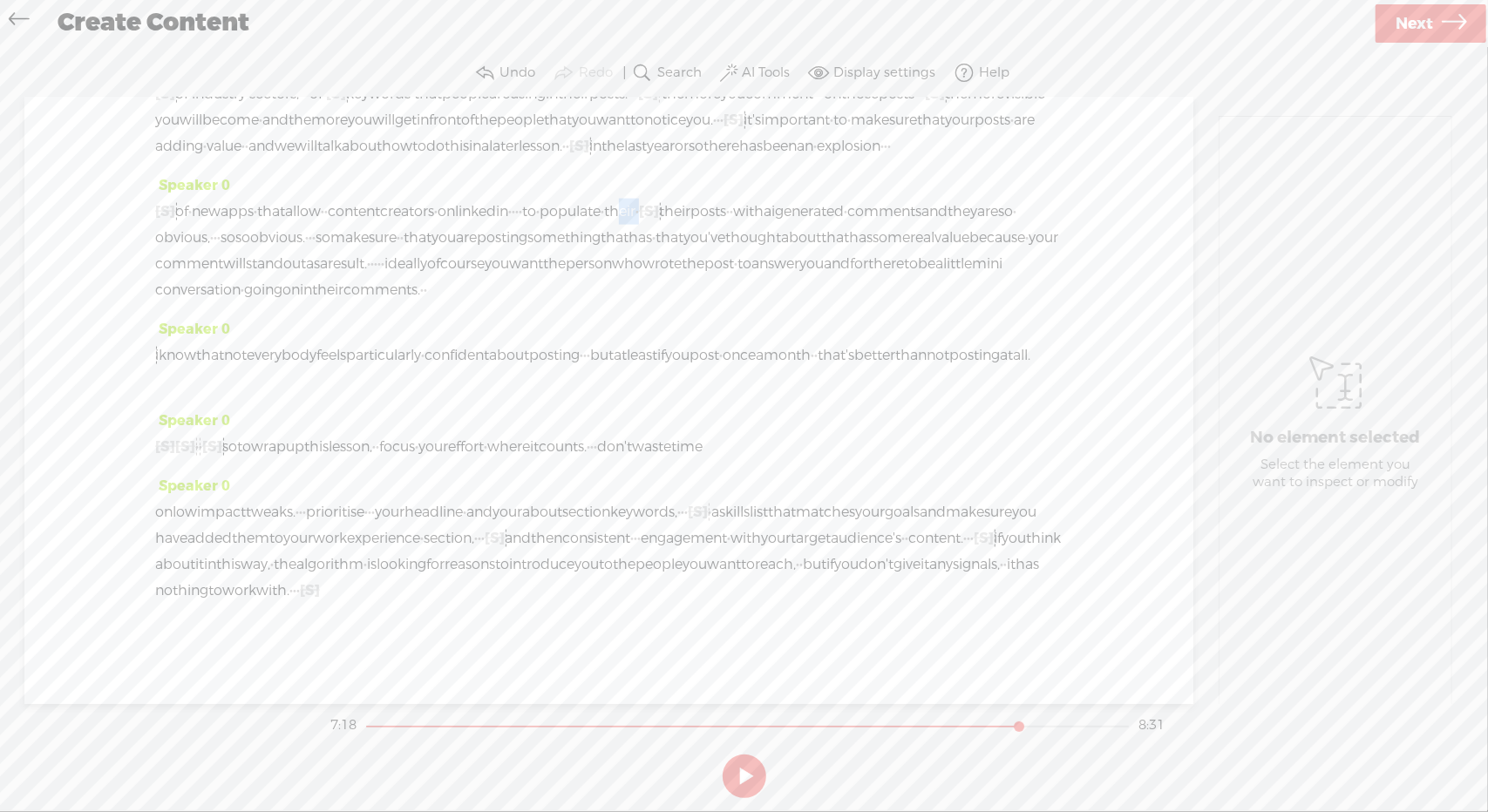
drag, startPoint x: 780, startPoint y: 277, endPoint x: 812, endPoint y: 280, distance: 32.1
click at [812, 280] on div "[S] · of · new apps · that allow · · content creators · on linkedin · · · · to …" at bounding box center [609, 250] width 908 height 104
click at [695, 239] on span "Delete" at bounding box center [698, 238] width 43 height 18
click at [601, 224] on span "populate" at bounding box center [570, 211] width 61 height 26
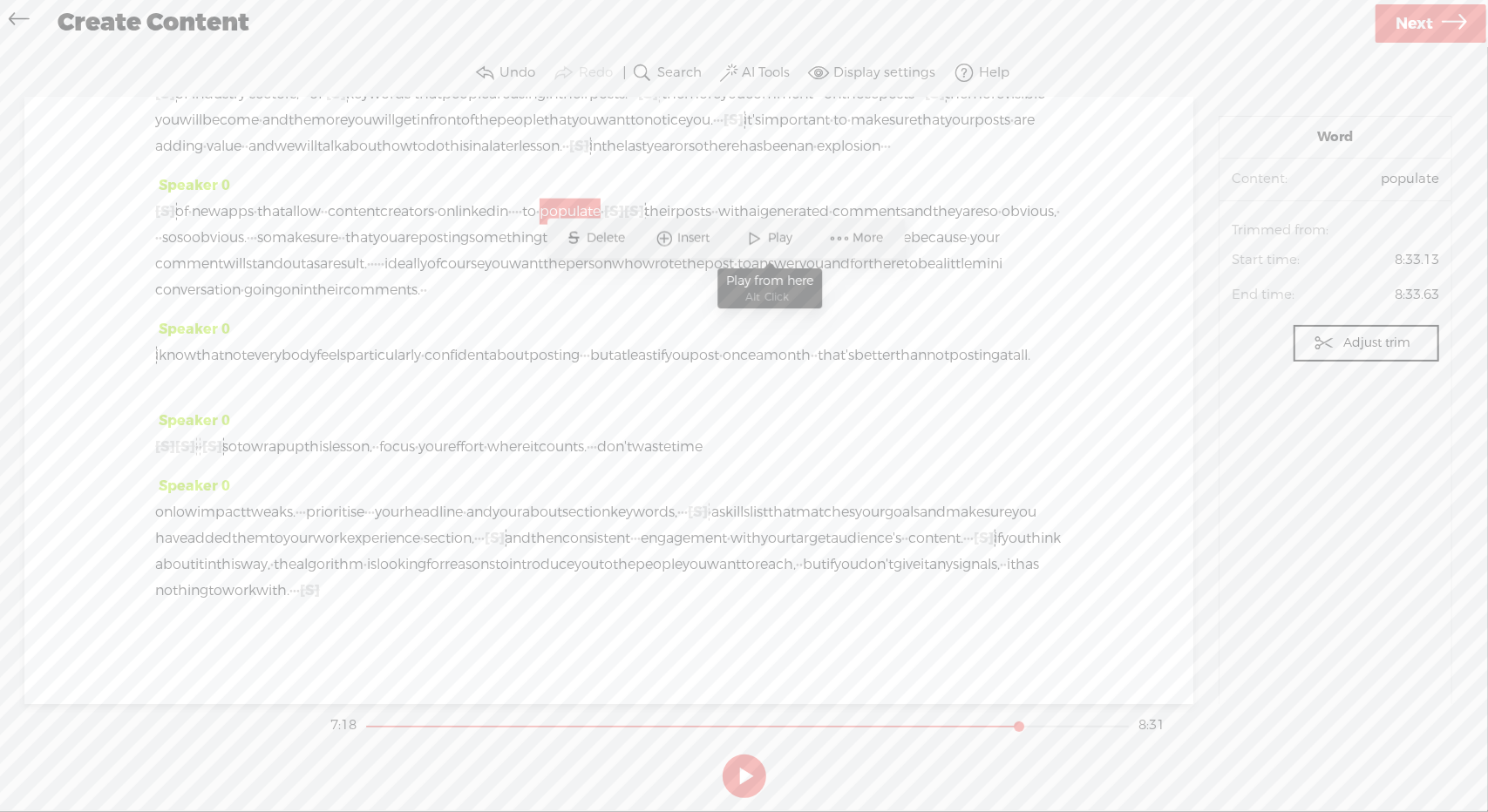
click at [771, 235] on span "Play" at bounding box center [783, 238] width 29 height 18
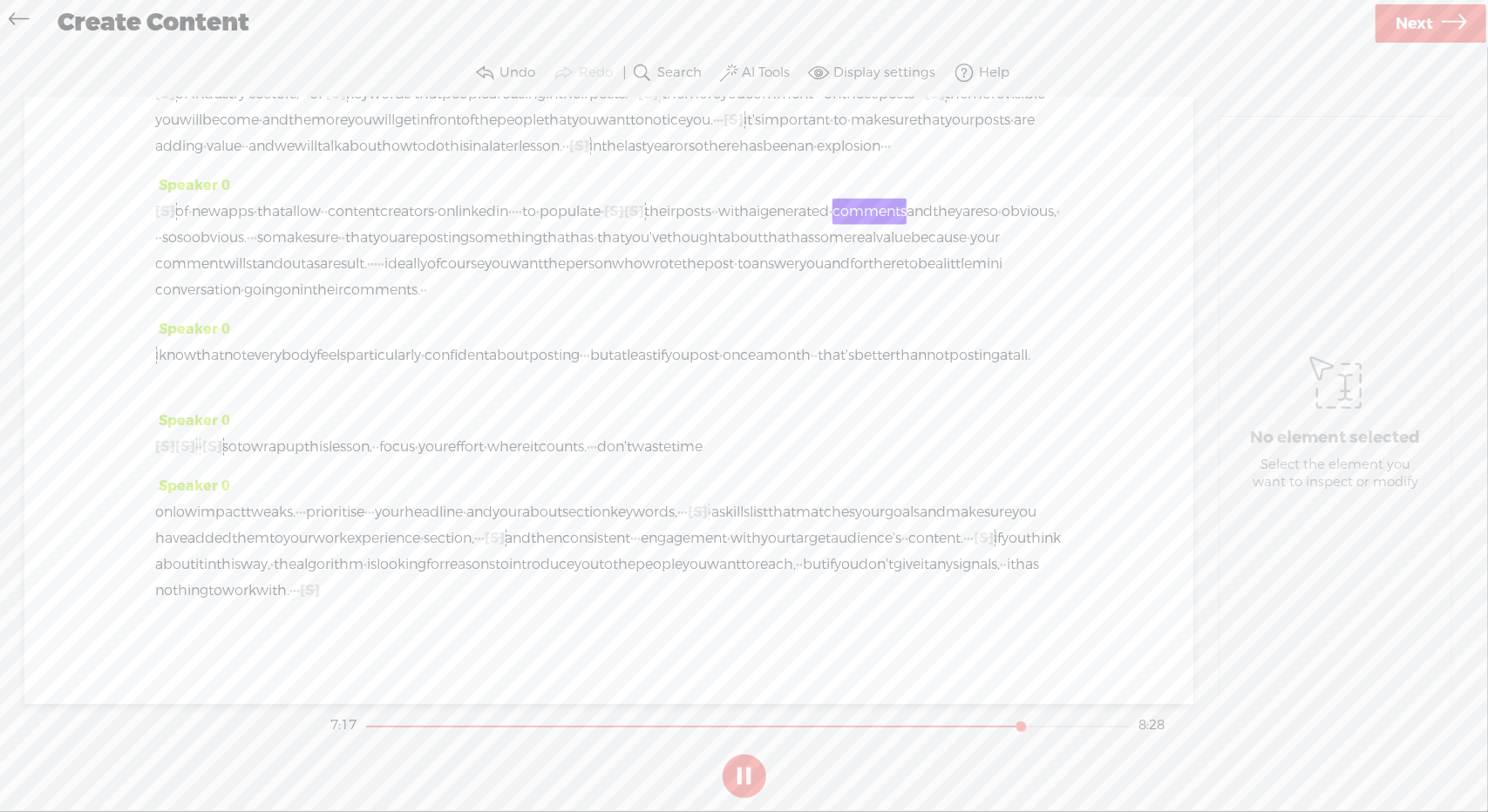
click at [754, 778] on button at bounding box center [744, 776] width 44 height 44
click at [624, 221] on span "[S]" at bounding box center [615, 211] width 20 height 19
click at [796, 240] on span "Restore" at bounding box center [797, 238] width 48 height 18
click at [659, 221] on span "[S]" at bounding box center [649, 211] width 20 height 19
click at [690, 224] on span "their" at bounding box center [675, 211] width 32 height 26
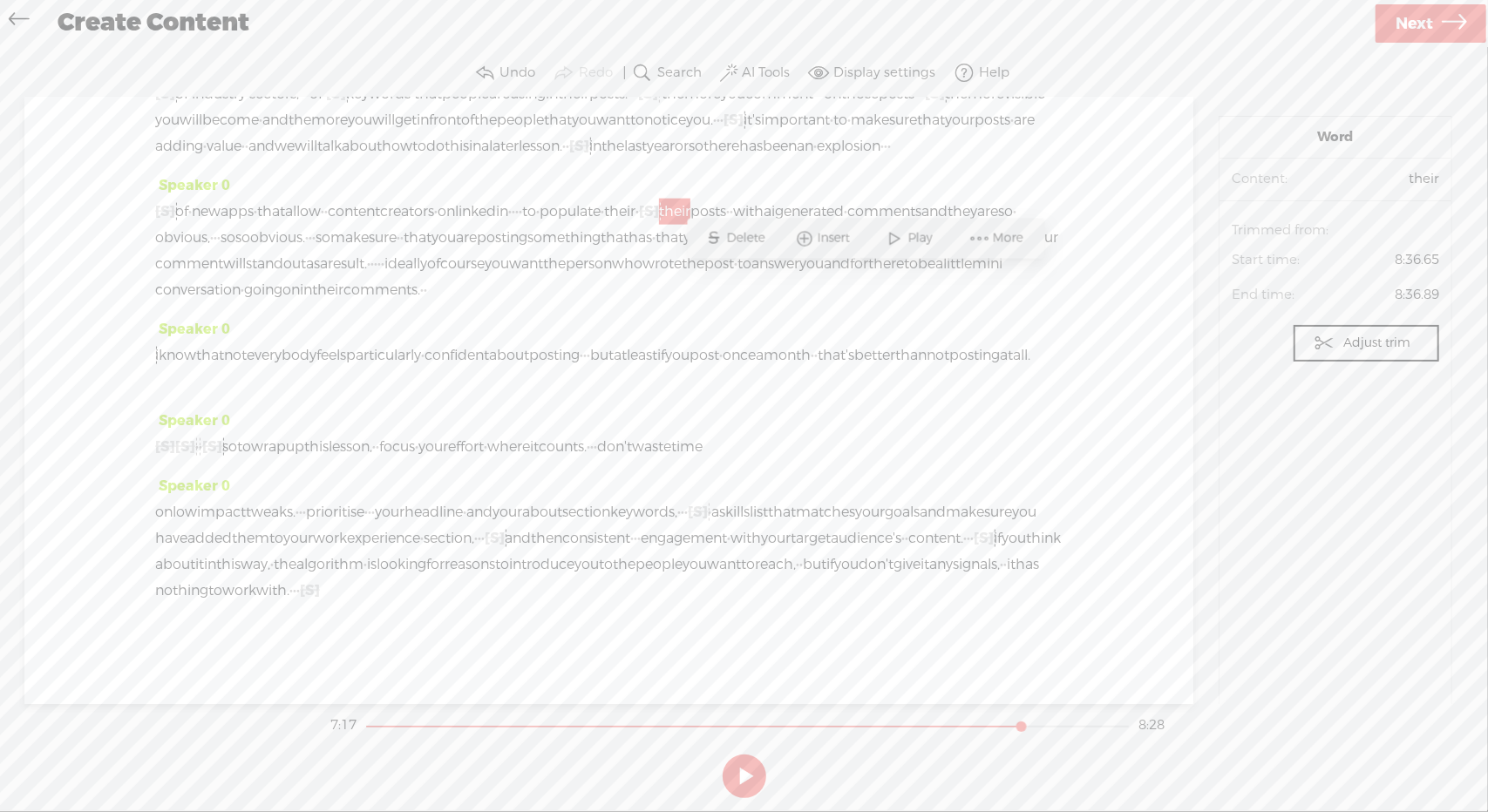
click at [738, 239] on span "Delete" at bounding box center [748, 238] width 43 height 18
click at [601, 224] on span "populate" at bounding box center [570, 211] width 61 height 26
click at [765, 239] on span at bounding box center [756, 239] width 26 height 32
click at [738, 767] on button at bounding box center [744, 776] width 44 height 44
drag, startPoint x: 545, startPoint y: 305, endPoint x: 679, endPoint y: 310, distance: 134.1
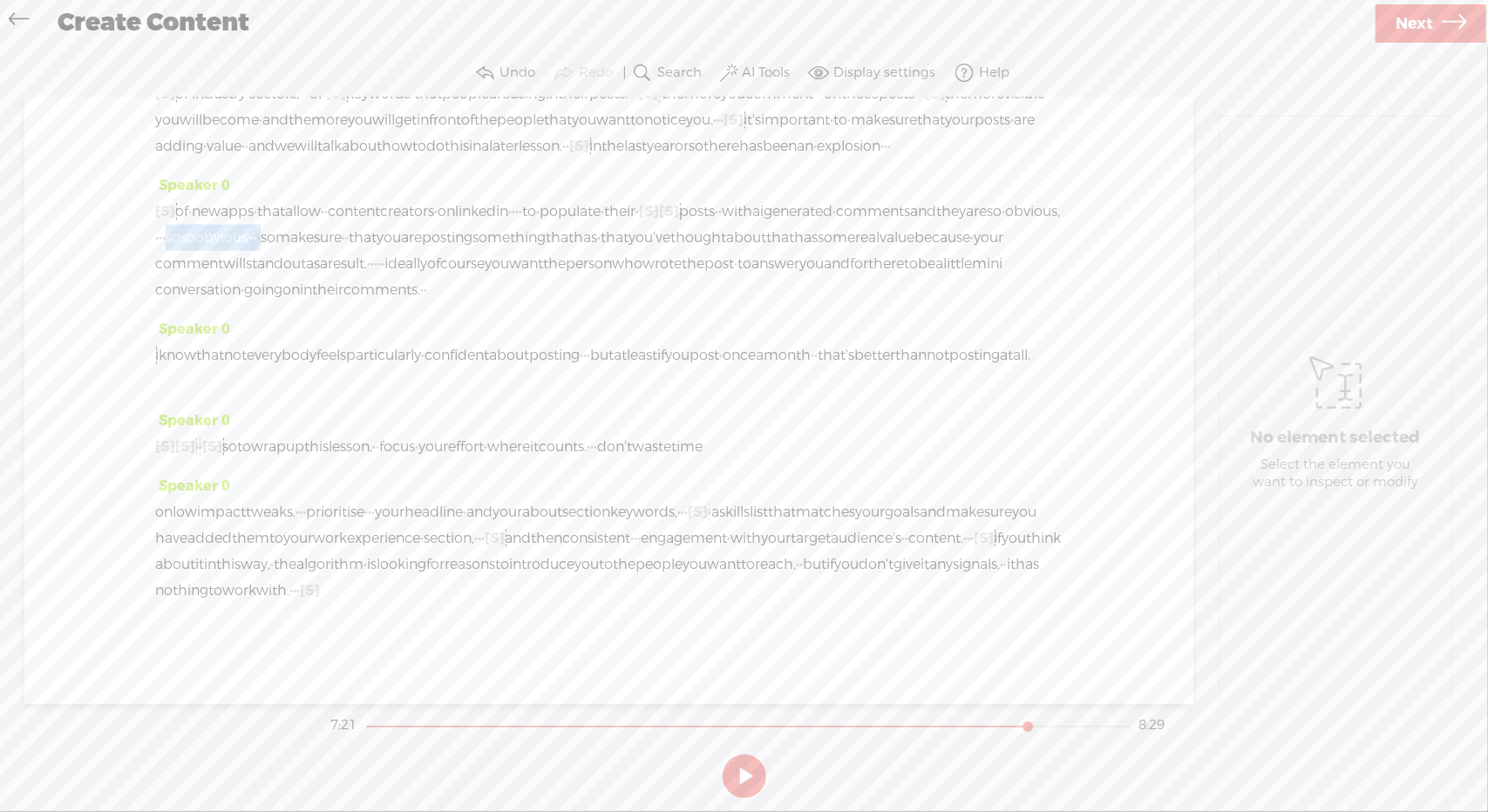
click at [679, 304] on div "[S] · of · new apps · that allow · · content creators · on linkedin · · · · to …" at bounding box center [609, 250] width 908 height 104
click at [565, 264] on span "Delete" at bounding box center [566, 264] width 43 height 18
click at [1005, 224] on span "obvious," at bounding box center [1032, 211] width 55 height 26
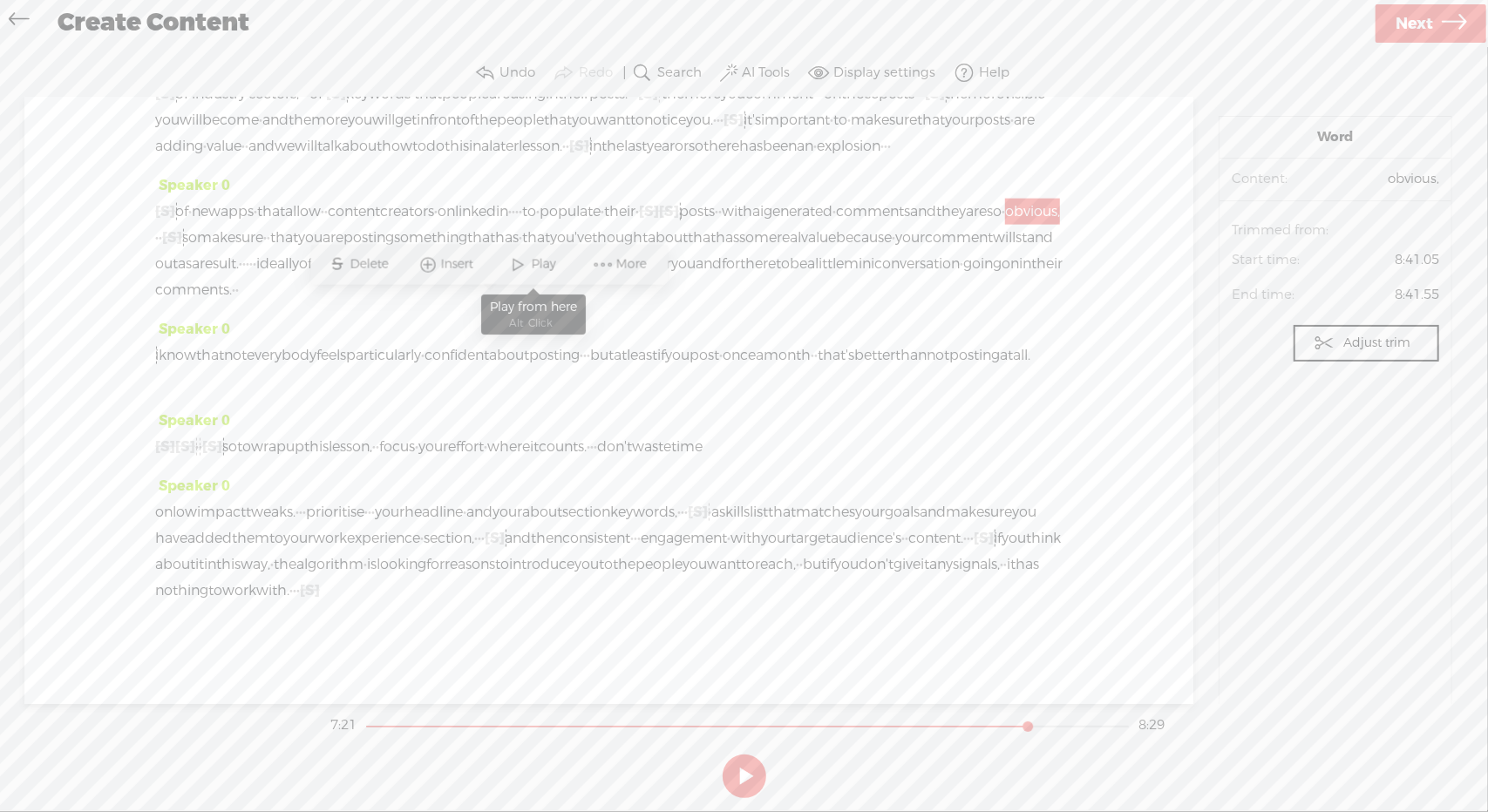
click at [540, 267] on span "Play" at bounding box center [546, 264] width 29 height 18
click at [744, 774] on button at bounding box center [744, 776] width 44 height 44
drag, startPoint x: 936, startPoint y: 303, endPoint x: 999, endPoint y: 305, distance: 63.0
click at [999, 304] on div "[S] · of · new apps · that allow · · content creators · on linkedin · · · · to …" at bounding box center [609, 250] width 908 height 104
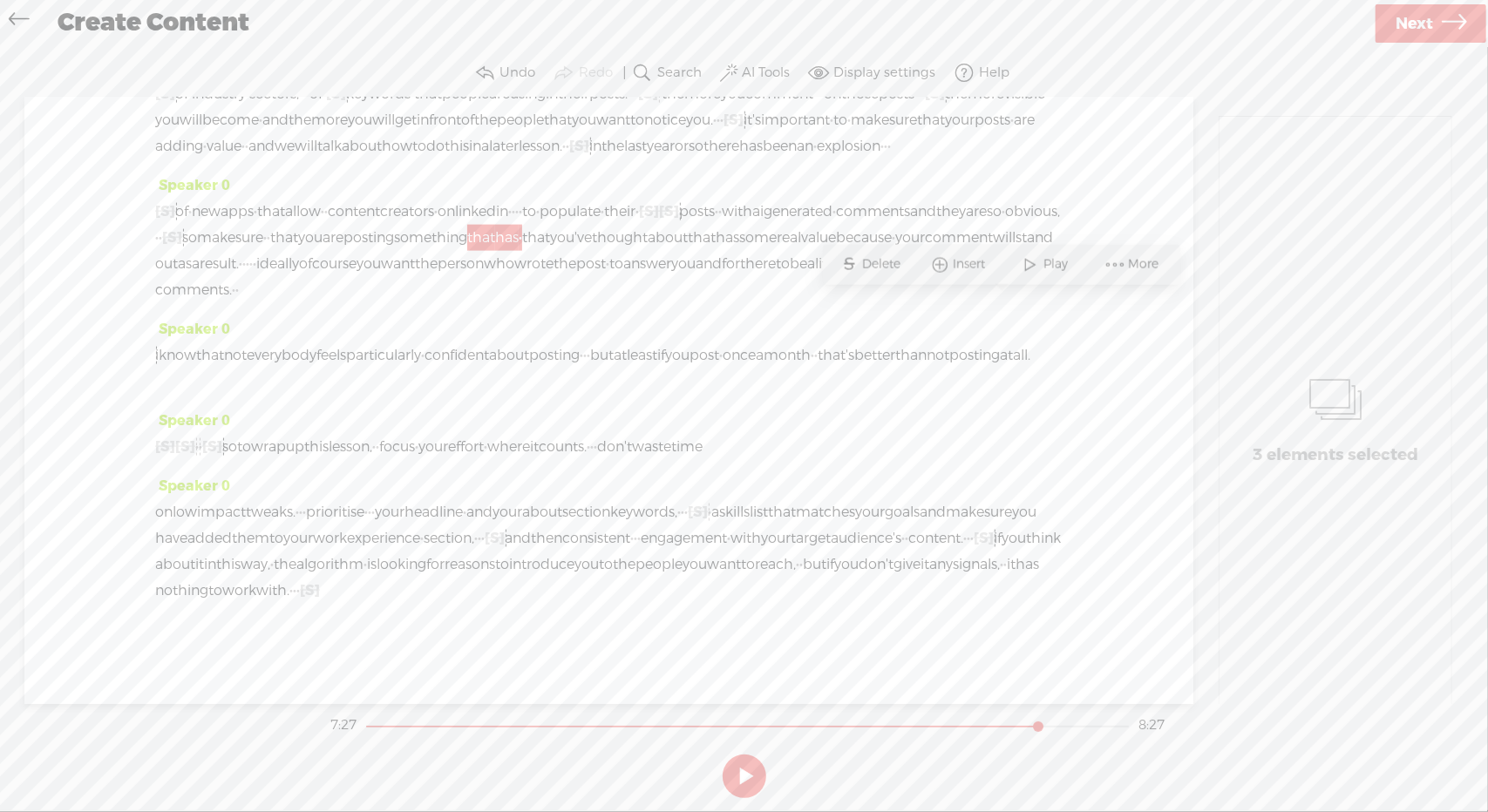
click at [903, 263] on span "Delete" at bounding box center [884, 264] width 43 height 18
click at [468, 251] on span "something" at bounding box center [430, 237] width 74 height 26
click at [928, 270] on span at bounding box center [918, 265] width 26 height 32
click at [745, 771] on button at bounding box center [744, 776] width 44 height 44
click at [223, 455] on span "[S]" at bounding box center [212, 447] width 20 height 19
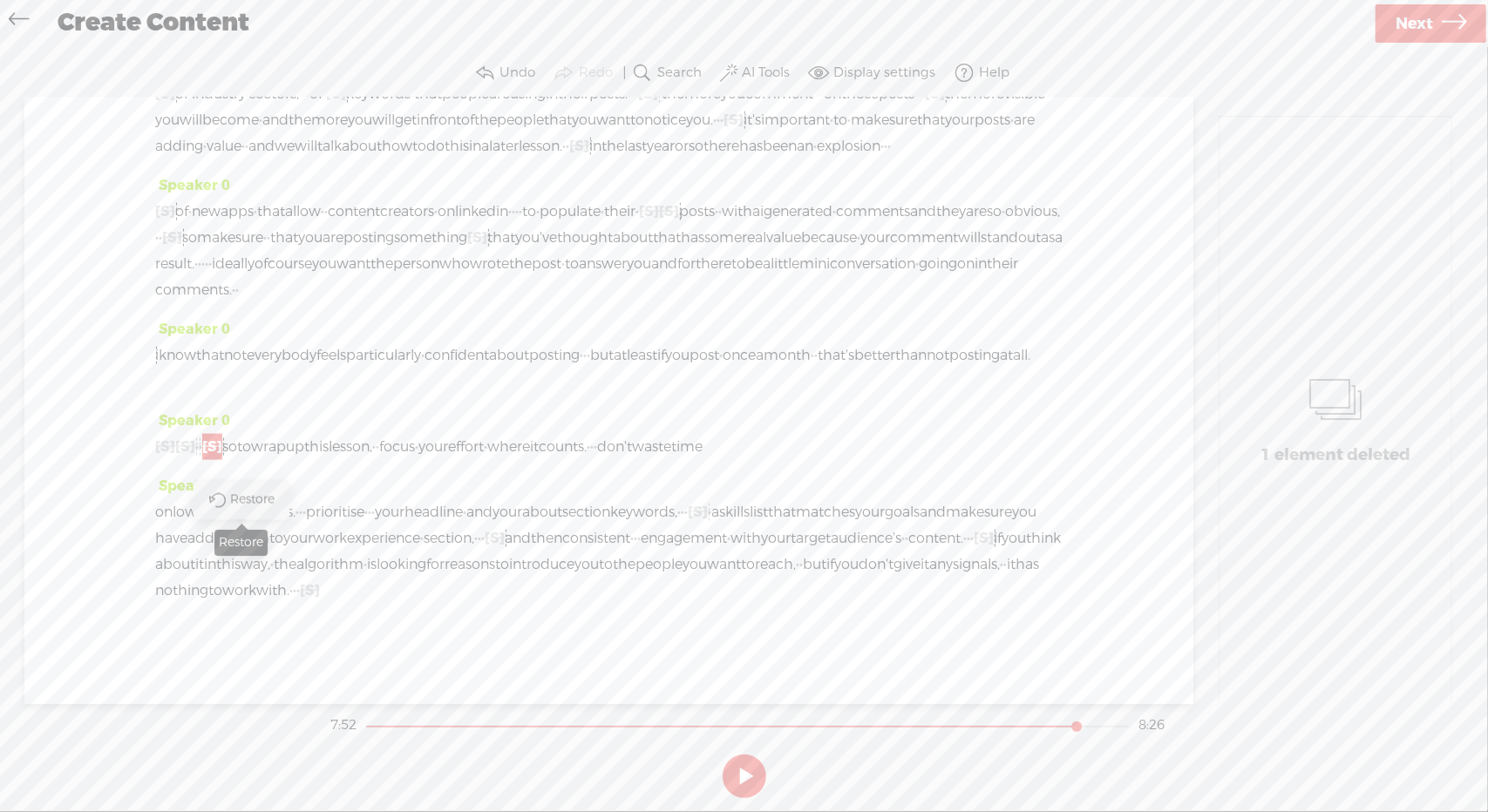
click at [233, 500] on span at bounding box center [217, 499] width 39 height 35
drag, startPoint x: 217, startPoint y: 549, endPoint x: 202, endPoint y: 548, distance: 15.0
click at [202, 460] on div "[S] · · · now, posting once a month i would hope everybody would be able to do …" at bounding box center [609, 447] width 908 height 26
click at [61, 501] on span "Delete" at bounding box center [77, 500] width 43 height 18
click at [949, 369] on span "posting" at bounding box center [975, 356] width 50 height 26
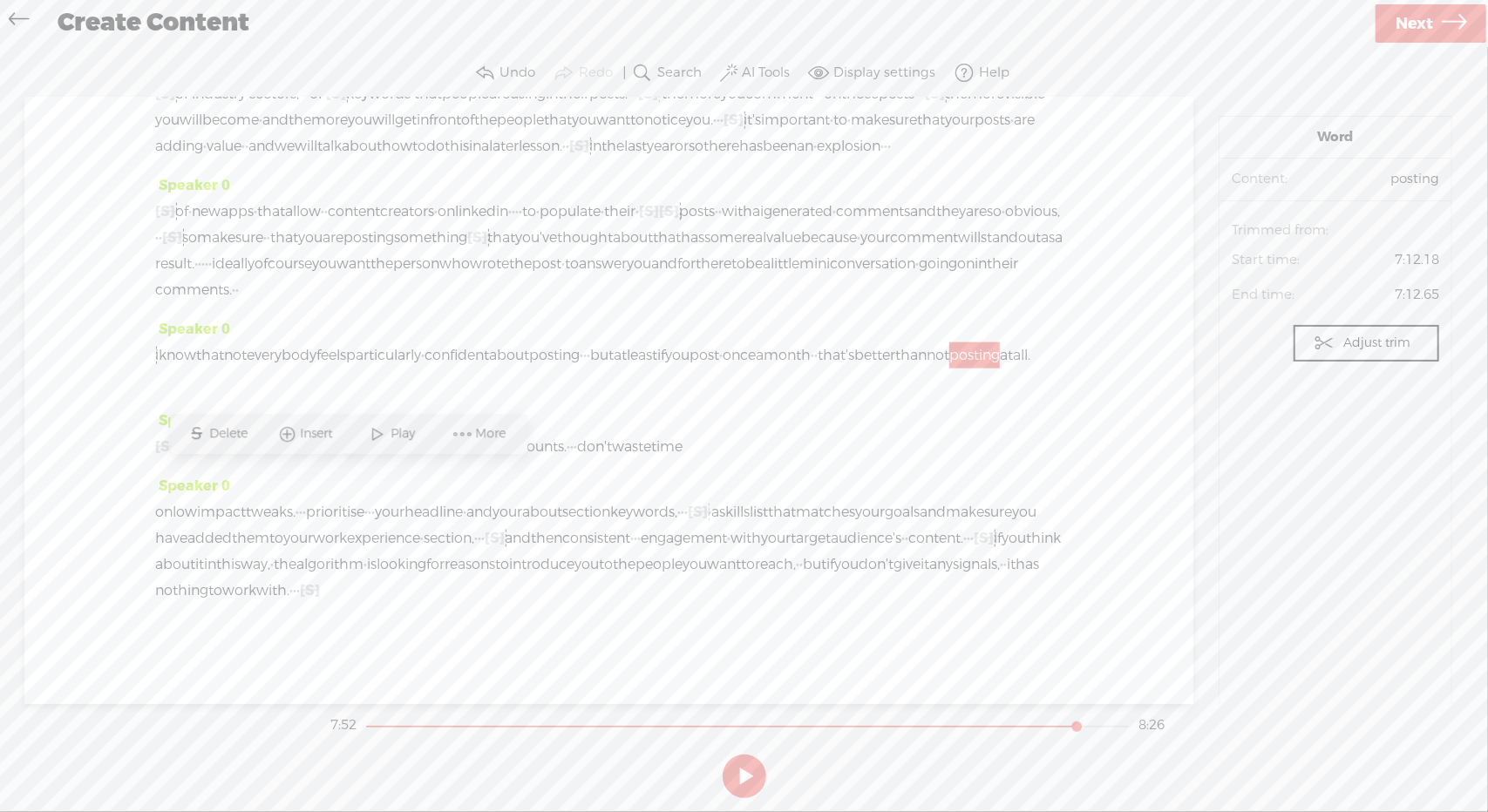
click at [392, 436] on span "Play" at bounding box center [405, 435] width 29 height 18
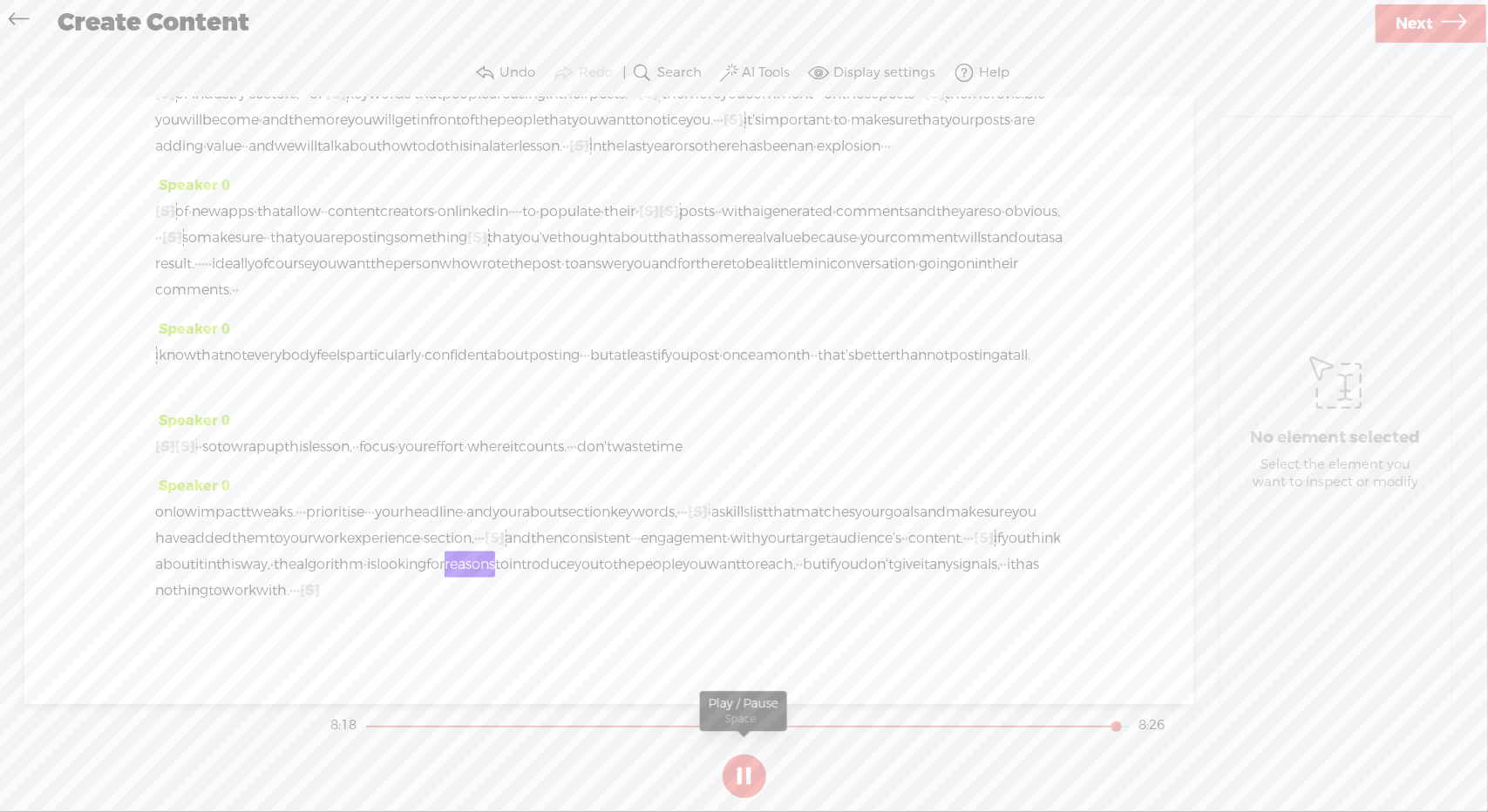
click at [736, 779] on button at bounding box center [744, 776] width 44 height 44
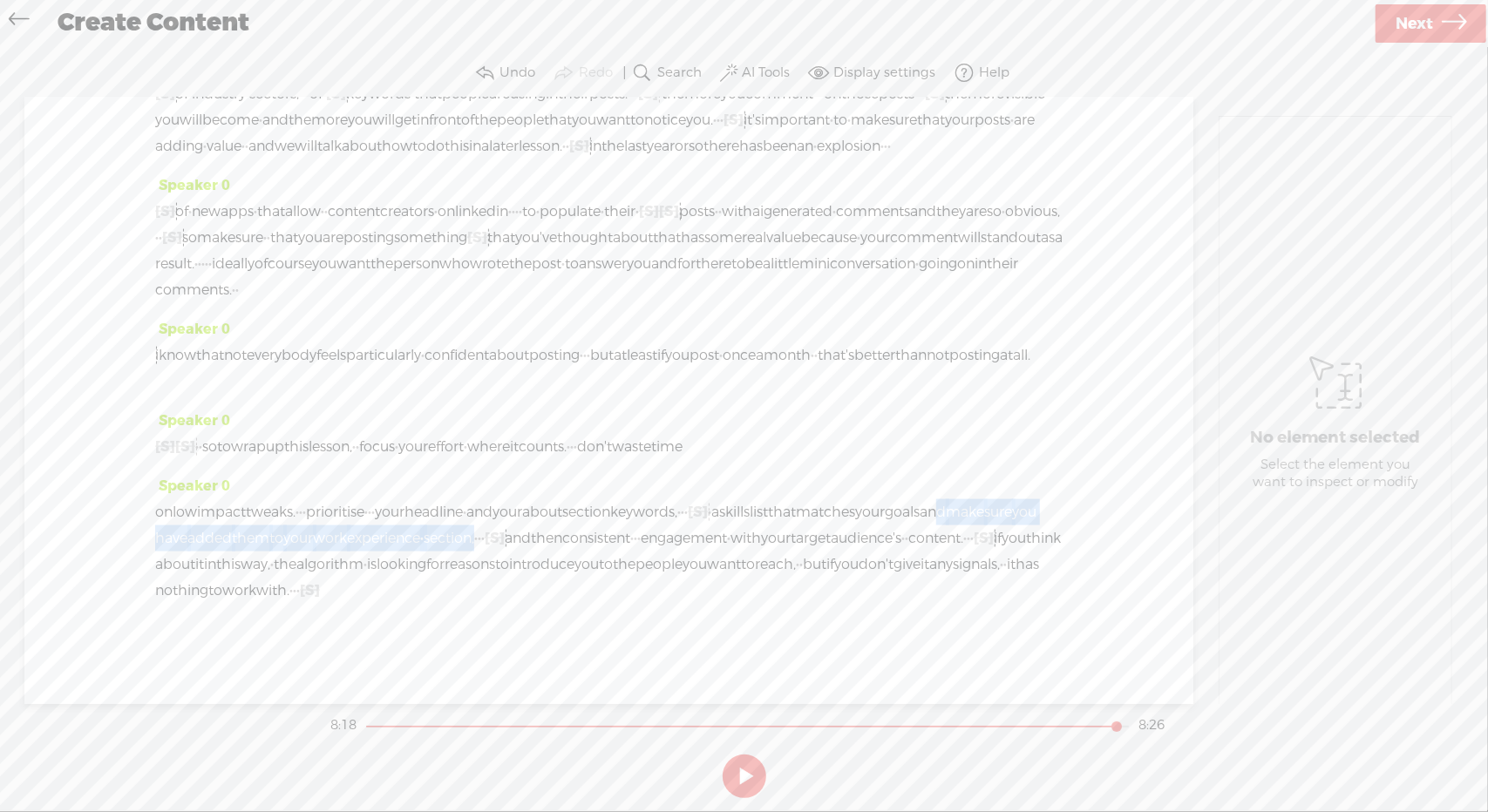
drag, startPoint x: 313, startPoint y: 632, endPoint x: 835, endPoint y: 633, distance: 522.0
click at [835, 604] on div "on low impact tweaks. · · · prioritise · · · your headline · and your about sec…" at bounding box center [609, 551] width 908 height 104
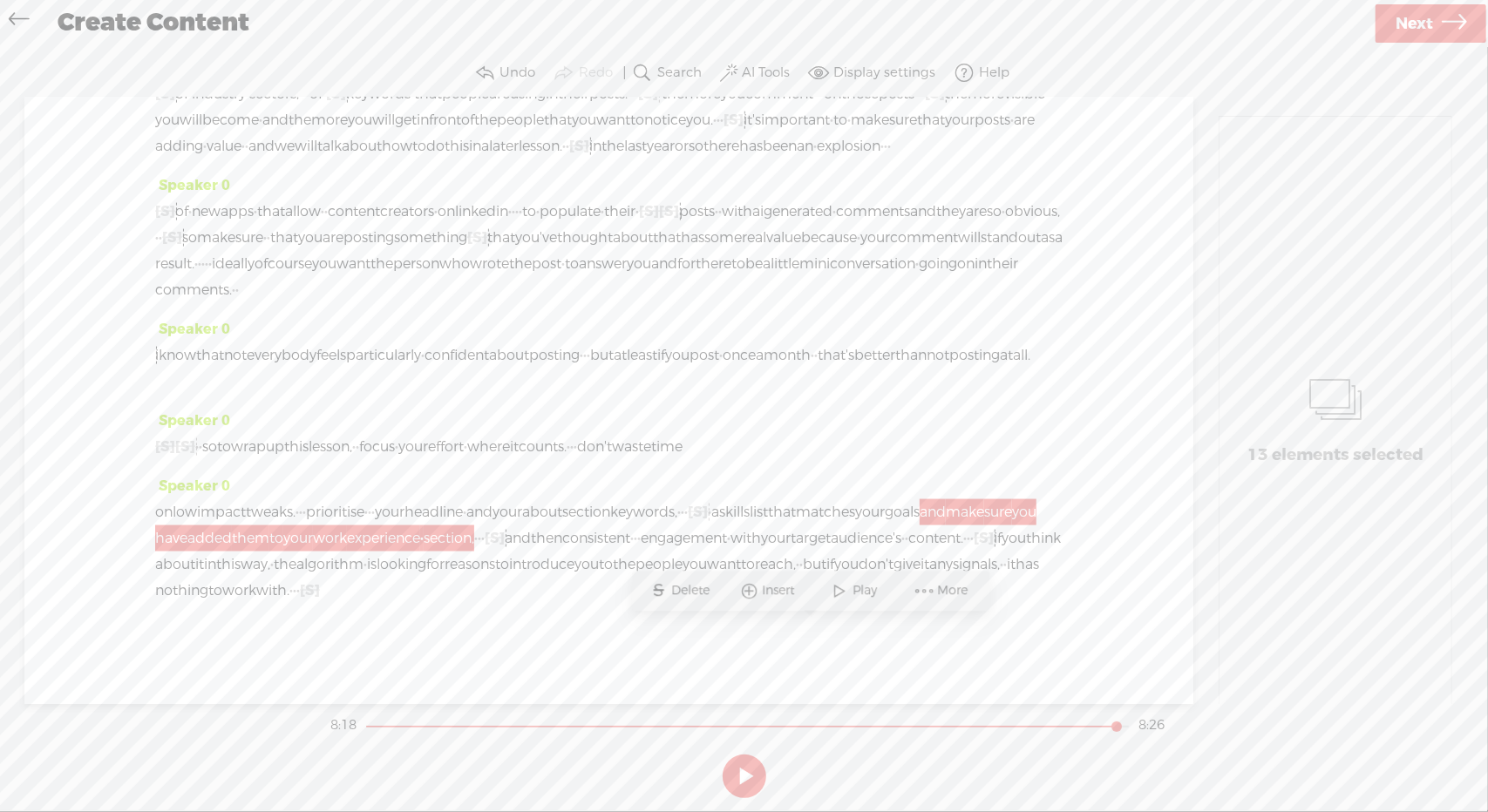
click at [677, 595] on span "Delete" at bounding box center [694, 591] width 43 height 18
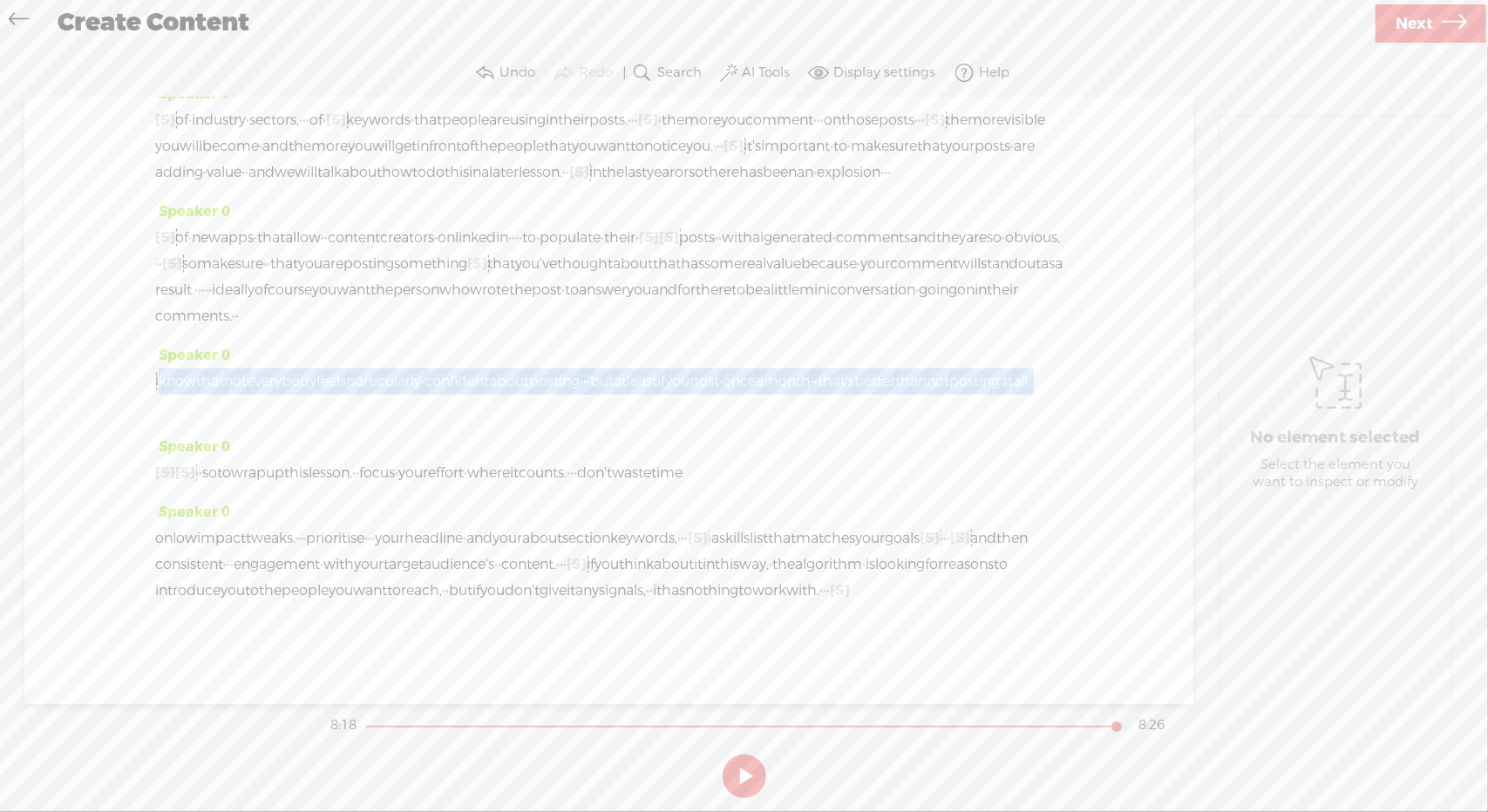
drag, startPoint x: 159, startPoint y: 449, endPoint x: 453, endPoint y: 483, distance: 296.0
click at [453, 421] on div "i know that not everybody feels particularly · confident about posting · · · bu…" at bounding box center [609, 395] width 908 height 52
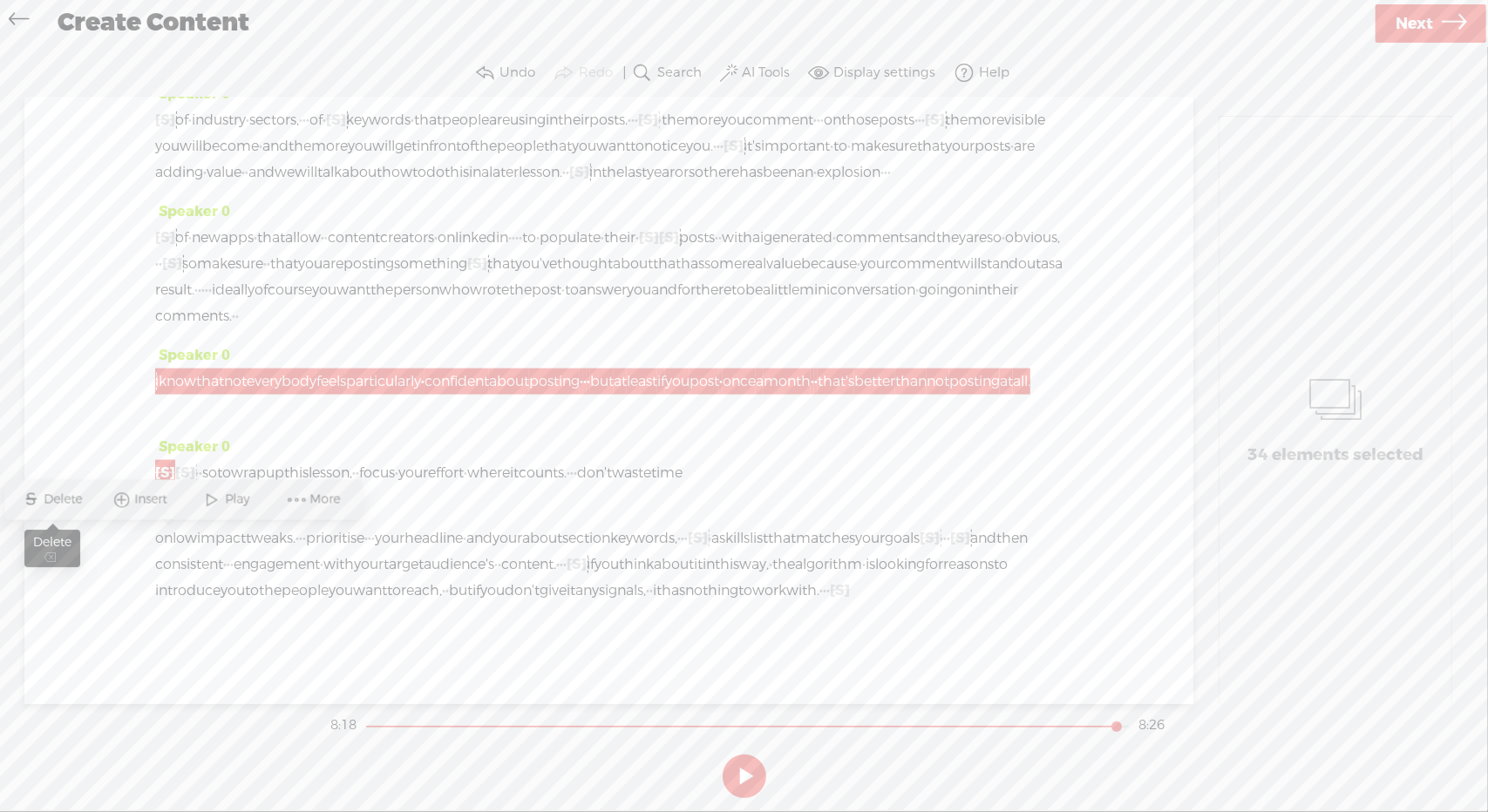
click at [80, 501] on span "Delete" at bounding box center [66, 500] width 43 height 18
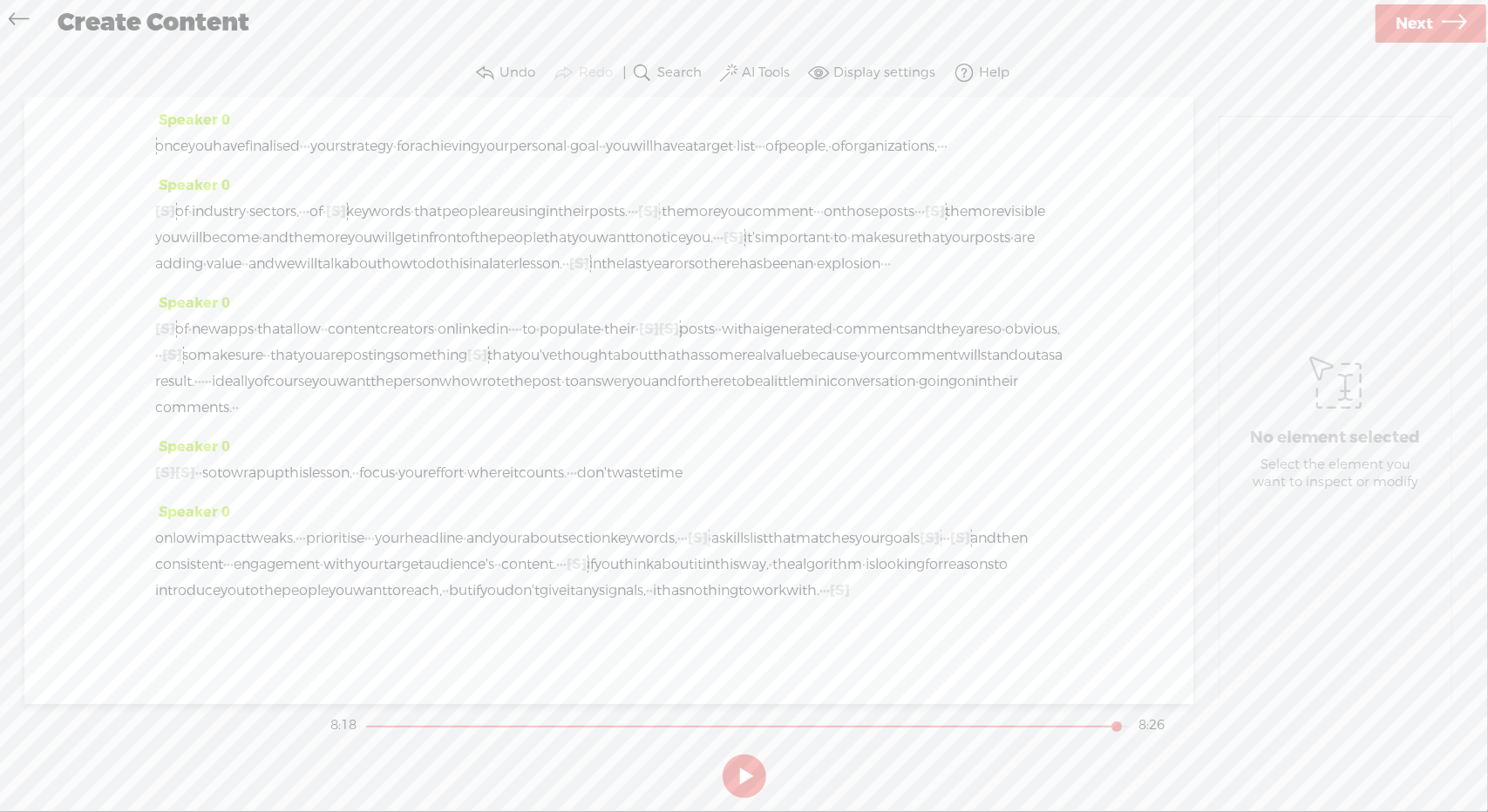
click at [164, 395] on span "comments." at bounding box center [194, 408] width 76 height 26
click at [256, 337] on span "Play" at bounding box center [253, 343] width 29 height 18
click at [1397, 34] on span "Next" at bounding box center [1414, 24] width 37 height 45
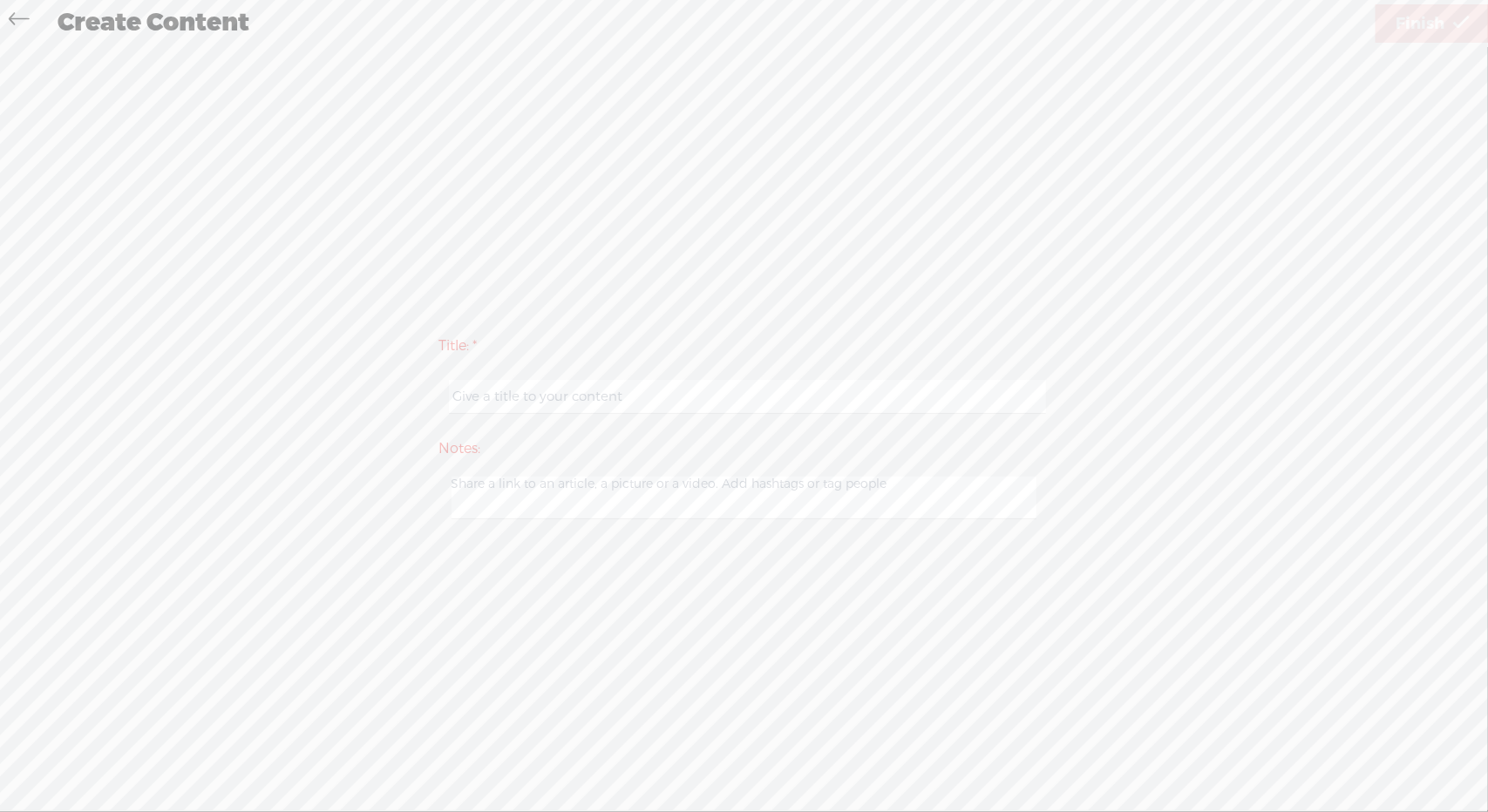
click at [579, 393] on input "text" at bounding box center [747, 397] width 597 height 34
type input "DYLIS 2"
click at [1444, 24] on span "Finish" at bounding box center [1420, 24] width 48 height 45
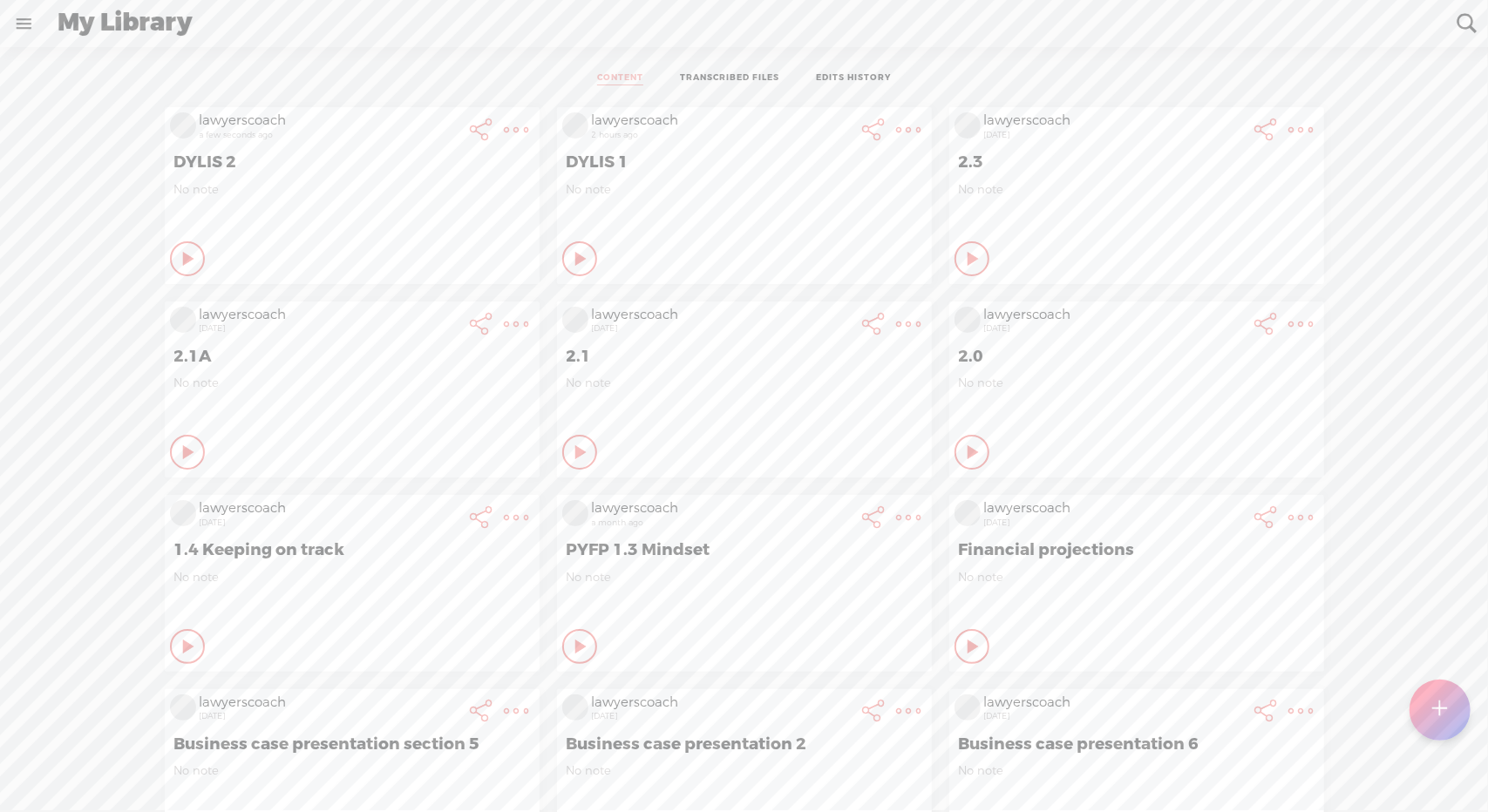
click at [529, 126] on t at bounding box center [517, 129] width 24 height 24
click at [774, 313] on link "Download Audio" at bounding box center [800, 308] width 197 height 40
click at [607, 284] on span "Download .mp3 file" at bounding box center [595, 289] width 154 height 39
click at [505, 128] on t at bounding box center [517, 129] width 24 height 24
click at [415, 309] on link "Download Audio" at bounding box center [408, 308] width 197 height 40
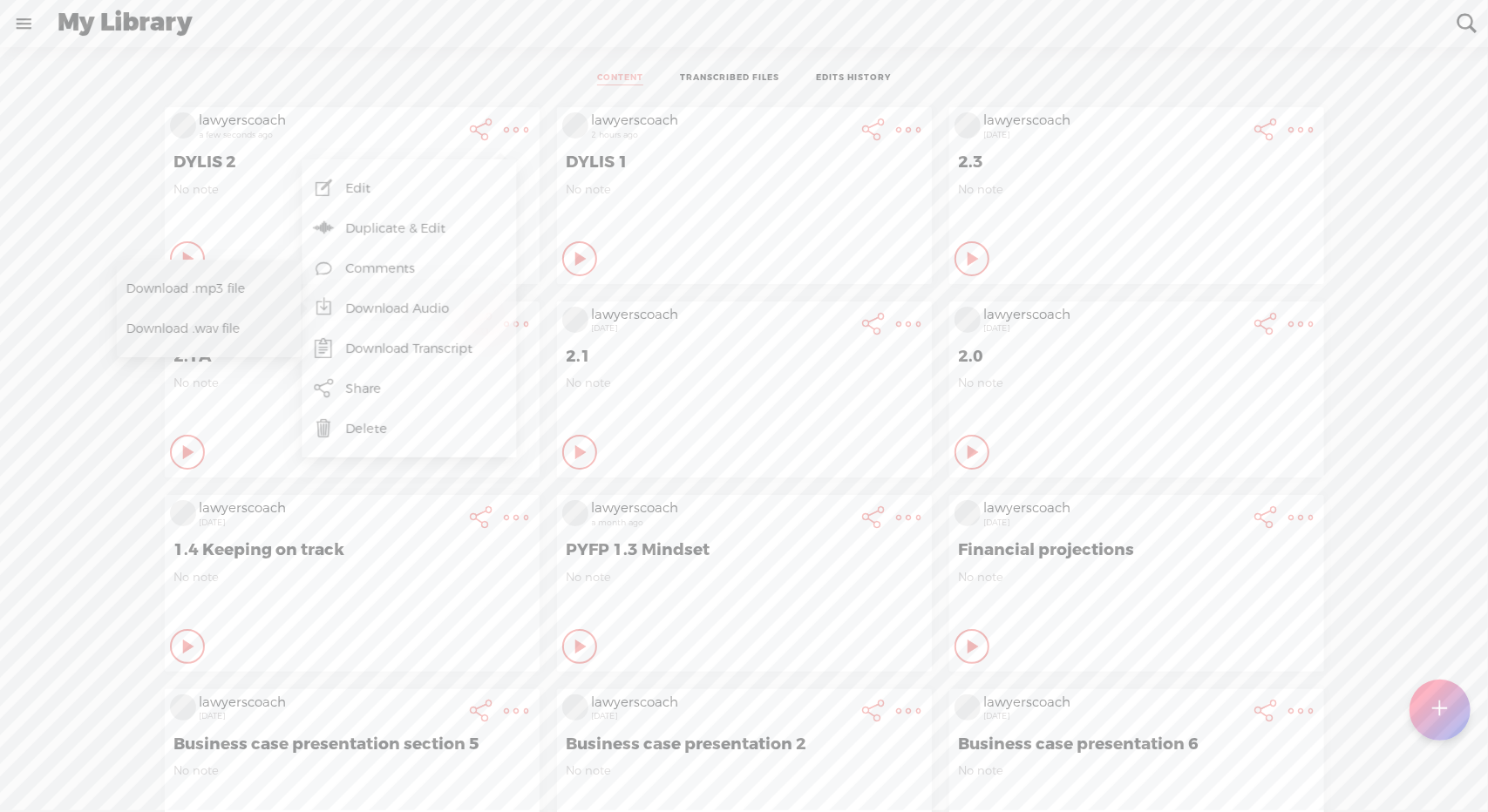
click at [230, 291] on span "Download .mp3 file" at bounding box center [203, 289] width 154 height 39
